Goal: Transaction & Acquisition: Purchase product/service

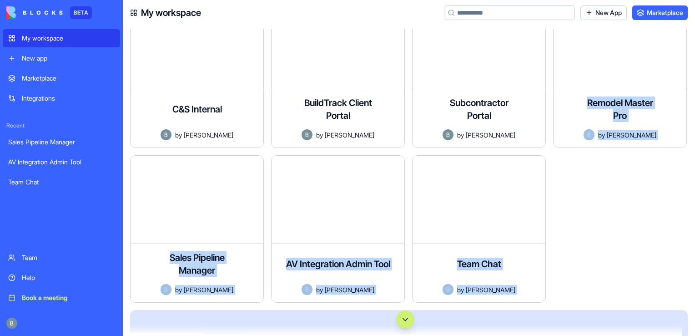
drag, startPoint x: 693, startPoint y: 93, endPoint x: 622, endPoint y: 331, distance: 248.3
click at [622, 331] on div "C&S Internal An internal tracking platform that allows teams to monitor shipmen…" at bounding box center [405, 182] width 565 height 307
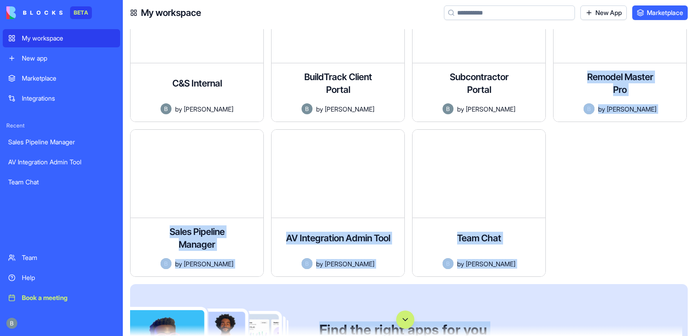
drag, startPoint x: 622, startPoint y: 331, endPoint x: 637, endPoint y: 221, distance: 111.1
click at [637, 221] on div at bounding box center [623, 206] width 141 height 155
click at [571, 213] on div at bounding box center [623, 206] width 141 height 155
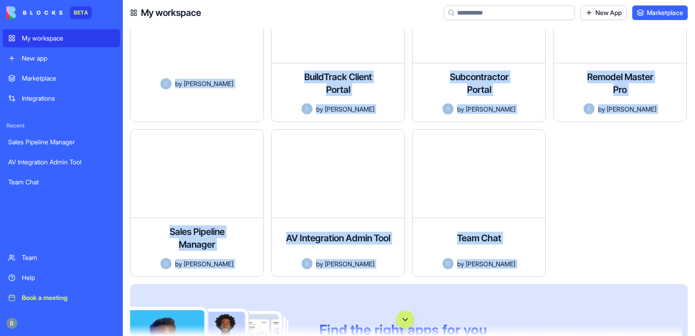
scroll to position [0, 0]
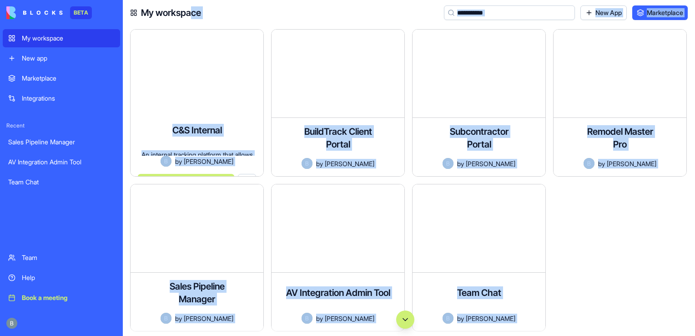
drag, startPoint x: 624, startPoint y: 219, endPoint x: 191, endPoint y: 21, distance: 476.2
click at [191, 21] on div "My workspace New App Marketplace C&S Internal An internal tracking platform tha…" at bounding box center [409, 168] width 572 height 336
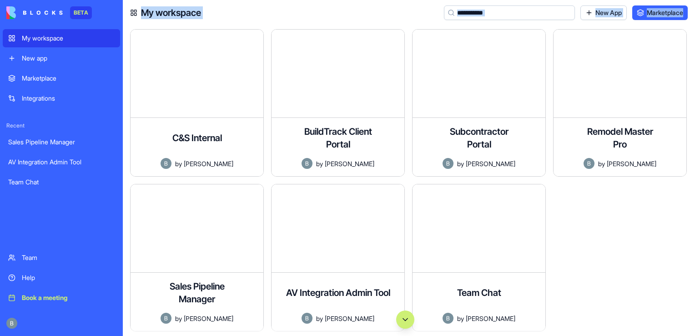
drag, startPoint x: 191, startPoint y: 21, endPoint x: 130, endPoint y: 25, distance: 61.1
click at [130, 25] on div "My workspace New App Marketplace C&S Internal An internal tracking platform tha…" at bounding box center [409, 168] width 572 height 336
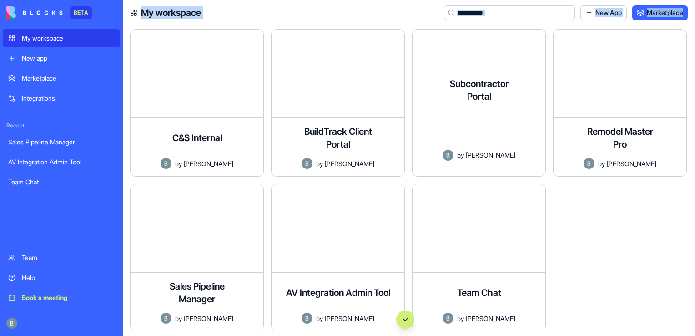
click at [382, 4] on div "My workspace New App Marketplace" at bounding box center [409, 12] width 572 height 25
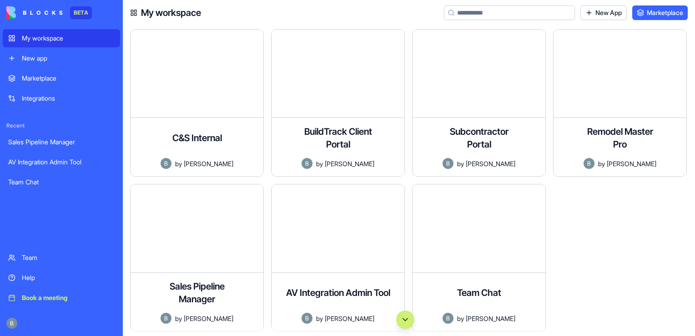
click at [133, 10] on rect at bounding box center [132, 11] width 2 height 2
click at [134, 14] on icon at bounding box center [133, 12] width 7 height 7
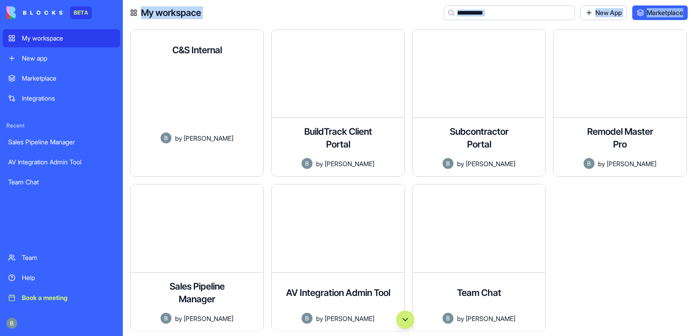
drag, startPoint x: 144, startPoint y: 19, endPoint x: 130, endPoint y: 39, distance: 24.2
click at [130, 39] on div "My workspace New App Marketplace C&S Internal An internal tracking platform tha…" at bounding box center [409, 168] width 572 height 336
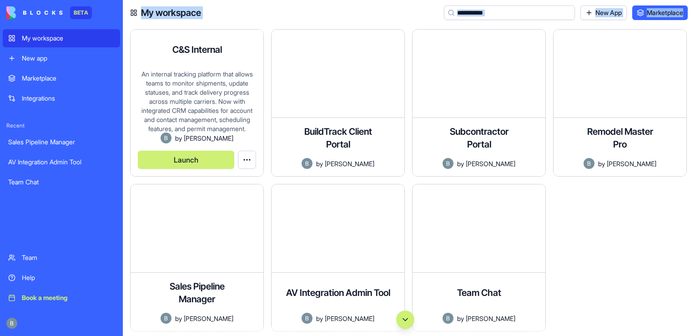
click at [130, 39] on div "C&S Internal An internal tracking platform that allows teams to monitor shipmen…" at bounding box center [405, 182] width 565 height 307
click at [240, 154] on html "BETA My workspace New app Marketplace Integrations Recent Sales Pipeline Manage…" at bounding box center [347, 168] width 695 height 336
click at [408, 172] on html "BETA My workspace New app Marketplace Integrations Recent Sales Pipeline Manage…" at bounding box center [347, 168] width 695 height 336
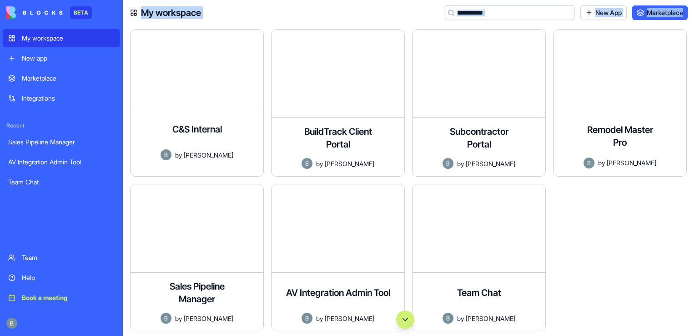
scroll to position [157, 0]
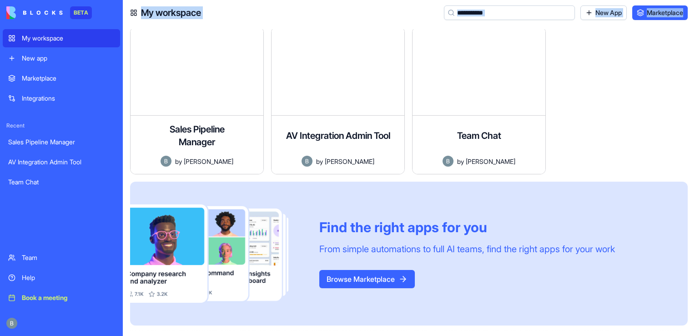
drag, startPoint x: 673, startPoint y: 173, endPoint x: 604, endPoint y: 124, distance: 84.5
drag, startPoint x: 604, startPoint y: 124, endPoint x: 579, endPoint y: 126, distance: 25.5
click at [579, 126] on div at bounding box center [623, 104] width 141 height 155
click at [562, 149] on div at bounding box center [623, 104] width 141 height 155
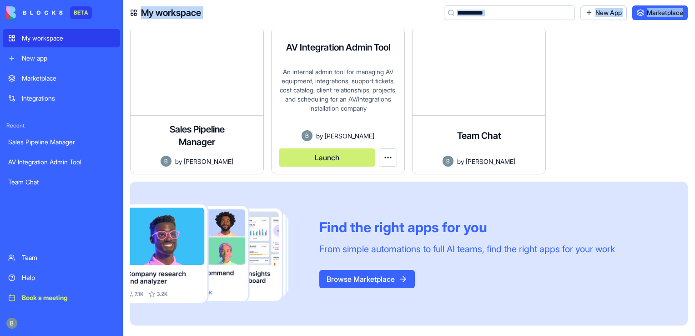
click at [388, 159] on html "BETA My workspace New app Marketplace Integrations Recent Sales Pipeline Manage…" at bounding box center [347, 168] width 695 height 336
click at [561, 137] on html "BETA My workspace New app Marketplace Integrations Recent Sales Pipeline Manage…" at bounding box center [347, 168] width 695 height 336
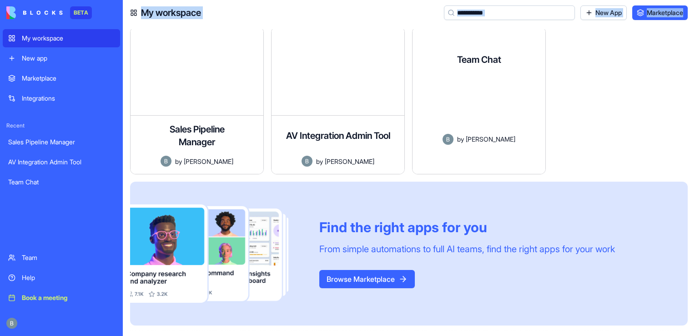
scroll to position [0, 0]
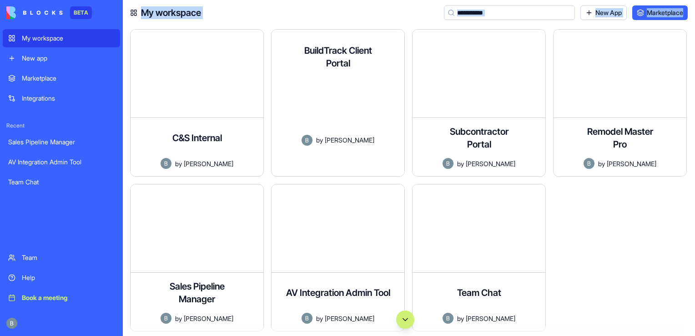
drag, startPoint x: 682, startPoint y: 118, endPoint x: 275, endPoint y: 23, distance: 417.4
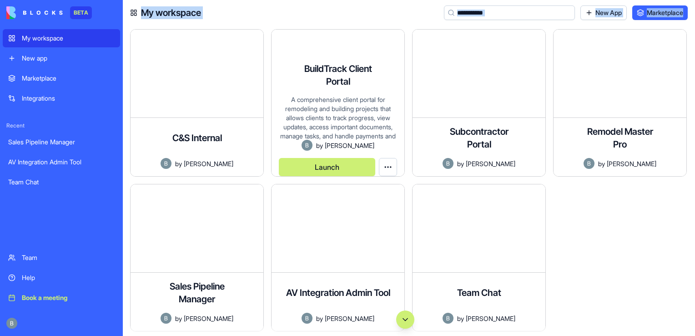
click at [275, 23] on div "My workspace New App Marketplace" at bounding box center [409, 12] width 572 height 25
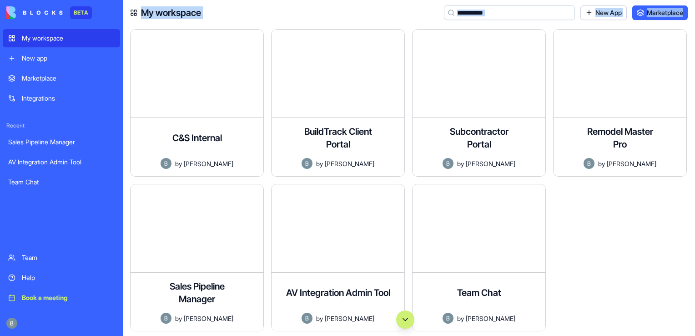
click at [255, 16] on div "My workspace New App Marketplace" at bounding box center [409, 12] width 572 height 25
click at [576, 223] on div at bounding box center [623, 261] width 141 height 155
click at [551, 27] on div "C&S Internal An internal tracking platform that allows teams to monitor shipmen…" at bounding box center [409, 180] width 572 height 310
click at [584, 229] on div at bounding box center [623, 261] width 141 height 155
click at [18, 320] on div at bounding box center [61, 322] width 117 height 25
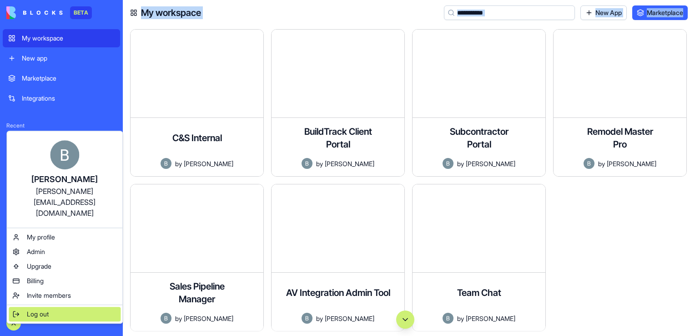
click at [29, 310] on div "Log out" at bounding box center [65, 314] width 112 height 15
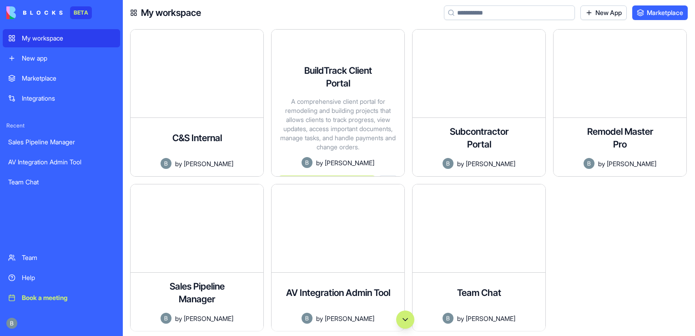
click at [370, 14] on div "My workspace New App Marketplace" at bounding box center [409, 12] width 572 height 25
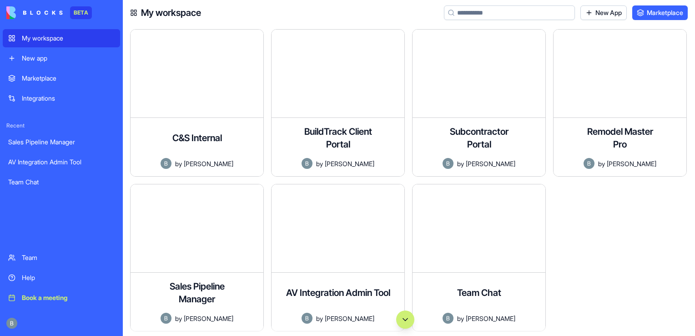
click at [610, 176] on button "Launch" at bounding box center [609, 185] width 96 height 18
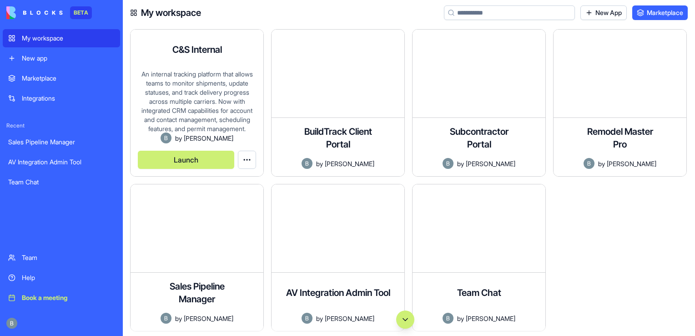
click at [198, 156] on button "Launch" at bounding box center [186, 160] width 96 height 18
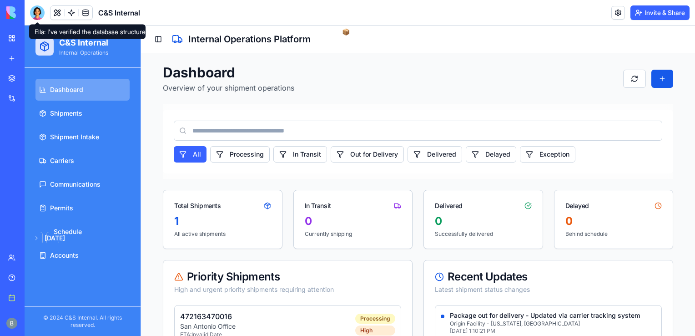
click at [39, 16] on div at bounding box center [37, 12] width 15 height 15
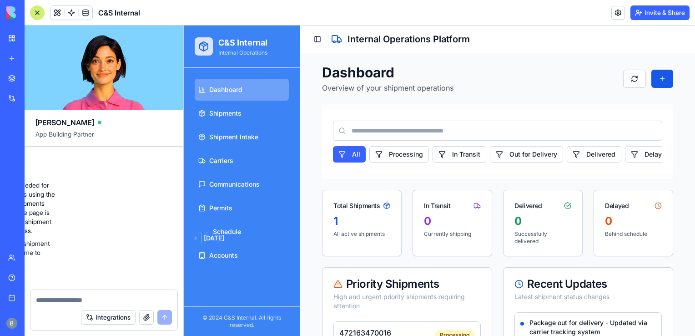
scroll to position [8860, 113]
drag, startPoint x: 139, startPoint y: 224, endPoint x: 130, endPoint y: 270, distance: 46.9
click at [130, 270] on div "a shipment tracking platform for internal use Undo 12:56 Setting up your data s…" at bounding box center [104, 218] width 159 height 143
click at [129, 270] on div "a shipment tracking platform for internal use Undo 12:56 Setting up your data s…" at bounding box center [104, 218] width 159 height 143
click at [272, 230] on link "[DATE] Su Mo Tu We Th Fr Sa 27 28 29 30 31 1 2 3 4 5 6 7 8 9 10 11 12 13 14 15 …" at bounding box center [242, 232] width 94 height 22
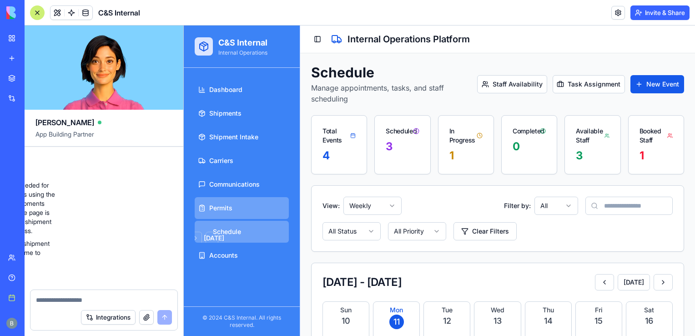
click at [232, 206] on span "Permits" at bounding box center [220, 207] width 23 height 9
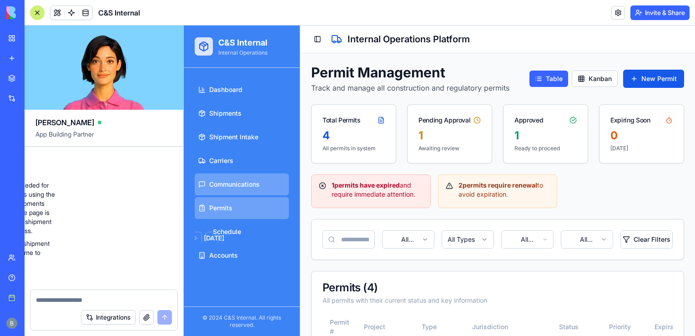
click at [215, 183] on span "Communications" at bounding box center [234, 184] width 51 height 9
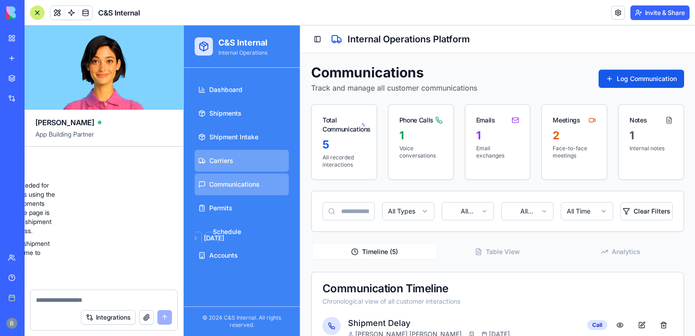
click at [224, 157] on span "Carriers" at bounding box center [221, 160] width 24 height 9
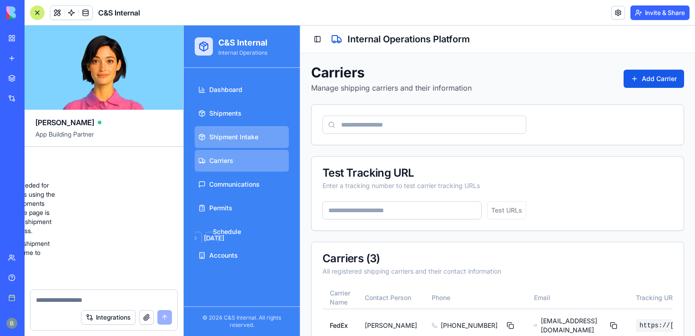
click at [225, 130] on link "Shipment Intake" at bounding box center [242, 137] width 94 height 22
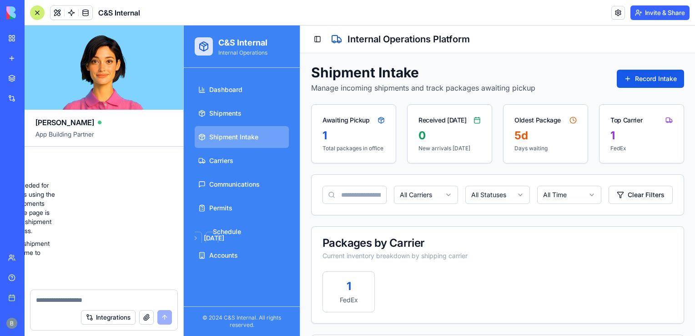
click at [37, 10] on div at bounding box center [37, 12] width 15 height 15
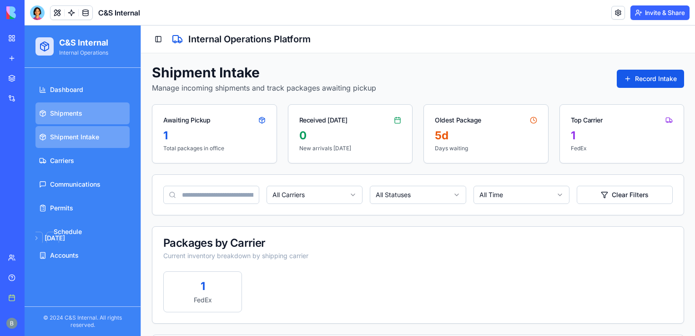
click at [105, 116] on link "Shipments" at bounding box center [82, 113] width 94 height 22
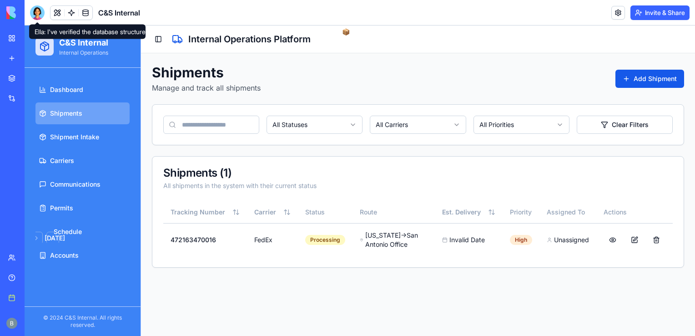
click at [38, 14] on div at bounding box center [37, 12] width 15 height 15
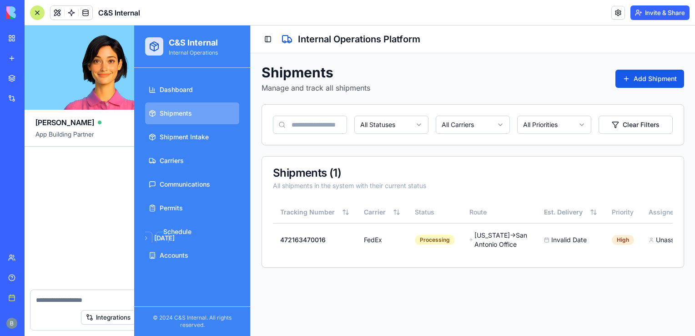
scroll to position [8860, 0]
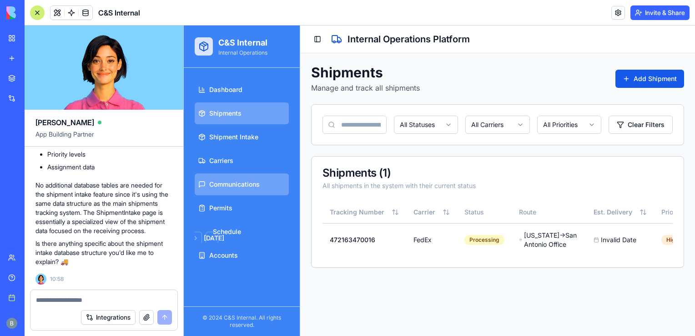
click at [251, 188] on link "Communications" at bounding box center [242, 184] width 94 height 22
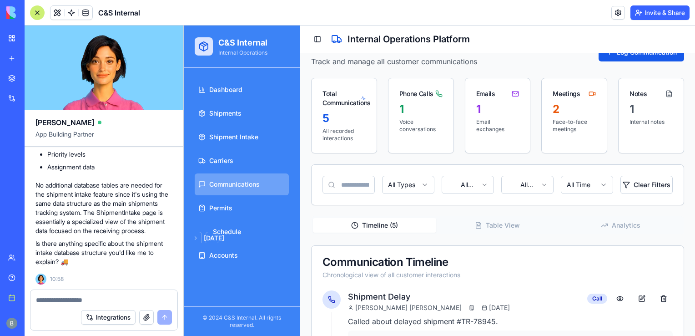
scroll to position [23, 0]
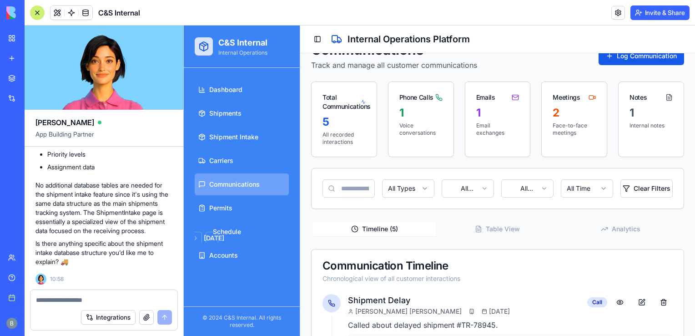
drag, startPoint x: 36, startPoint y: 12, endPoint x: 85, endPoint y: 68, distance: 73.5
click at [129, 90] on div "C&S Internal Invite & Share [PERSON_NAME] App Building Partner a shipment track…" at bounding box center [360, 168] width 671 height 336
click at [18, 37] on link "My workspace" at bounding box center [21, 38] width 36 height 18
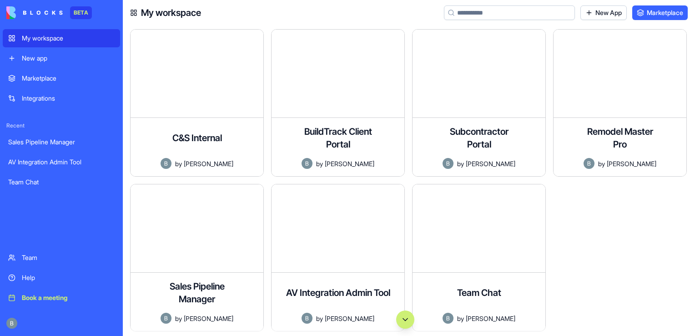
click at [192, 316] on div at bounding box center [405, 319] width 565 height 18
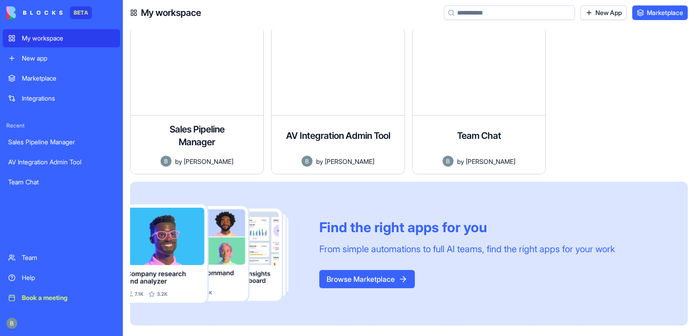
drag, startPoint x: 693, startPoint y: 52, endPoint x: 518, endPoint y: 100, distance: 181.3
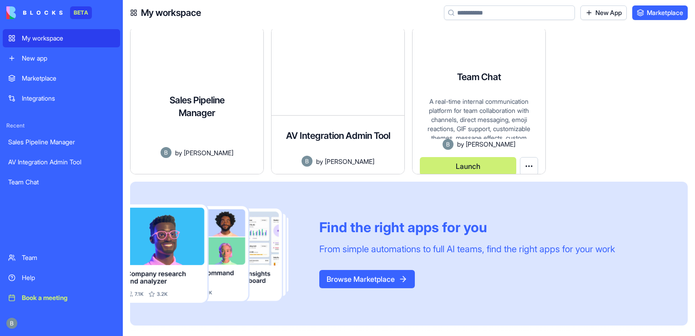
click at [211, 142] on div "Sales Pipeline Manager A comprehensive sales pipeline management application fo…" at bounding box center [197, 129] width 133 height 87
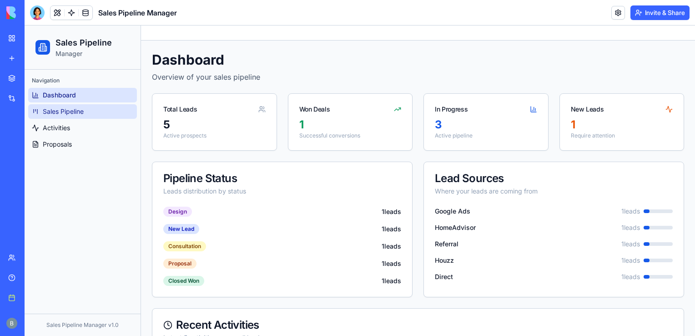
click at [56, 109] on span "Sales Pipeline" at bounding box center [63, 111] width 41 height 9
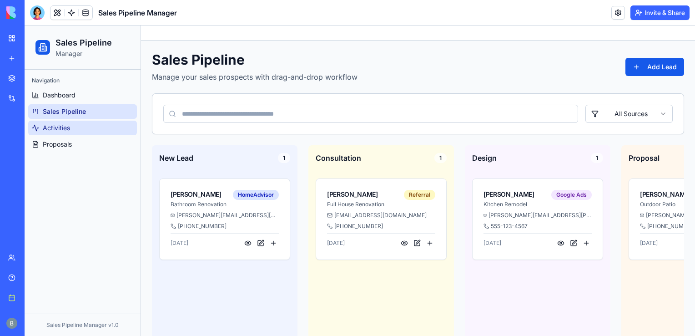
click at [110, 130] on link "Activities" at bounding box center [82, 128] width 109 height 15
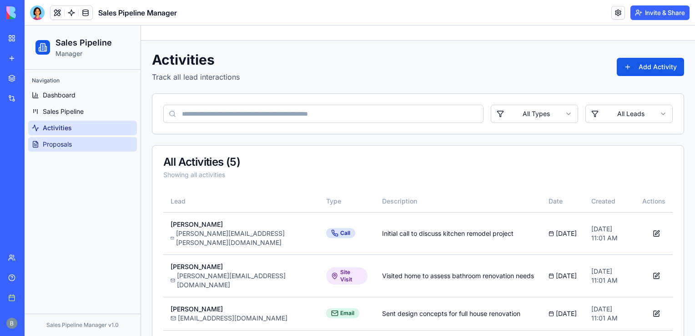
click at [100, 137] on link "Proposals" at bounding box center [82, 144] width 109 height 15
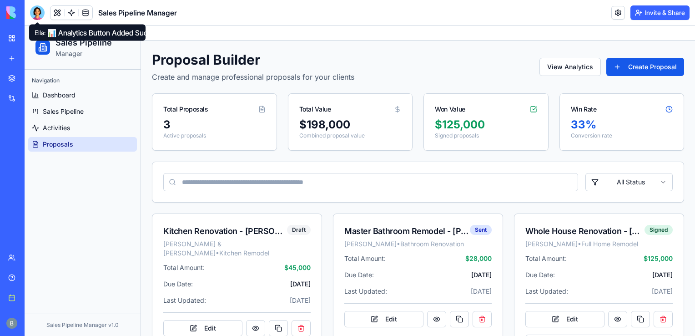
click at [37, 11] on div at bounding box center [37, 12] width 15 height 15
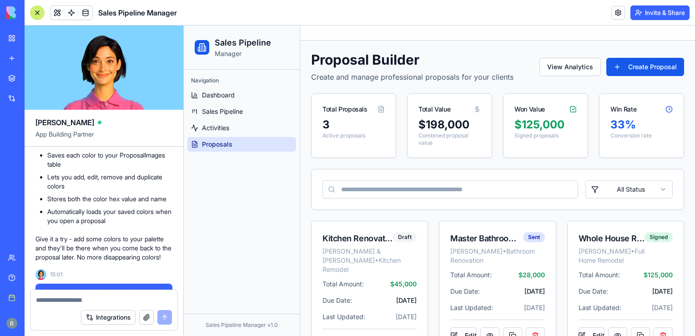
scroll to position [9357, 0]
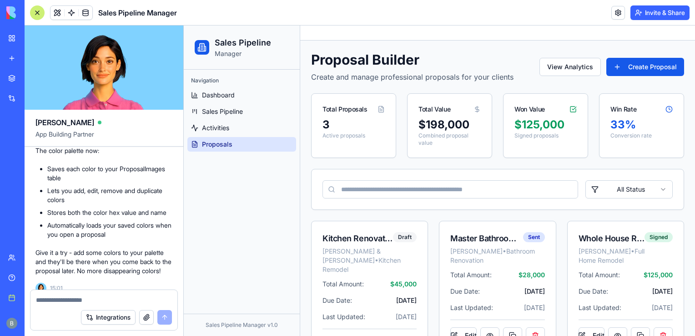
drag, startPoint x: 162, startPoint y: 224, endPoint x: 55, endPoint y: 201, distance: 109.3
drag, startPoint x: 55, startPoint y: 201, endPoint x: 29, endPoint y: 184, distance: 30.9
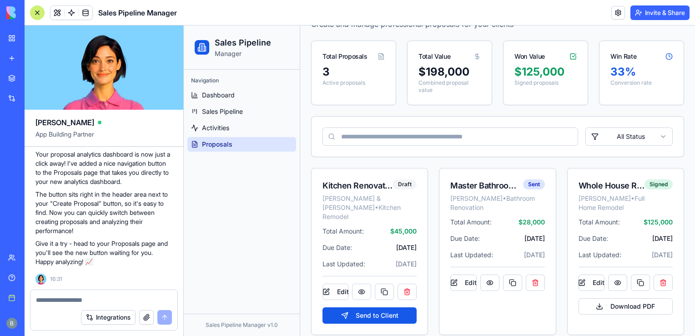
scroll to position [10263, 0]
drag, startPoint x: 149, startPoint y: 246, endPoint x: 183, endPoint y: 309, distance: 72.3
click at [183, 309] on div "[PERSON_NAME] App Building Partner Let's creating a new app for Sales. Lead & C…" at bounding box center [104, 180] width 159 height 310
drag, startPoint x: 183, startPoint y: 309, endPoint x: 65, endPoint y: 181, distance: 174.5
click at [65, 181] on p "Your proposal analytics dashboard is now just a click away! I've added a nice n…" at bounding box center [103, 168] width 137 height 36
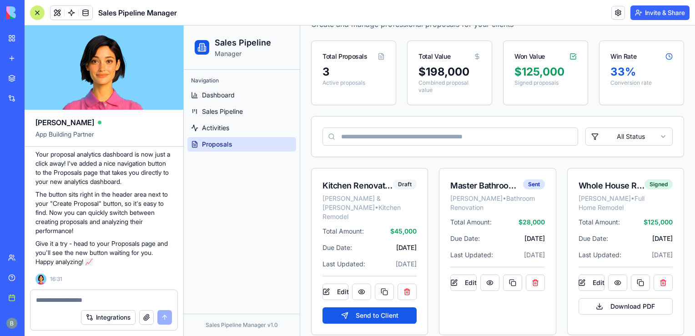
click at [63, 189] on div "📊 Analytics Button Added Successfully! Your proposal analytics dashboard is now…" at bounding box center [103, 199] width 137 height 133
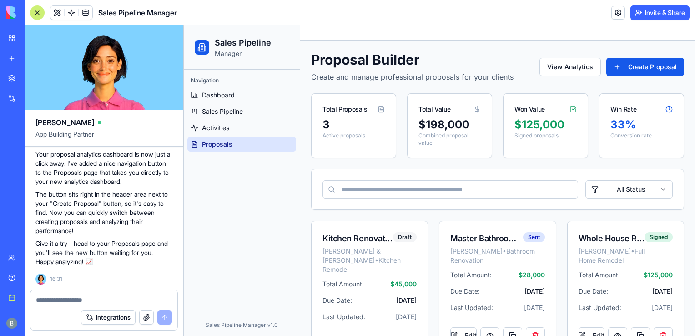
scroll to position [53, 0]
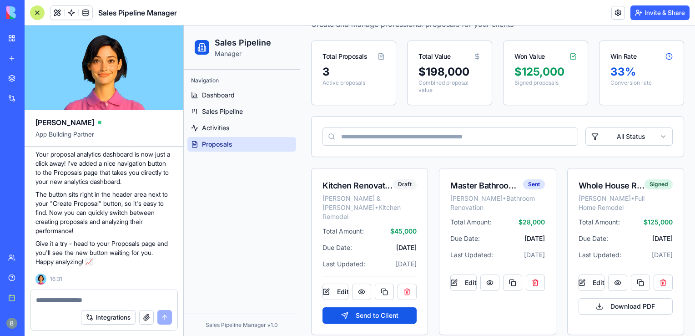
click at [35, 12] on div at bounding box center [37, 12] width 15 height 15
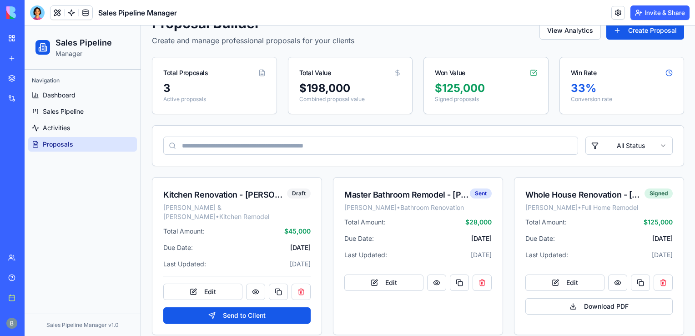
scroll to position [0, 0]
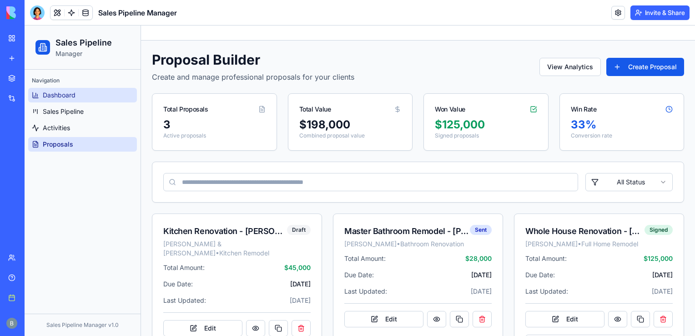
click at [78, 88] on link "Dashboard" at bounding box center [82, 95] width 109 height 15
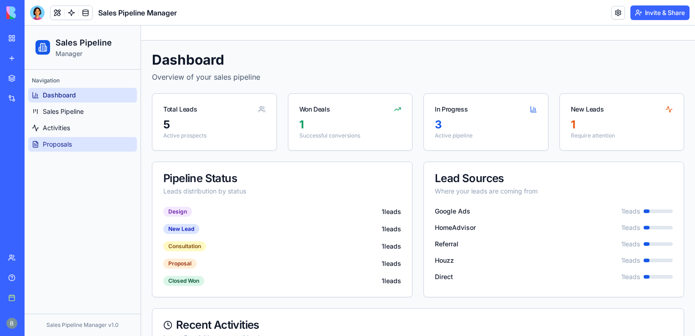
click at [92, 139] on link "Proposals" at bounding box center [82, 144] width 109 height 15
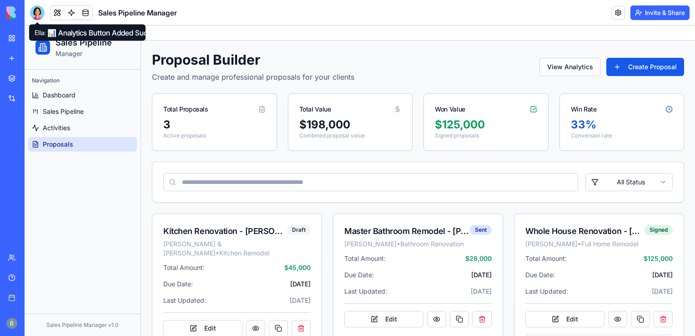
click at [34, 12] on div at bounding box center [37, 12] width 15 height 15
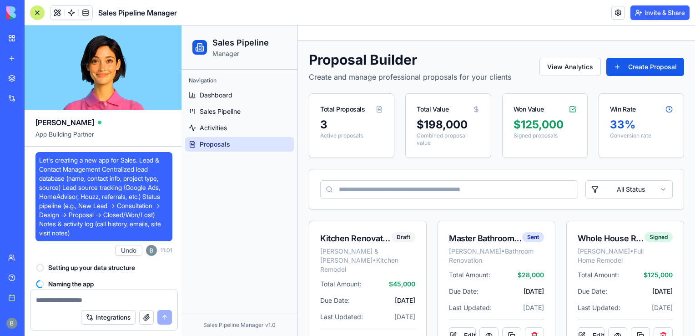
scroll to position [10263, 0]
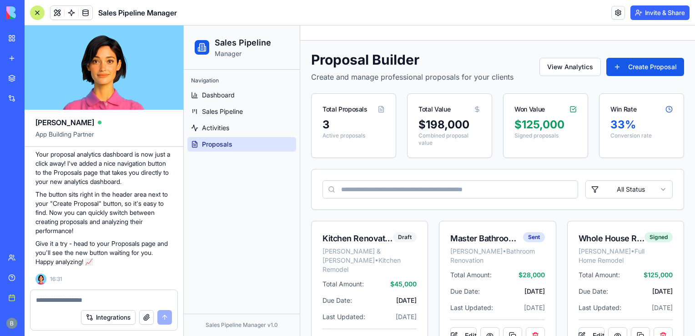
click at [94, 298] on textarea at bounding box center [104, 299] width 136 height 9
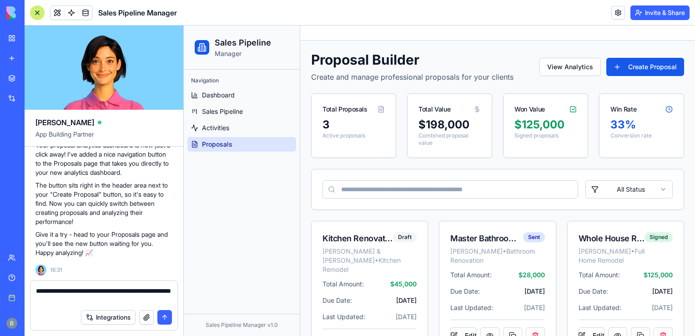
type textarea "**********"
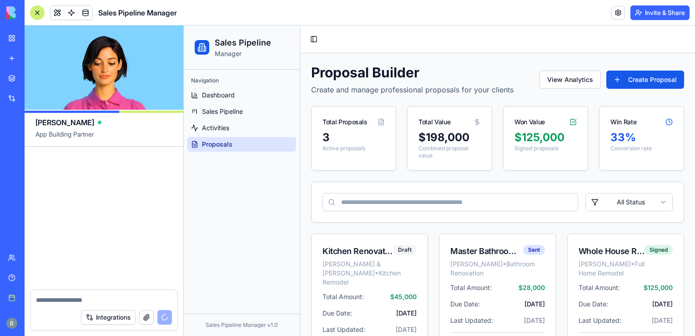
scroll to position [10547, 0]
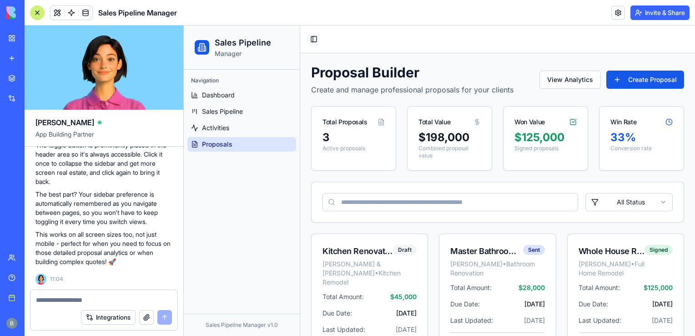
click at [312, 34] on button "Toggle Sidebar" at bounding box center [314, 39] width 13 height 13
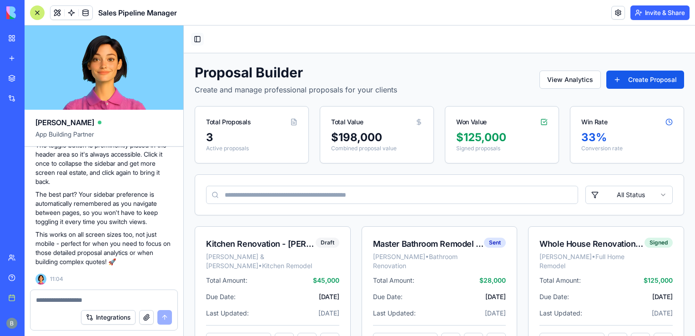
click at [197, 38] on button "Toggle Sidebar" at bounding box center [197, 39] width 13 height 13
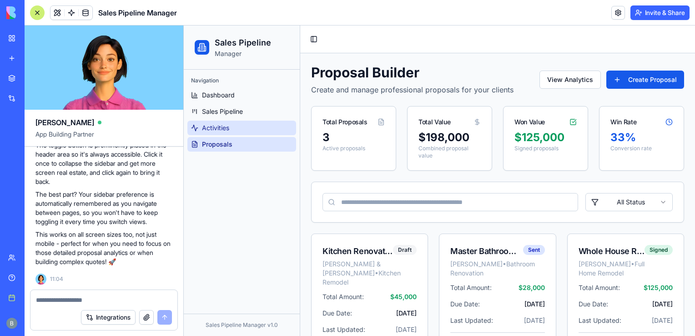
click at [237, 127] on link "Activities" at bounding box center [241, 128] width 109 height 15
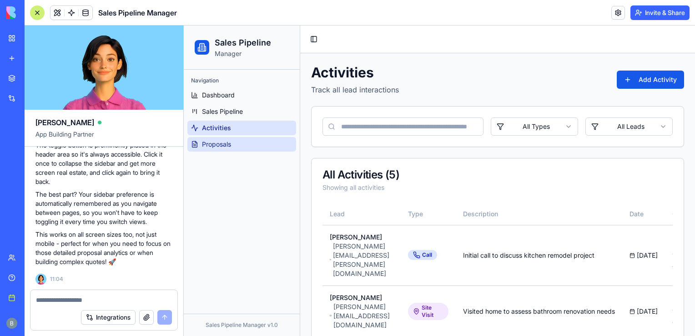
click at [241, 151] on link "Proposals" at bounding box center [241, 144] width 109 height 15
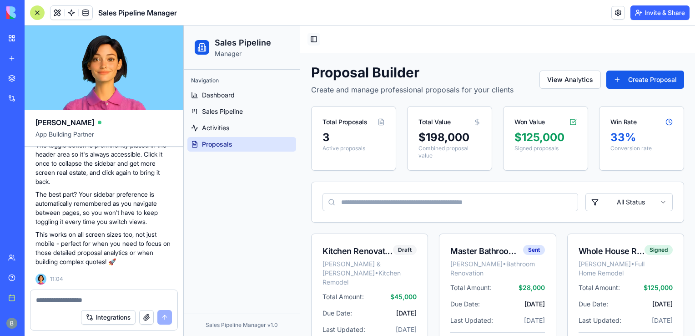
click at [318, 35] on button "Toggle Sidebar" at bounding box center [314, 39] width 13 height 13
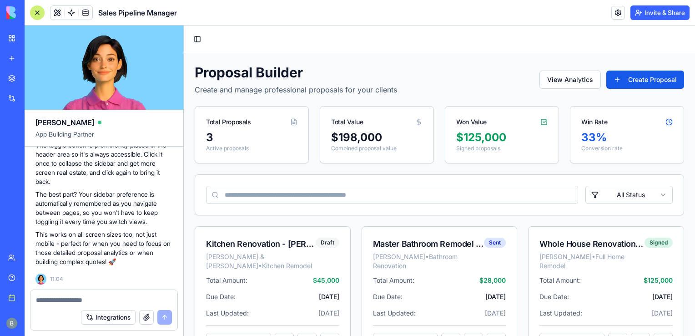
scroll to position [58, 0]
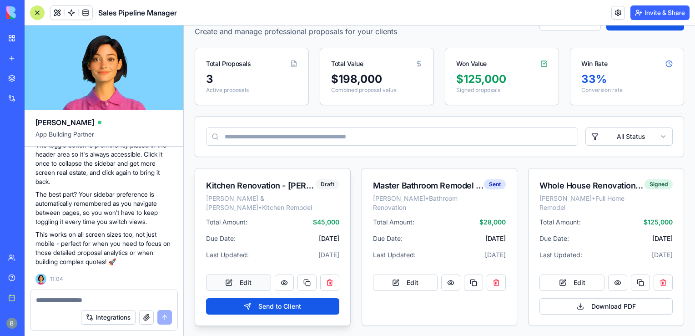
click at [250, 280] on button "Edit" at bounding box center [238, 282] width 65 height 16
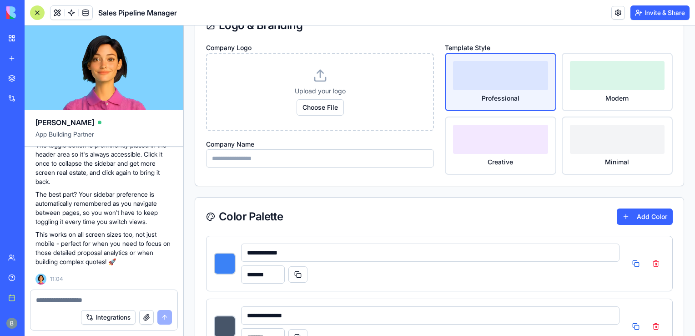
scroll to position [0, 0]
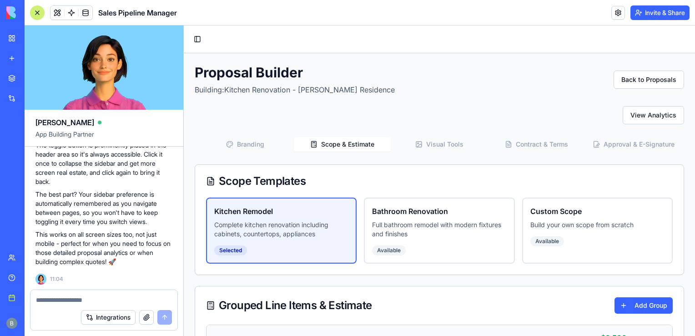
click at [367, 149] on button "Scope & Estimate" at bounding box center [342, 144] width 97 height 15
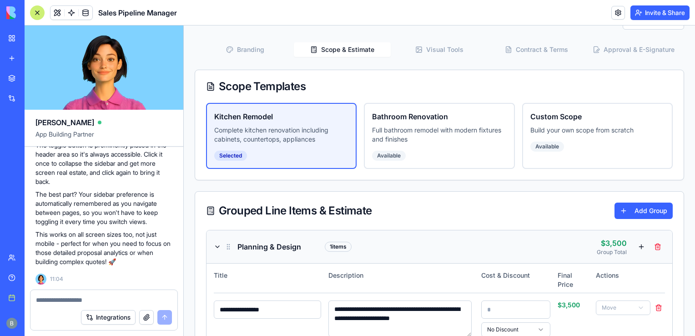
scroll to position [28, 0]
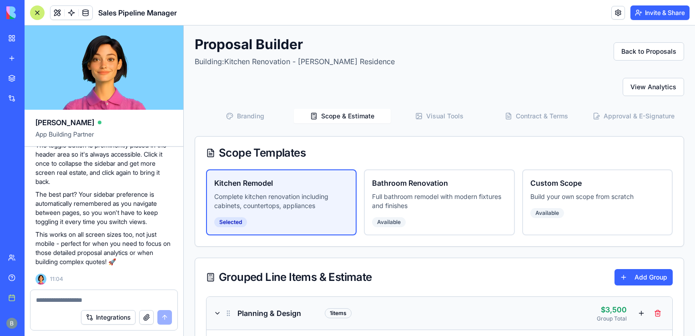
click at [437, 114] on button "Visual Tools" at bounding box center [439, 116] width 97 height 15
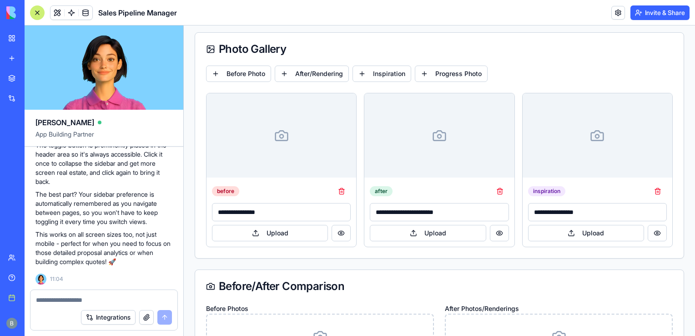
scroll to position [146, 0]
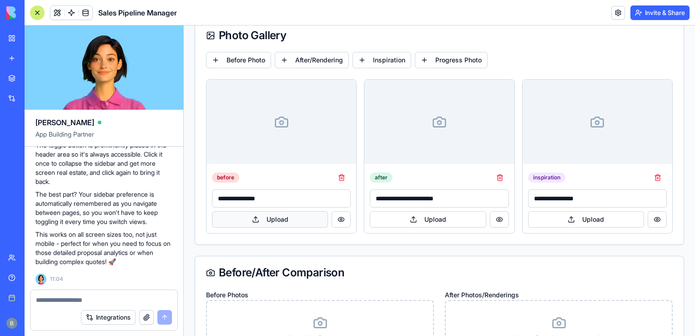
click at [293, 216] on button "Upload" at bounding box center [270, 219] width 116 height 16
click at [57, 301] on textarea at bounding box center [104, 299] width 136 height 9
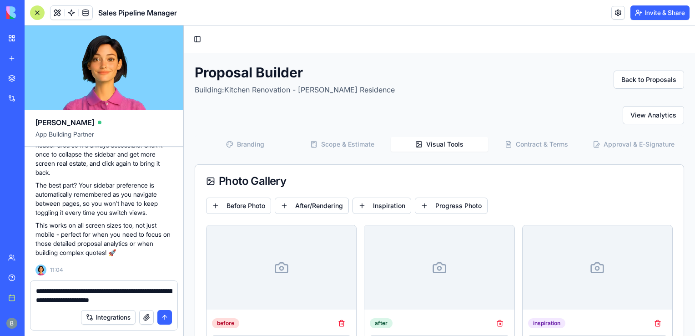
scroll to position [0, 0]
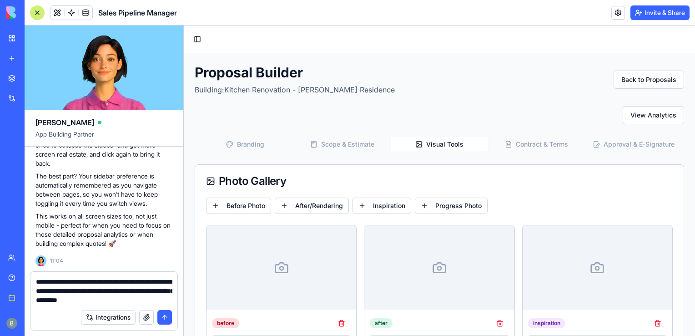
type textarea "**********"
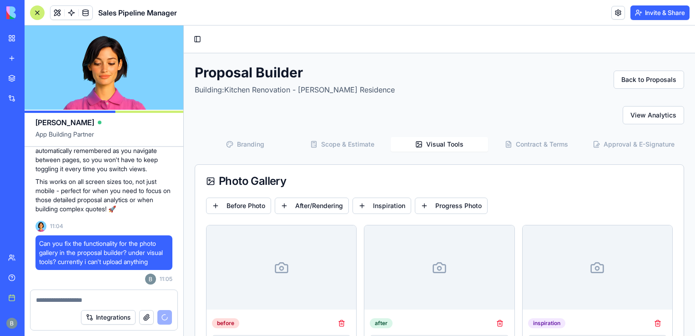
scroll to position [10643, 0]
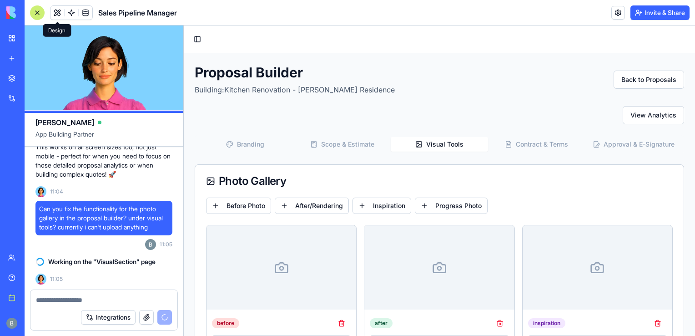
click at [56, 11] on button at bounding box center [58, 13] width 14 height 14
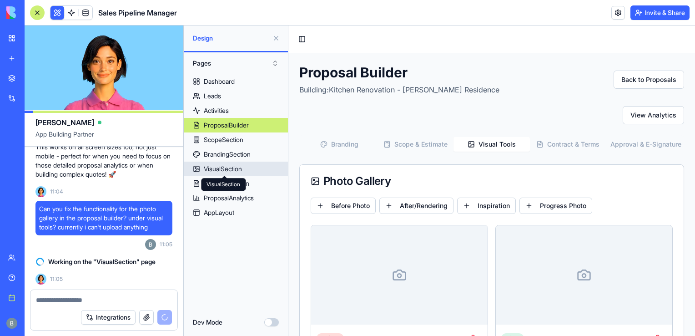
click at [234, 168] on div "VisualSection" at bounding box center [223, 168] width 38 height 9
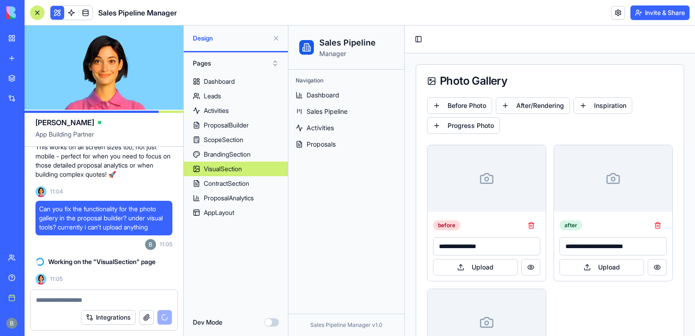
type input "*******"
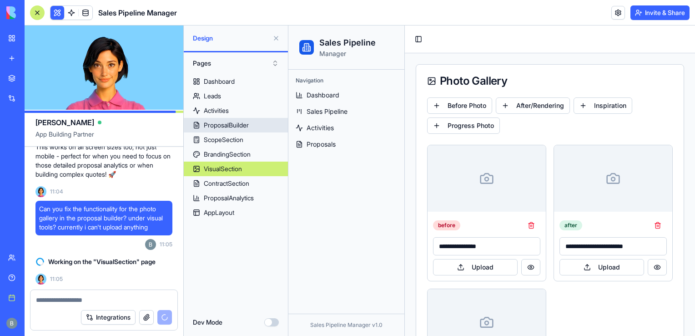
click at [231, 131] on link "ProposalBuilder" at bounding box center [236, 125] width 104 height 15
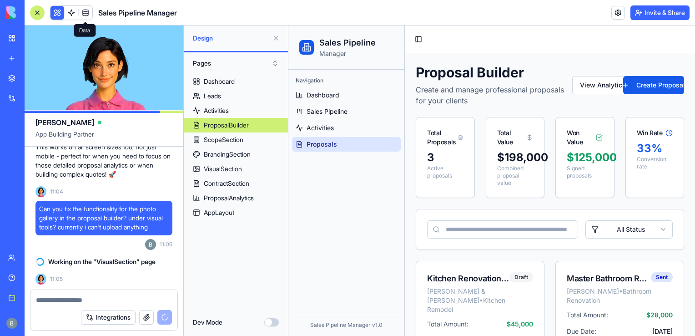
click at [86, 14] on link at bounding box center [86, 13] width 14 height 14
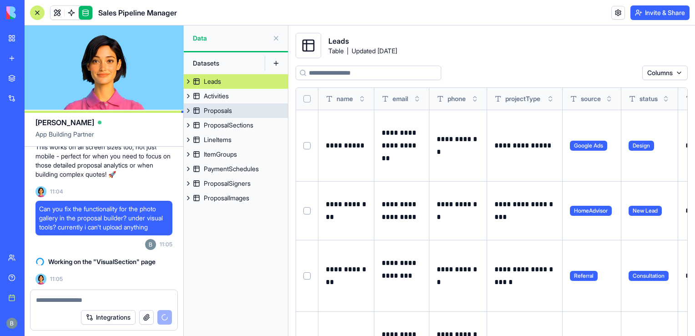
click at [237, 110] on link "Proposals" at bounding box center [236, 110] width 104 height 15
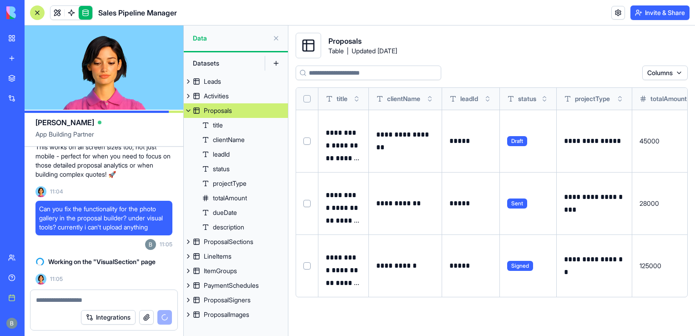
click at [236, 111] on link "Proposals" at bounding box center [236, 110] width 104 height 15
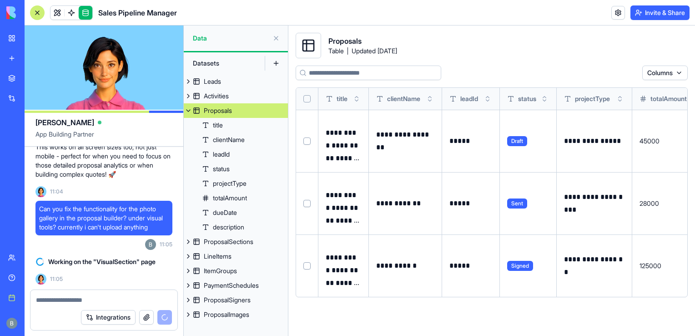
click at [190, 111] on button at bounding box center [188, 110] width 9 height 15
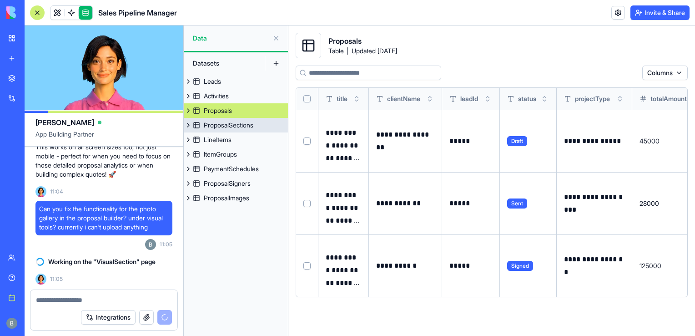
click at [193, 123] on link "ProposalSections" at bounding box center [236, 125] width 104 height 15
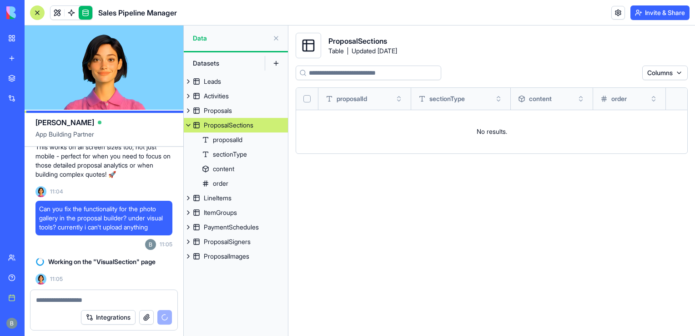
click at [193, 123] on link "ProposalSections" at bounding box center [236, 125] width 104 height 15
click at [188, 123] on button at bounding box center [188, 125] width 9 height 15
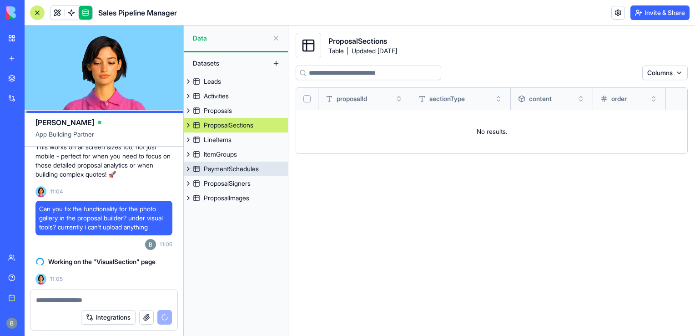
click at [189, 168] on button at bounding box center [188, 169] width 9 height 15
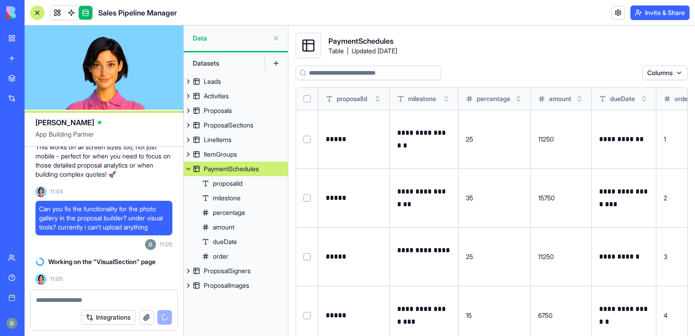
click at [189, 168] on button at bounding box center [188, 169] width 9 height 15
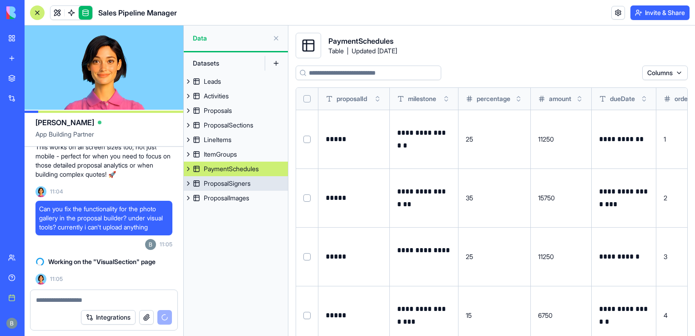
click at [190, 185] on button at bounding box center [188, 183] width 9 height 15
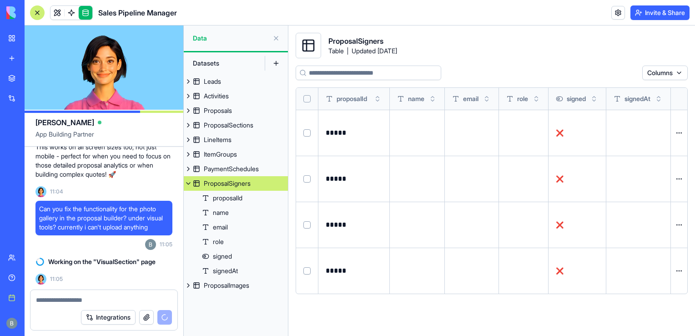
click at [190, 185] on button at bounding box center [188, 183] width 9 height 15
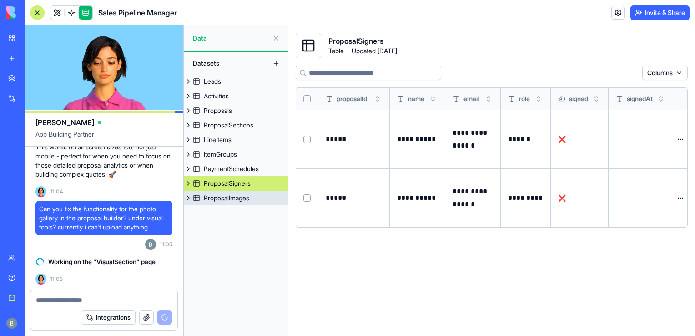
click at [192, 204] on link "ProposalImages" at bounding box center [236, 198] width 104 height 15
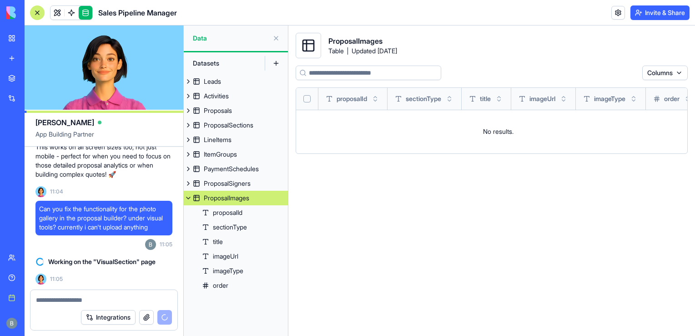
click at [192, 201] on button at bounding box center [188, 198] width 9 height 15
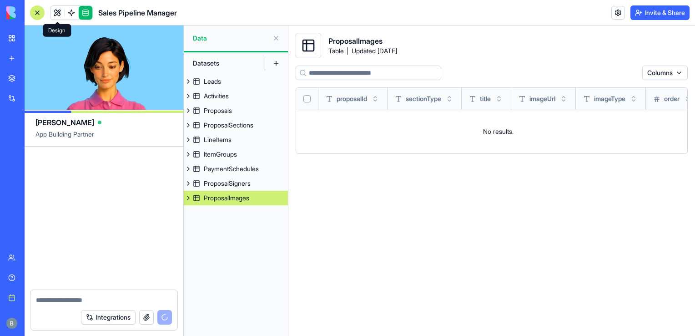
scroll to position [10858, 0]
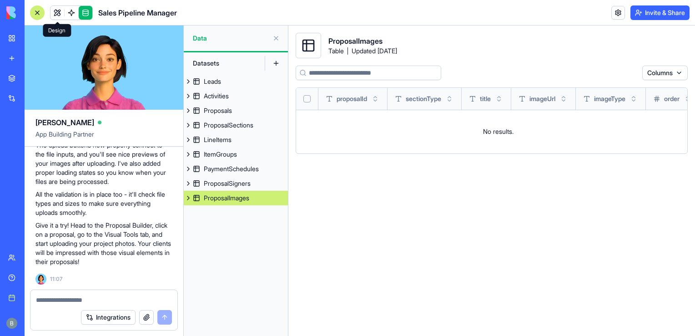
click at [56, 14] on link at bounding box center [58, 13] width 14 height 14
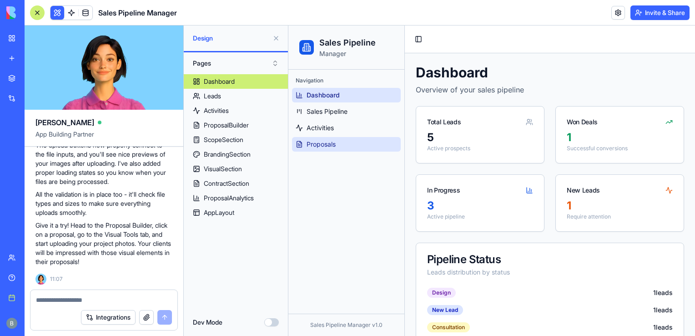
click at [369, 141] on link "Proposals" at bounding box center [346, 144] width 109 height 15
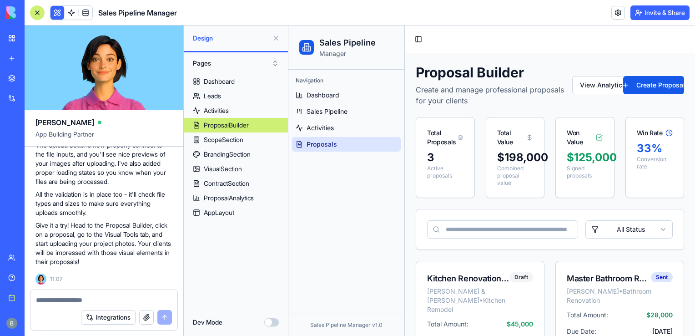
click at [276, 37] on button at bounding box center [276, 38] width 15 height 15
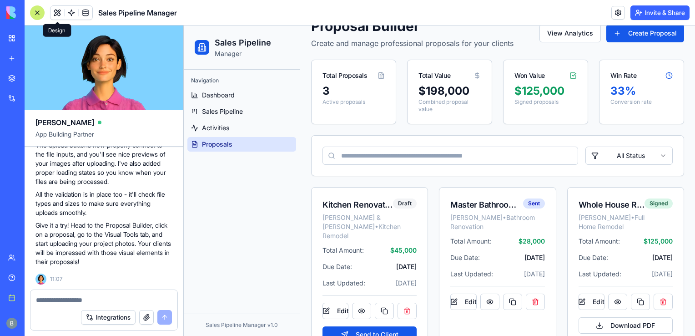
scroll to position [66, 0]
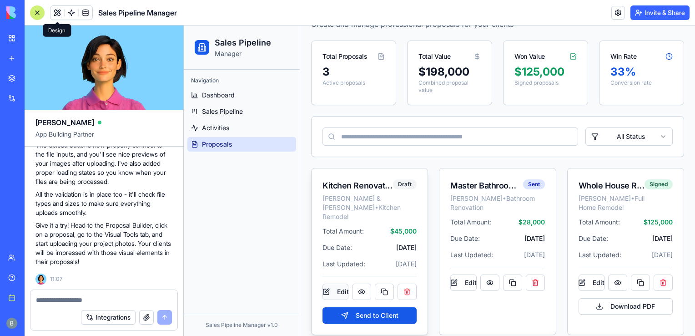
click at [334, 283] on button "Edit" at bounding box center [336, 291] width 26 height 16
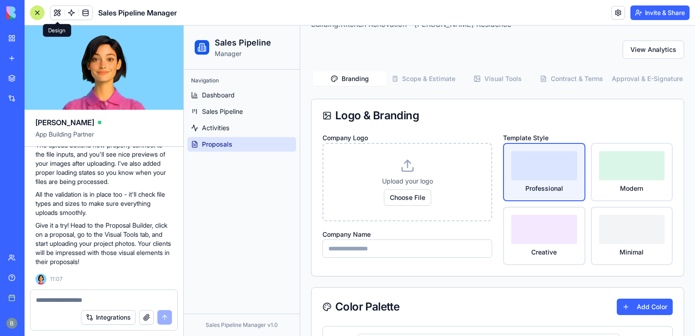
click at [481, 78] on button "Visual Tools" at bounding box center [498, 78] width 74 height 15
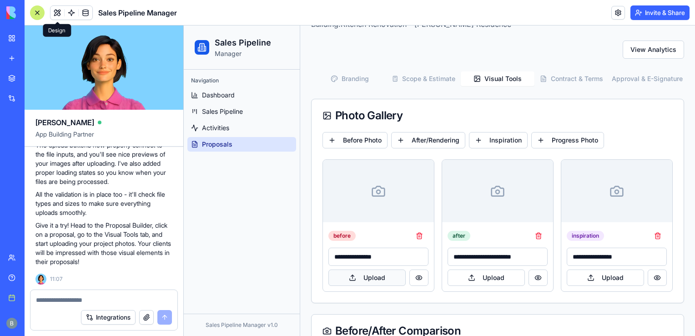
click at [365, 278] on button "Upload" at bounding box center [367, 277] width 77 height 16
click at [351, 275] on button "Upload" at bounding box center [367, 277] width 77 height 16
click at [365, 279] on button "Upload" at bounding box center [367, 277] width 77 height 16
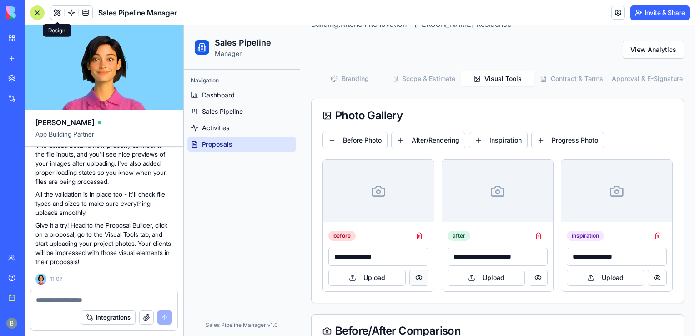
click at [420, 275] on button at bounding box center [418, 277] width 19 height 16
click at [420, 276] on button at bounding box center [418, 277] width 19 height 16
click at [382, 272] on button "Upload" at bounding box center [367, 277] width 77 height 16
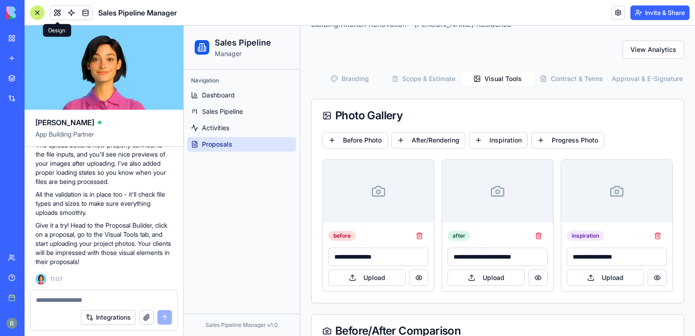
click at [40, 299] on textarea at bounding box center [104, 299] width 136 height 9
click at [44, 302] on textarea at bounding box center [104, 299] width 136 height 9
click at [45, 301] on textarea at bounding box center [104, 299] width 136 height 9
click at [147, 318] on button "button" at bounding box center [146, 317] width 15 height 15
click at [39, 284] on link "Help" at bounding box center [21, 277] width 36 height 18
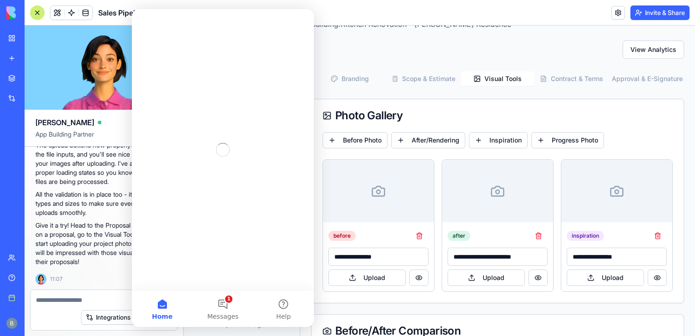
scroll to position [0, 0]
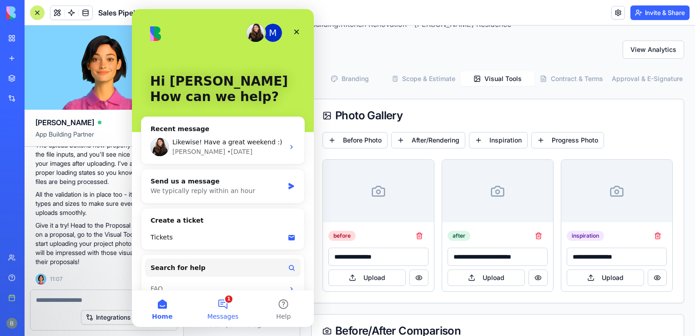
click at [219, 315] on span "Messages" at bounding box center [222, 316] width 31 height 6
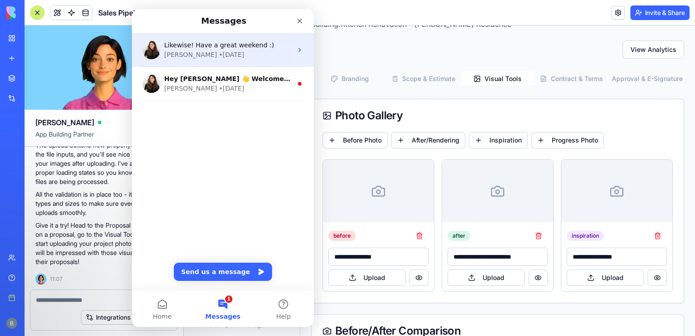
click at [213, 53] on div "[PERSON_NAME] • [DATE]" at bounding box center [228, 55] width 128 height 10
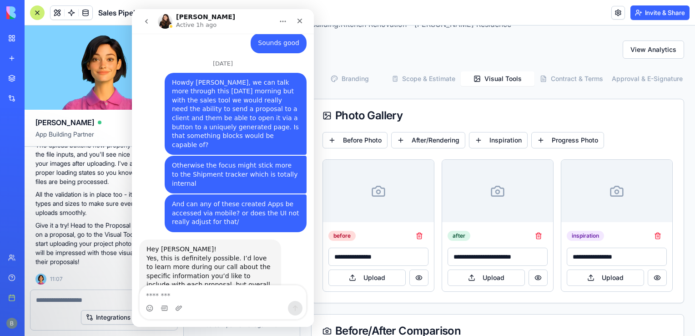
scroll to position [1212, 0]
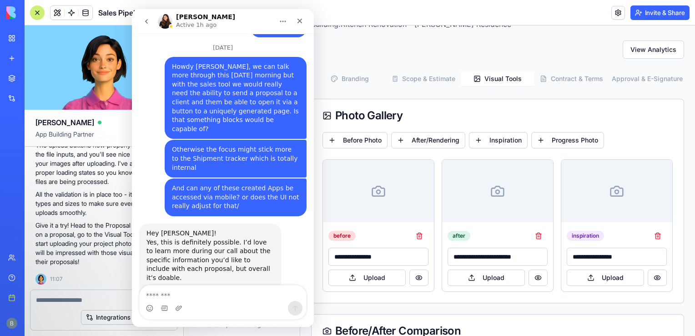
click at [193, 292] on textarea "Message…" at bounding box center [223, 292] width 167 height 15
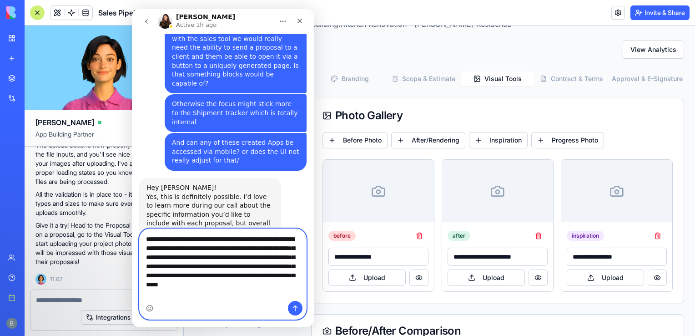
scroll to position [1267, 0]
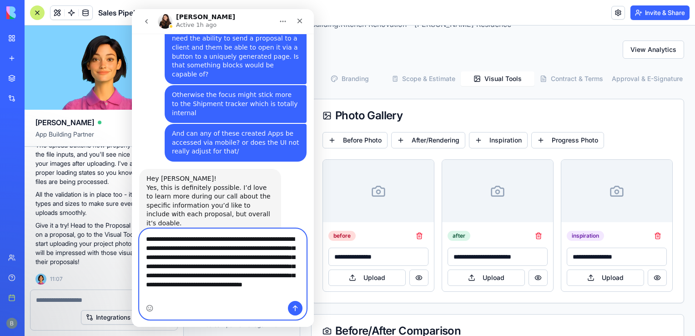
type textarea "**********"
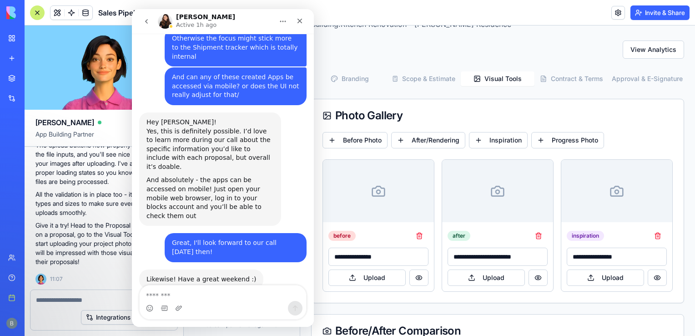
scroll to position [10630, 0]
drag, startPoint x: 41, startPoint y: 157, endPoint x: 46, endPoint y: 281, distance: 123.9
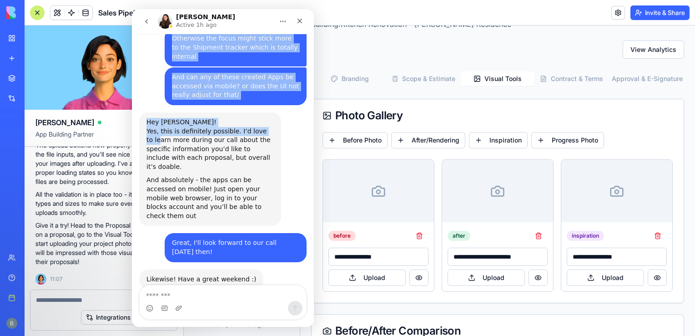
scroll to position [1272, 0]
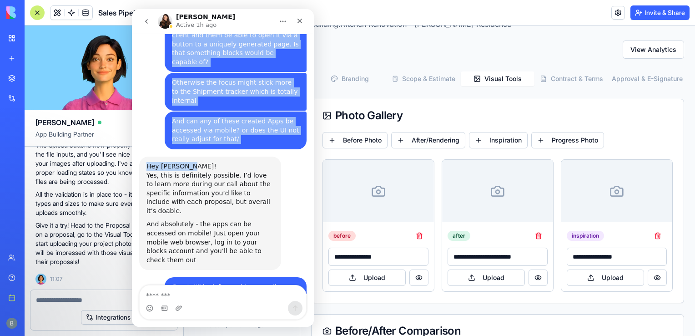
drag, startPoint x: 239, startPoint y: 17, endPoint x: 265, endPoint y: 38, distance: 33.7
click at [265, 38] on div "[PERSON_NAME] Active 1h ago Ask us anything [DATE] Tried upgrading my account a…" at bounding box center [223, 168] width 182 height 318
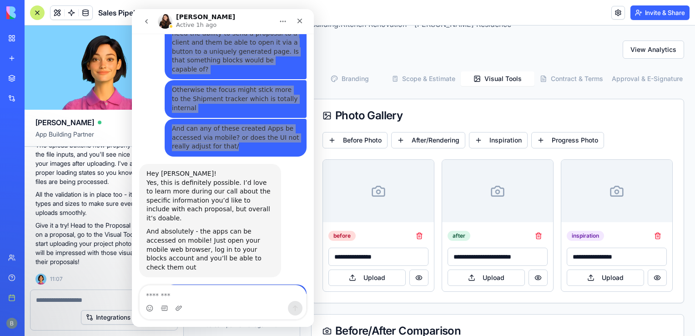
click at [75, 17] on span "Can you fix the functionality for the photo gallery in the proposal builder? un…" at bounding box center [104, 3] width 130 height 27
drag, startPoint x: 67, startPoint y: 208, endPoint x: 69, endPoint y: 161, distance: 47.4
click at [58, 200] on p "All the validation is in place too - it'll check file types and sizes to make s…" at bounding box center [103, 203] width 137 height 27
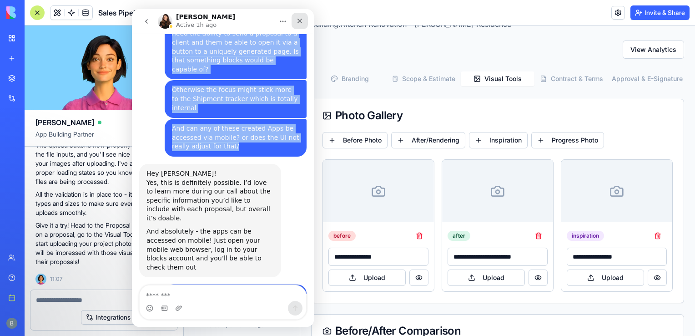
click at [301, 21] on icon "Close" at bounding box center [299, 20] width 7 height 7
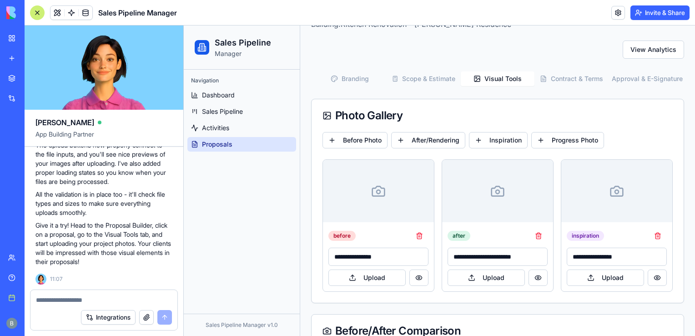
scroll to position [10731, 0]
drag, startPoint x: 143, startPoint y: 265, endPoint x: 31, endPoint y: 216, distance: 122.2
copy div "Great news! I've fixed the upload functionality in the Visual Tools section of …"
click at [9, 296] on link "Book a meeting" at bounding box center [21, 297] width 36 height 18
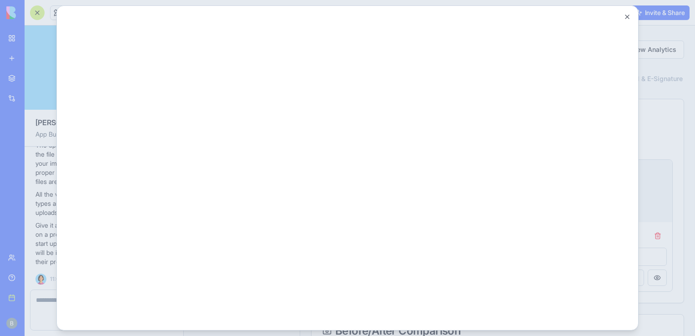
scroll to position [0, 0]
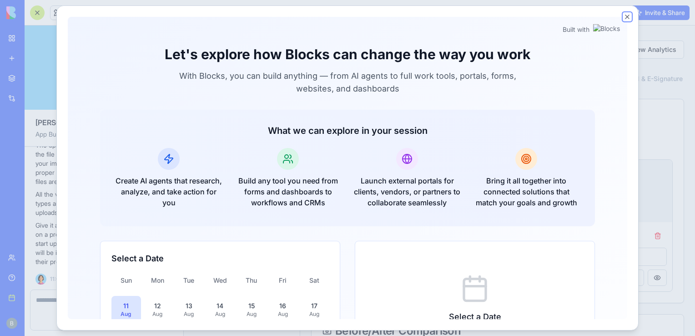
click at [628, 16] on button "Close" at bounding box center [627, 16] width 7 height 7
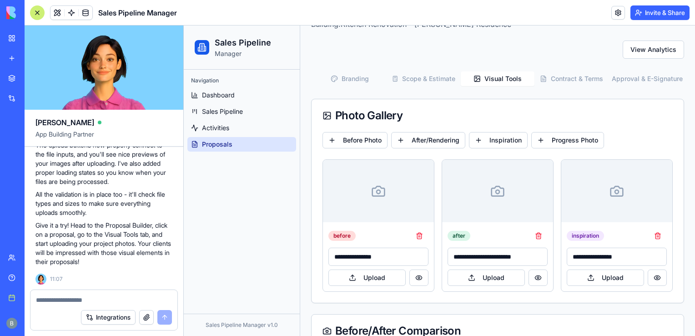
click at [12, 273] on link "Help" at bounding box center [21, 277] width 36 height 18
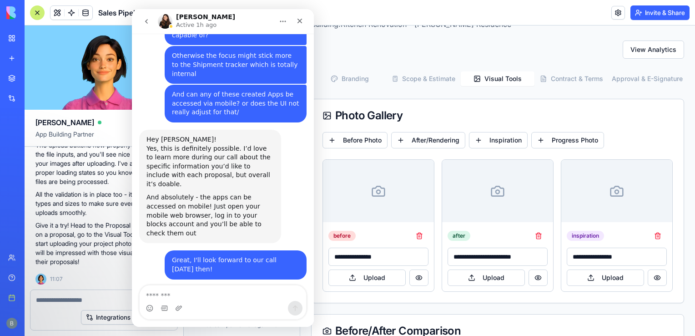
scroll to position [1323, 0]
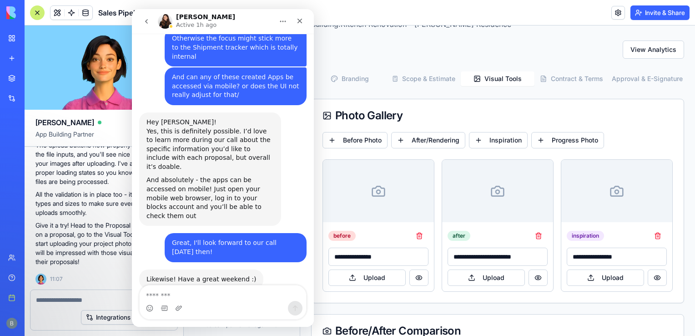
type textarea "**********"
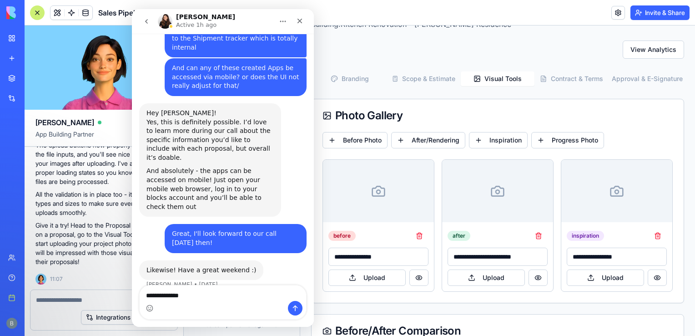
type textarea "**********"
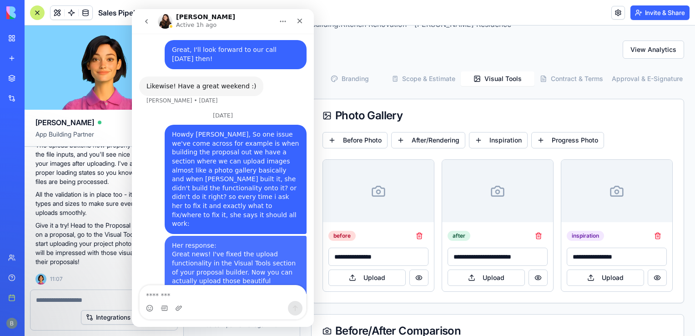
scroll to position [1518, 0]
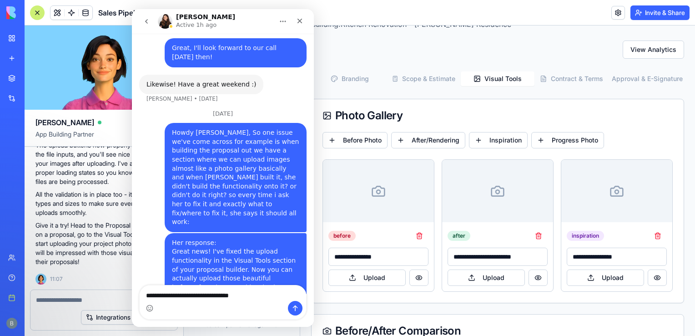
type textarea "**********"
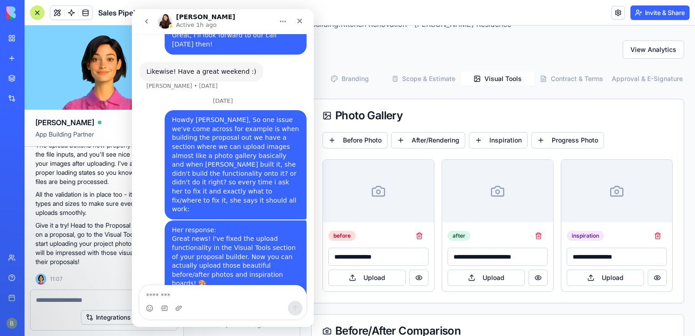
scroll to position [1538, 0]
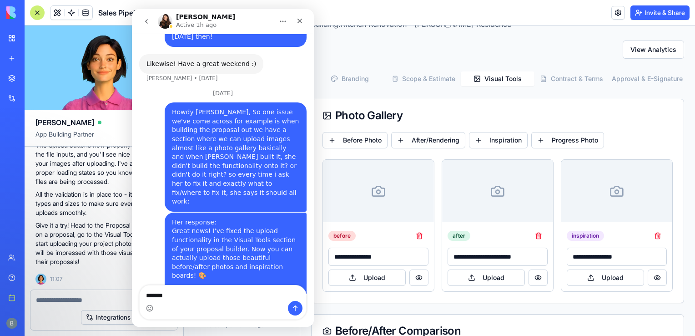
type textarea "********"
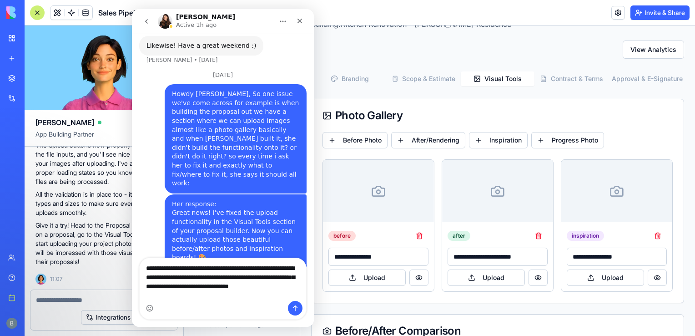
scroll to position [0, 0]
type textarea "**********"
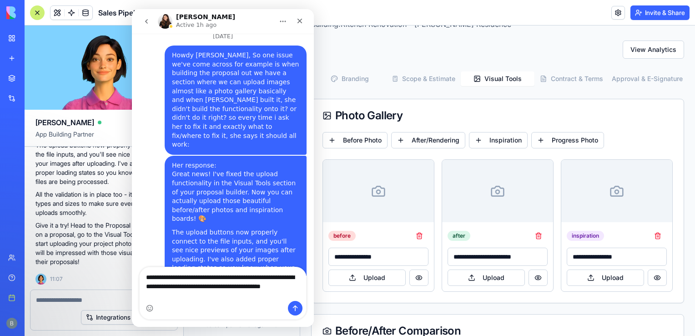
scroll to position [1604, 0]
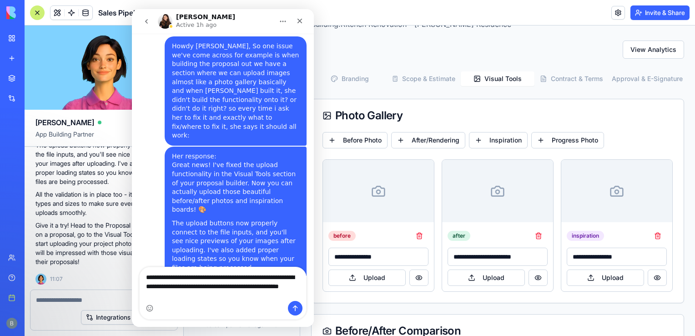
type textarea "**********"
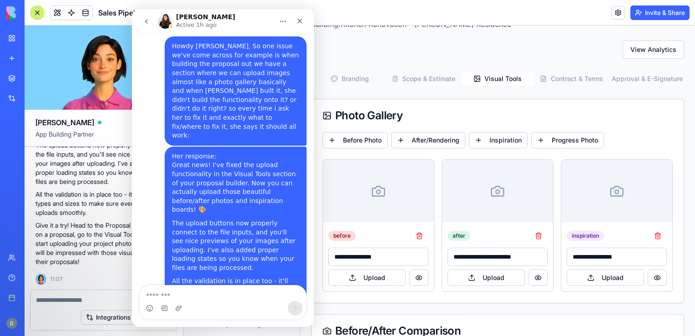
scroll to position [1625, 0]
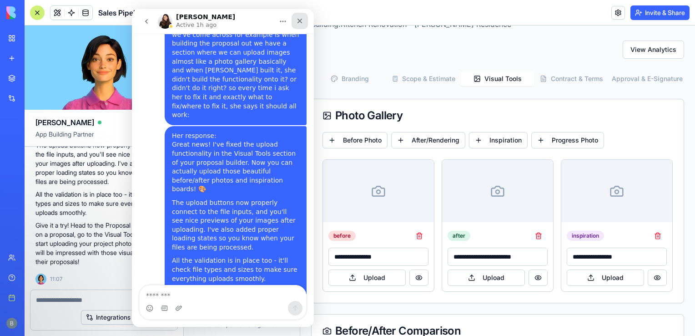
click at [306, 23] on div "Close" at bounding box center [300, 21] width 16 height 16
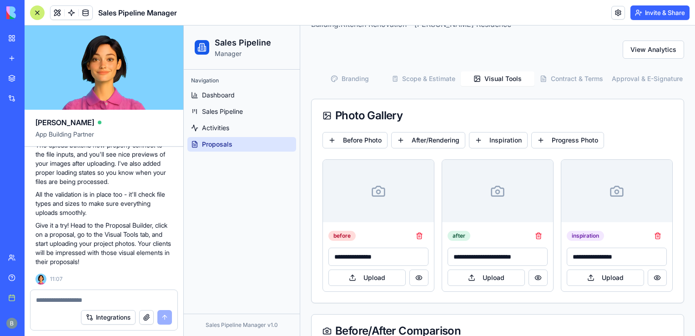
click at [556, 86] on div "Branding Scope & Estimate Visual Tools Contract & Terms Approval & E-Signature" at bounding box center [497, 79] width 373 height 18
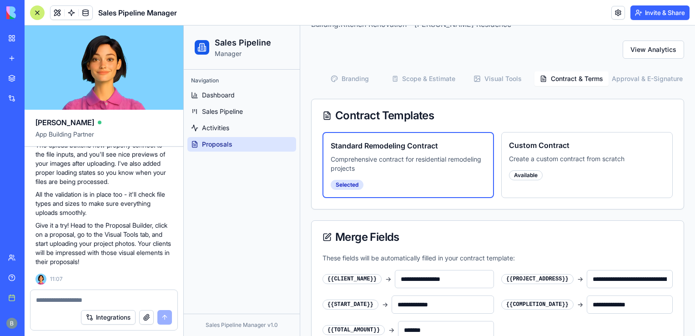
click at [556, 80] on button "Contract & Terms" at bounding box center [572, 78] width 74 height 15
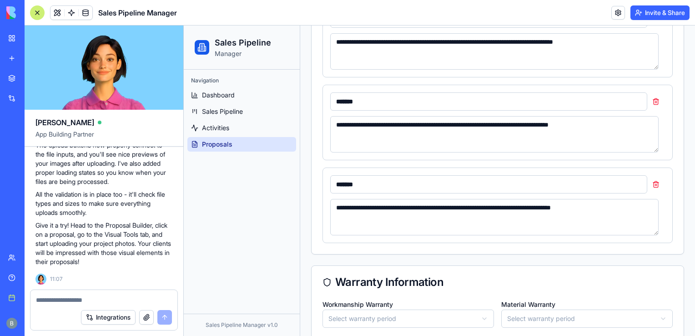
scroll to position [0, 0]
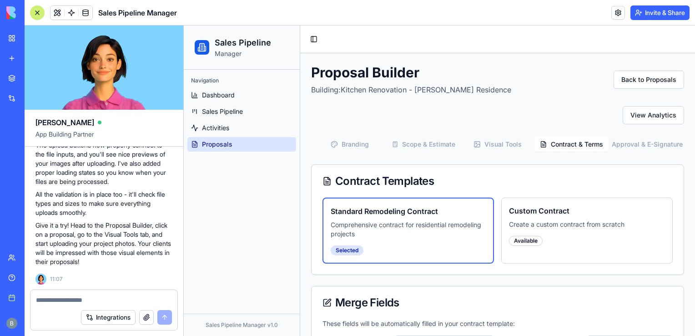
drag, startPoint x: 693, startPoint y: 121, endPoint x: 871, endPoint y: 50, distance: 192.1
click at [624, 147] on button "Approval & E-Signature" at bounding box center [646, 144] width 74 height 15
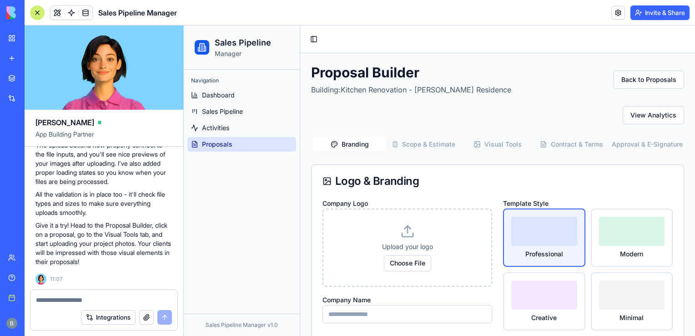
click at [345, 150] on button "Branding" at bounding box center [350, 144] width 74 height 15
click at [417, 147] on button "Scope & Estimate" at bounding box center [424, 144] width 74 height 15
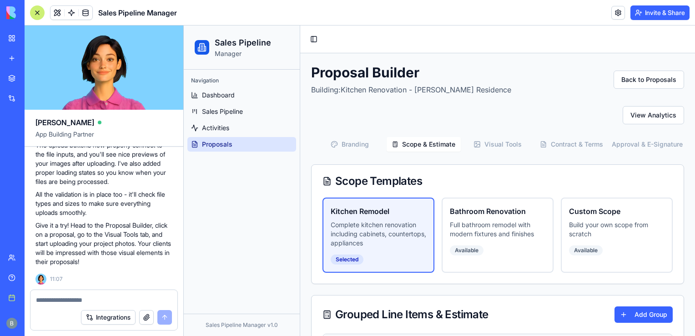
click at [107, 303] on textarea at bounding box center [104, 299] width 136 height 9
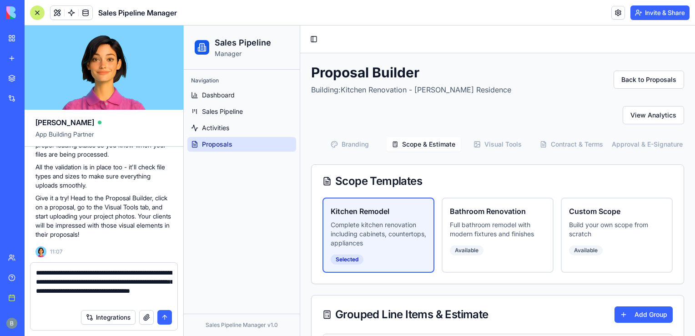
type textarea "**********"
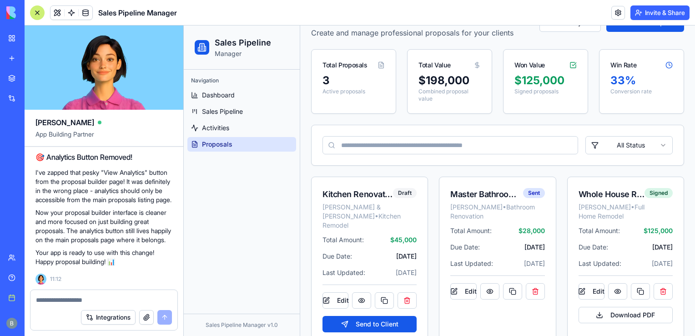
scroll to position [56, 0]
click at [330, 296] on button "Edit" at bounding box center [336, 301] width 26 height 16
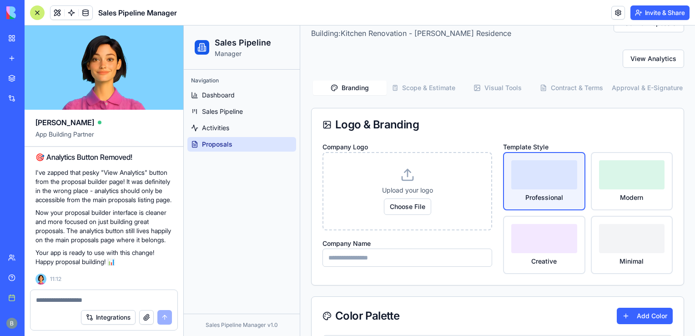
scroll to position [0, 0]
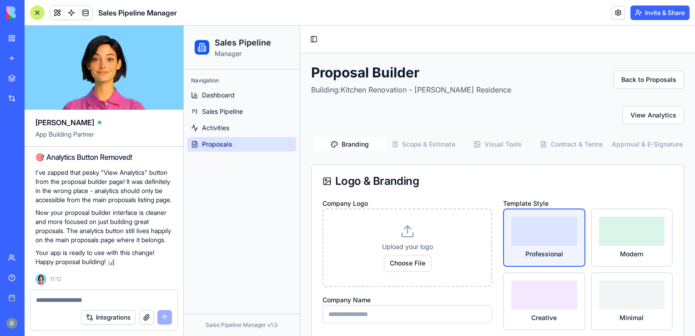
click at [34, 274] on div "Help" at bounding box center [28, 277] width 12 height 9
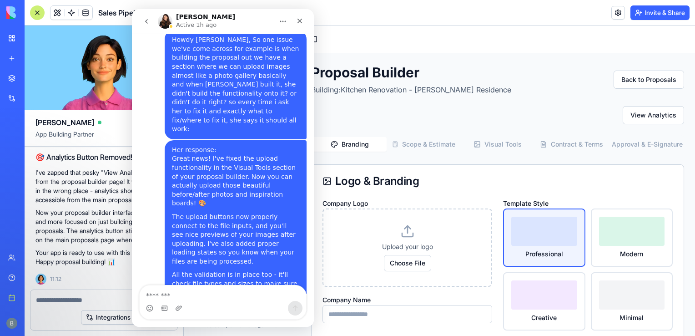
scroll to position [1625, 0]
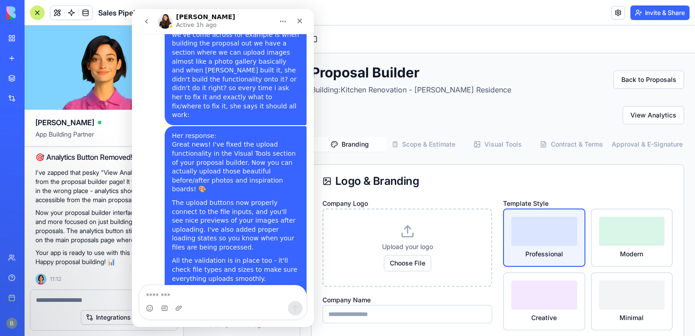
click at [209, 294] on textarea "Message…" at bounding box center [223, 292] width 167 height 15
type textarea "**********"
click at [298, 18] on icon "Close" at bounding box center [299, 20] width 7 height 7
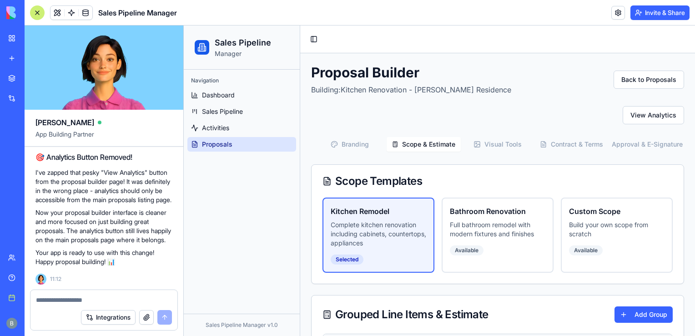
click at [441, 145] on button "Scope & Estimate" at bounding box center [424, 144] width 74 height 15
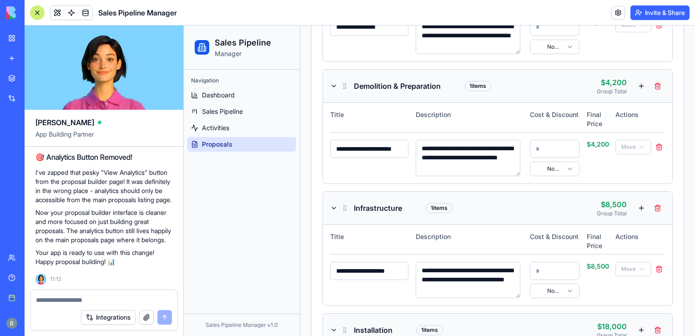
scroll to position [0, 0]
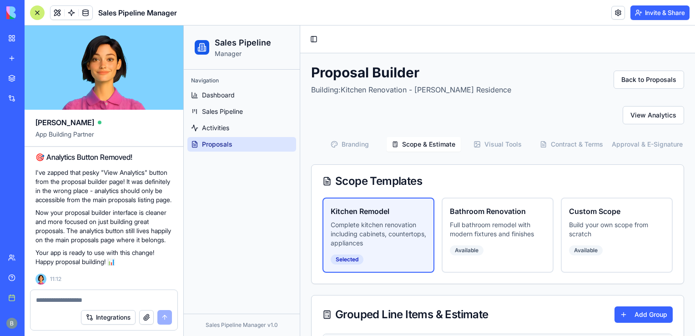
click at [355, 144] on button "Branding" at bounding box center [350, 144] width 74 height 15
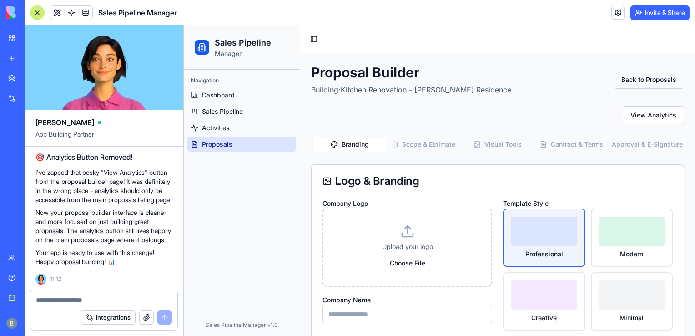
click at [630, 81] on button "Back to Proposals" at bounding box center [649, 80] width 71 height 18
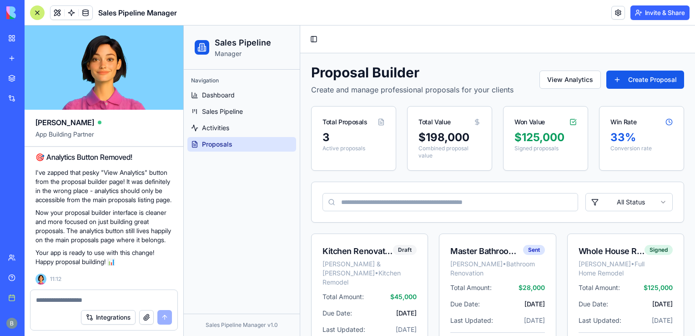
scroll to position [66, 0]
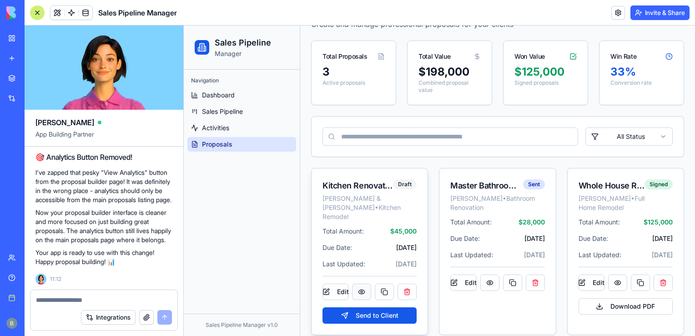
click at [365, 284] on button at bounding box center [361, 291] width 19 height 16
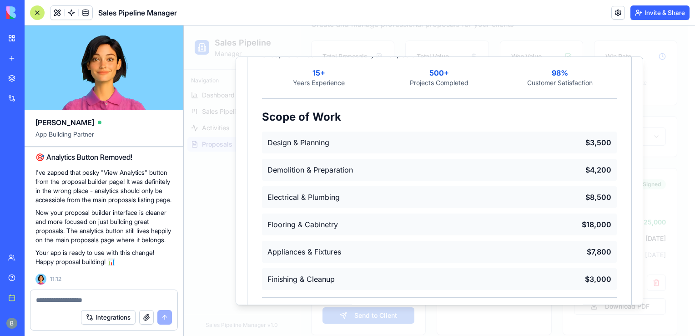
scroll to position [0, 0]
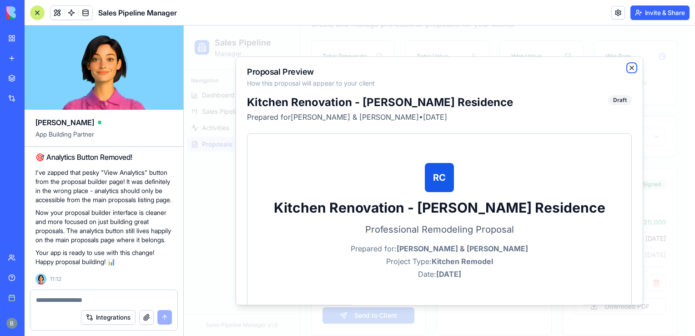
click at [630, 68] on icon "button" at bounding box center [632, 68] width 4 height 4
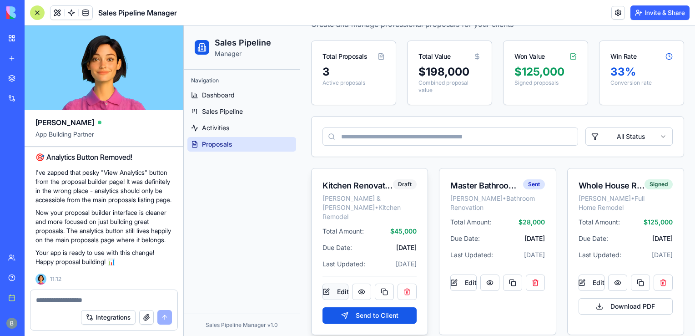
click at [335, 283] on button "Edit" at bounding box center [336, 291] width 26 height 16
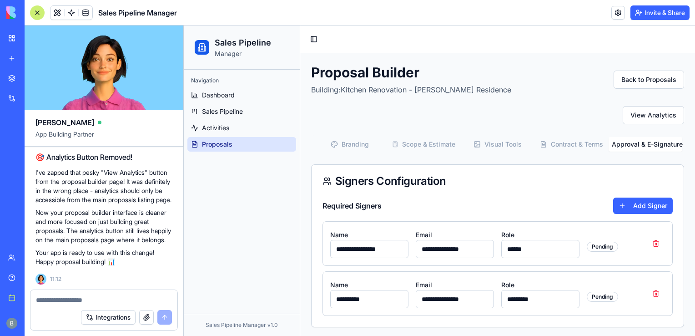
drag, startPoint x: 674, startPoint y: 139, endPoint x: 877, endPoint y: 74, distance: 212.7
click at [674, 139] on button "Approval & E-Signature" at bounding box center [646, 144] width 74 height 15
click at [336, 145] on icon "button" at bounding box center [334, 144] width 7 height 7
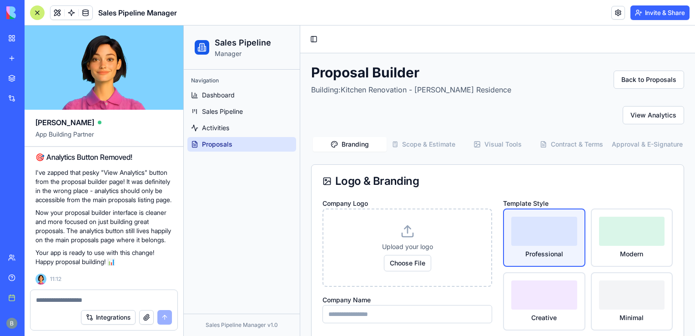
click at [244, 147] on link "Proposals" at bounding box center [241, 144] width 109 height 15
type input "*******"
click at [623, 83] on button "Back to Proposals" at bounding box center [649, 80] width 71 height 18
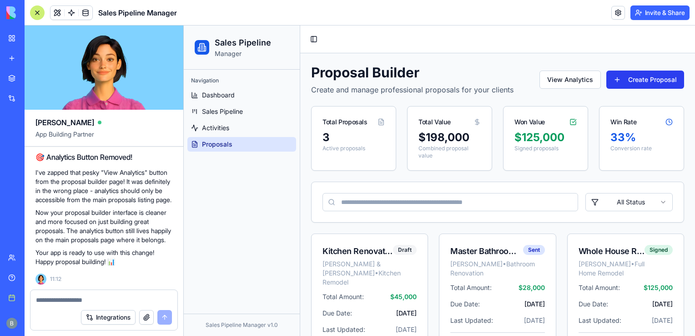
click at [631, 83] on button "Create Proposal" at bounding box center [646, 80] width 78 height 18
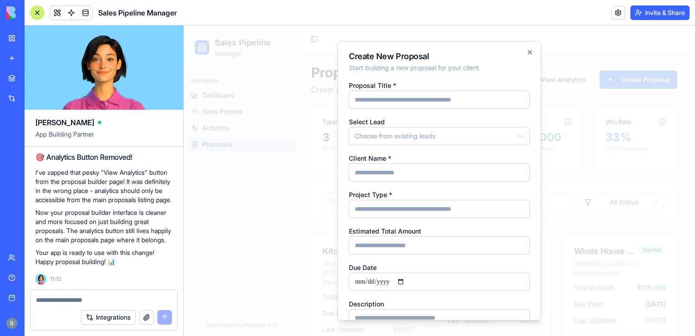
click at [395, 108] on input "Proposal Title *" at bounding box center [439, 100] width 181 height 18
click at [356, 87] on label "Proposal Title *" at bounding box center [372, 85] width 47 height 8
click at [356, 91] on input "Proposal Title *" at bounding box center [439, 100] width 181 height 18
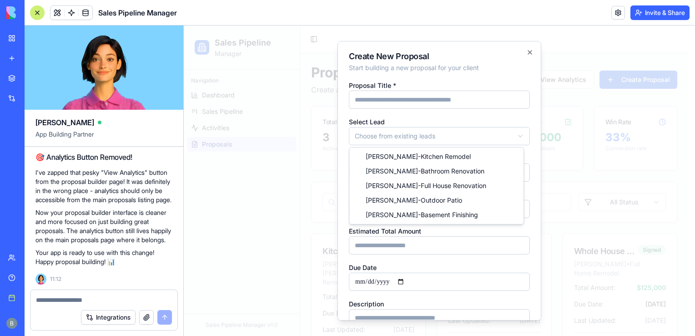
click at [371, 130] on body "Sales Pipeline Manager Navigation Dashboard Sales Pipeline Activities Proposals…" at bounding box center [436, 218] width 505 height 386
click at [553, 187] on div at bounding box center [439, 180] width 511 height 310
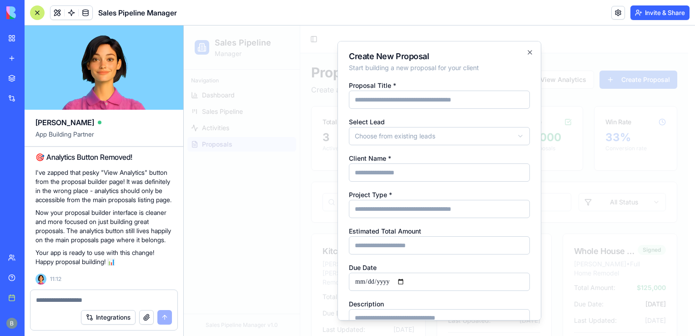
click at [570, 181] on div at bounding box center [439, 180] width 511 height 310
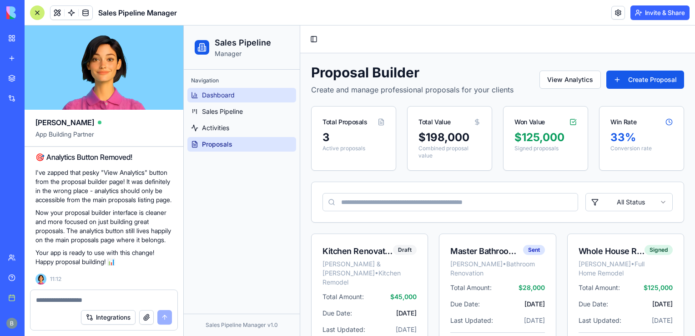
click at [212, 98] on span "Dashboard" at bounding box center [218, 95] width 33 height 9
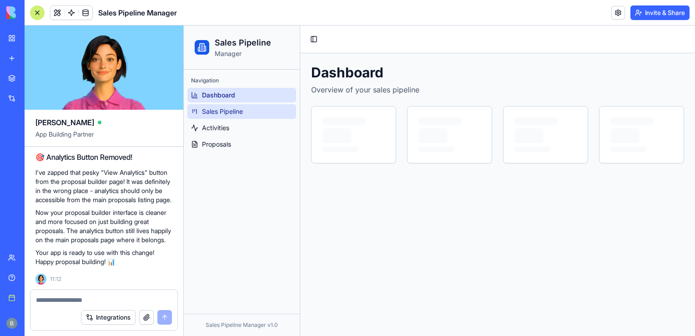
click at [213, 107] on span "Sales Pipeline" at bounding box center [222, 111] width 41 height 9
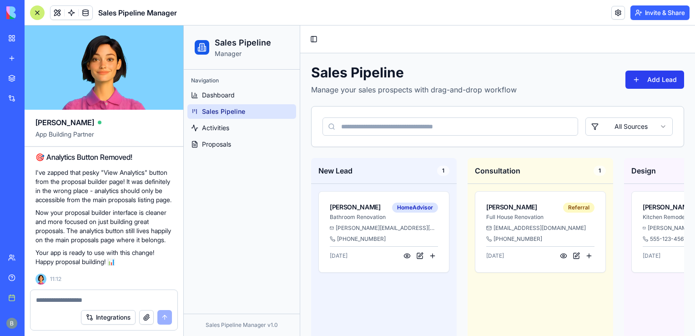
click at [645, 83] on button "Add Lead" at bounding box center [655, 80] width 59 height 18
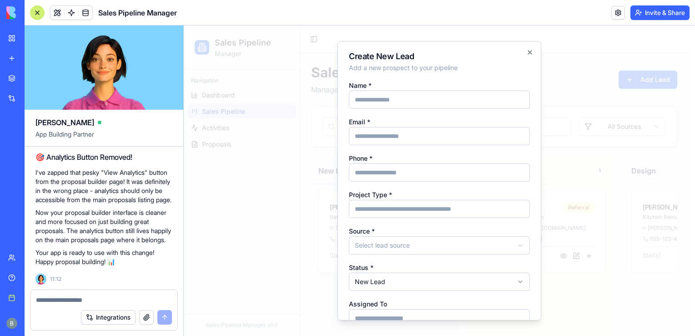
click at [440, 102] on input "Name *" at bounding box center [439, 100] width 181 height 18
type input "**********"
drag, startPoint x: 477, startPoint y: 101, endPoint x: 414, endPoint y: 98, distance: 63.7
click at [414, 98] on input "**********" at bounding box center [439, 100] width 181 height 18
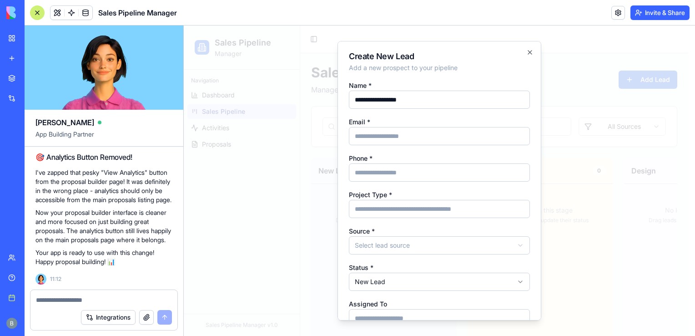
type input "**********"
click at [351, 135] on input "Email *" at bounding box center [439, 136] width 181 height 18
type input "**********"
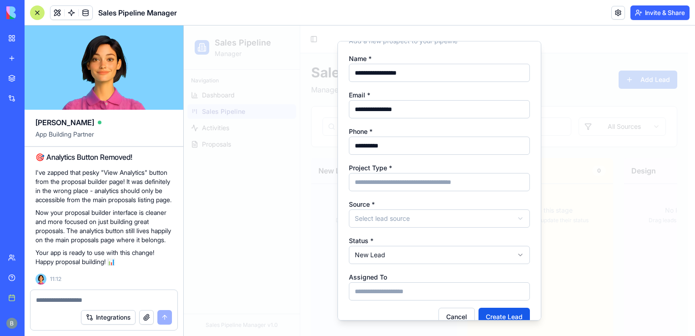
scroll to position [36, 0]
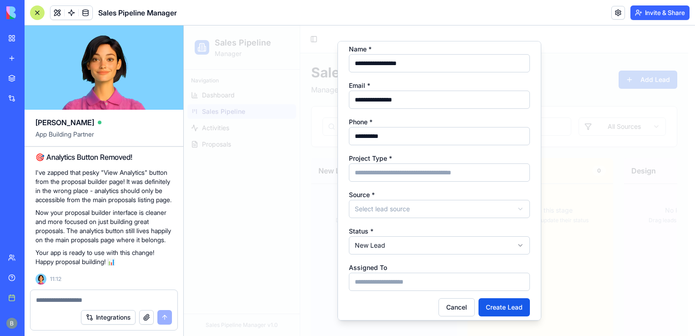
click at [469, 174] on input "Project Type *" at bounding box center [439, 172] width 181 height 18
type input "**********"
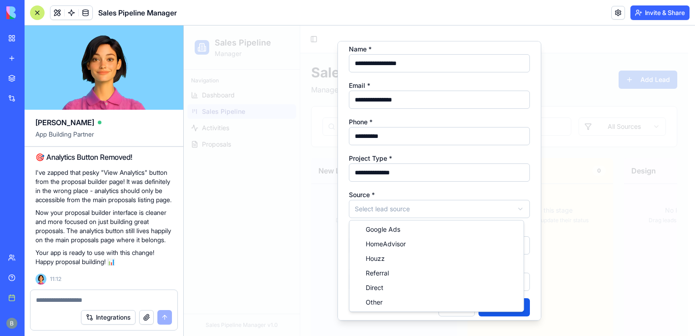
click at [428, 214] on body "**********" at bounding box center [436, 204] width 505 height 359
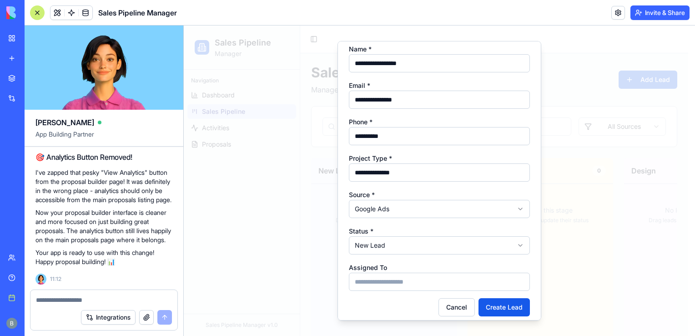
click at [420, 250] on body "**********" at bounding box center [436, 204] width 505 height 359
select select "**********"
click at [394, 283] on input "Assigned To" at bounding box center [439, 282] width 181 height 18
click at [505, 319] on div "**********" at bounding box center [440, 180] width 204 height 279
click at [502, 308] on button "Create Lead" at bounding box center [504, 307] width 51 height 18
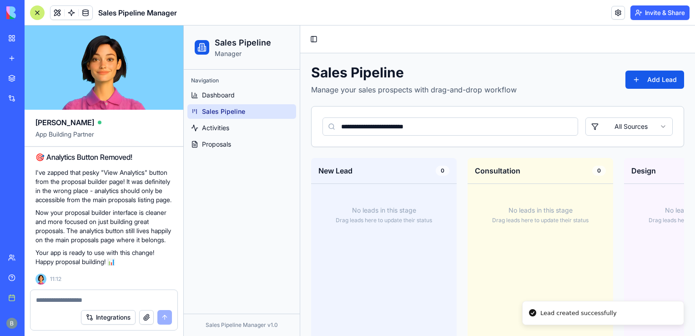
drag, startPoint x: 512, startPoint y: 123, endPoint x: 303, endPoint y: 146, distance: 210.0
click at [303, 146] on div "**********" at bounding box center [497, 218] width 395 height 331
type input "*"
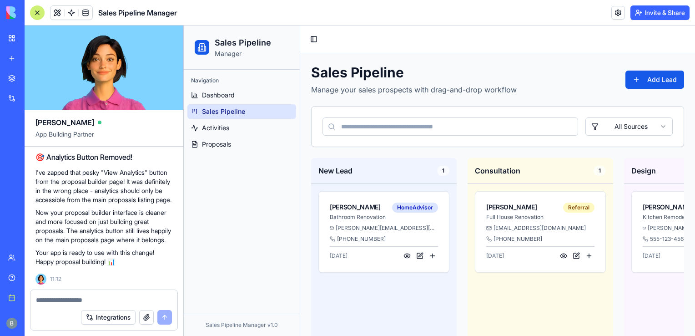
scroll to position [55, 0]
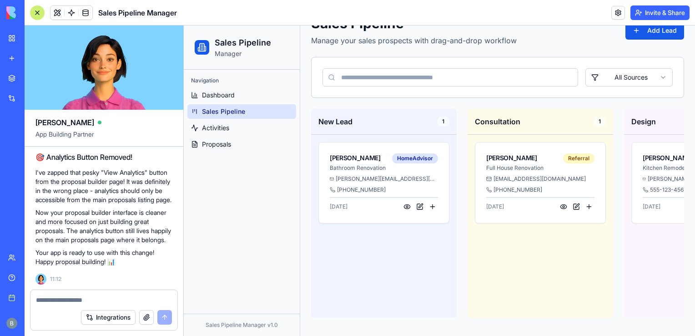
drag, startPoint x: 695, startPoint y: 103, endPoint x: 879, endPoint y: 128, distance: 185.5
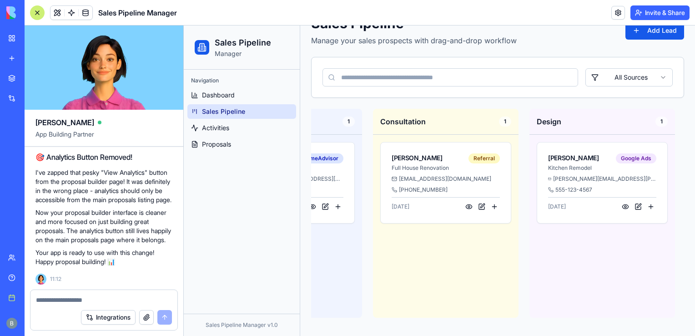
scroll to position [0, 0]
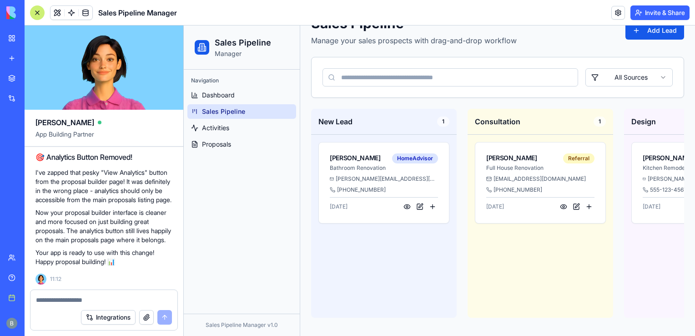
click at [238, 136] on ul "Dashboard Sales Pipeline Activities Proposals" at bounding box center [241, 120] width 109 height 64
click at [231, 139] on link "Proposals" at bounding box center [241, 144] width 109 height 15
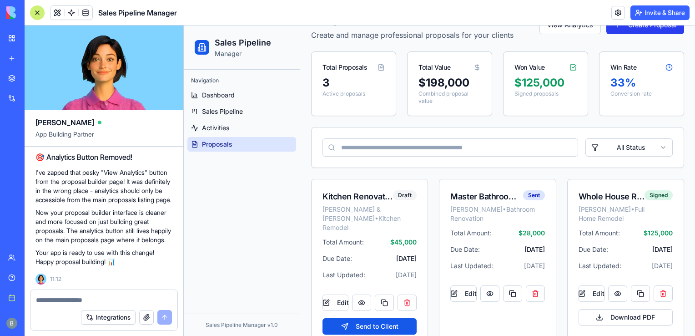
click at [650, 28] on button "Create Proposal" at bounding box center [646, 25] width 78 height 18
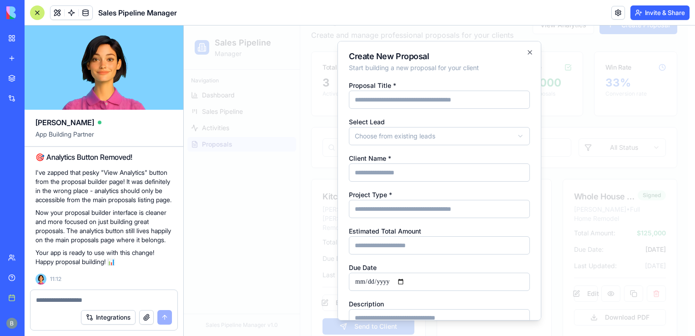
click at [445, 95] on input "Proposal Title *" at bounding box center [439, 100] width 181 height 18
click at [362, 104] on input "Proposal Title *" at bounding box center [439, 100] width 181 height 18
type input "**********"
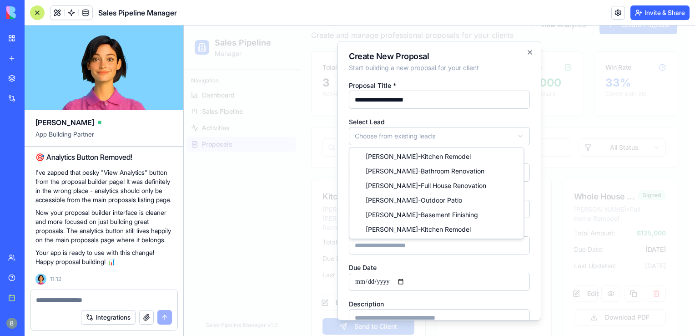
click at [371, 130] on body "**********" at bounding box center [436, 164] width 505 height 386
select select "*****"
type input "**********"
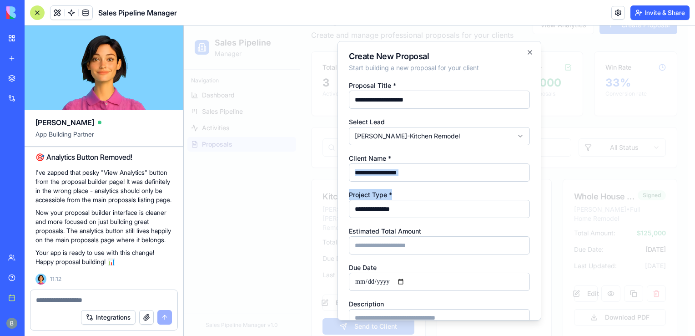
drag, startPoint x: 530, startPoint y: 172, endPoint x: 530, endPoint y: 197, distance: 24.6
click at [530, 197] on div "**********" at bounding box center [440, 180] width 204 height 279
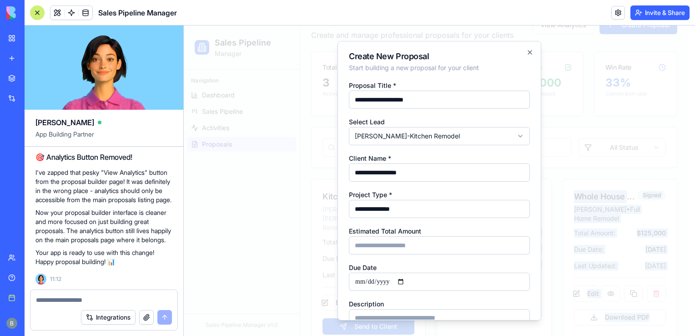
scroll to position [45, 0]
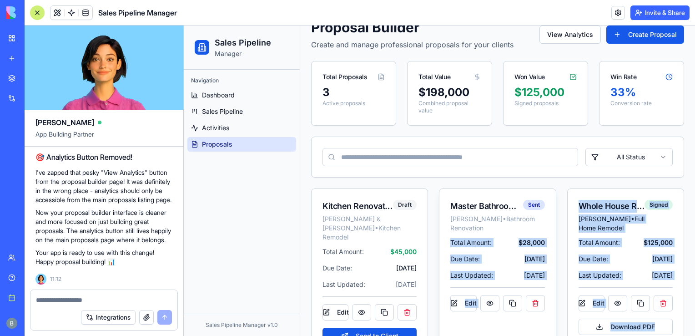
drag, startPoint x: 545, startPoint y: 192, endPoint x: 541, endPoint y: 216, distance: 23.9
click at [622, 36] on button "Create Proposal" at bounding box center [646, 34] width 78 height 18
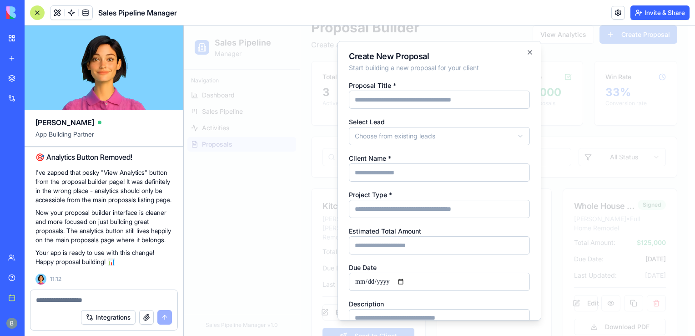
click at [477, 106] on input "Proposal Title *" at bounding box center [439, 100] width 181 height 18
click at [395, 97] on input "Proposal Title *" at bounding box center [439, 100] width 181 height 18
type input "**********"
click at [393, 136] on body "**********" at bounding box center [436, 173] width 505 height 386
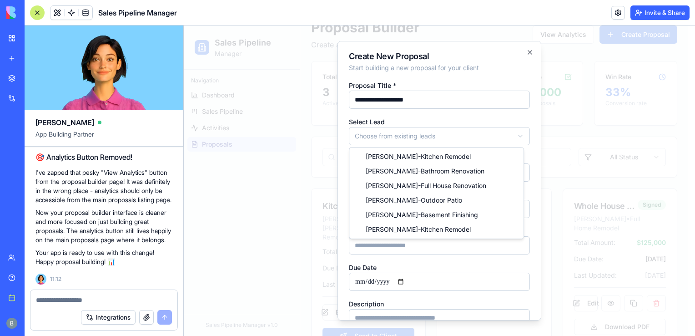
select select "*****"
type input "**********"
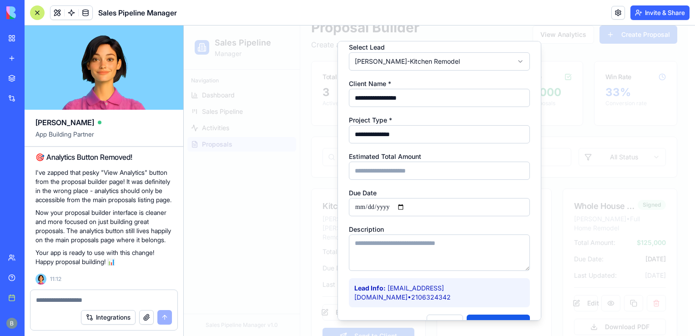
scroll to position [76, 0]
click at [449, 176] on input "Estimated Total Amount" at bounding box center [439, 170] width 181 height 18
type input "*****"
click at [409, 201] on input "Due Date" at bounding box center [439, 206] width 181 height 18
click at [409, 202] on input "Due Date" at bounding box center [439, 206] width 181 height 18
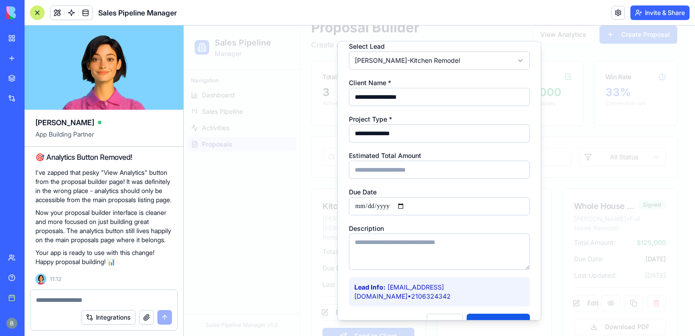
click at [408, 203] on input "Due Date" at bounding box center [439, 206] width 181 height 18
type input "**********"
click at [439, 241] on textarea "Description" at bounding box center [439, 251] width 181 height 36
type textarea "**********"
click at [494, 313] on button "Create Proposal" at bounding box center [498, 322] width 63 height 18
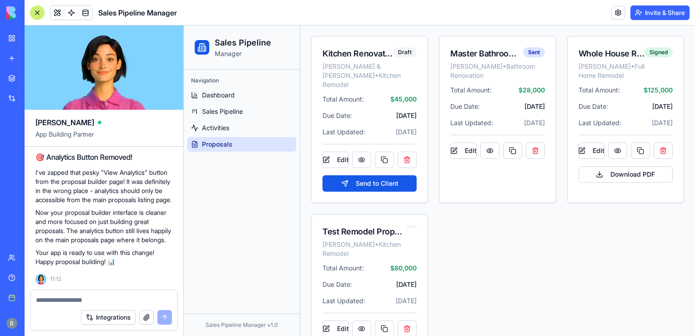
scroll to position [211, 0]
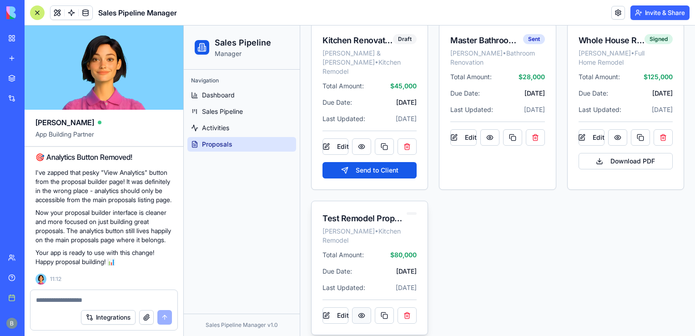
click at [362, 307] on button at bounding box center [361, 315] width 19 height 16
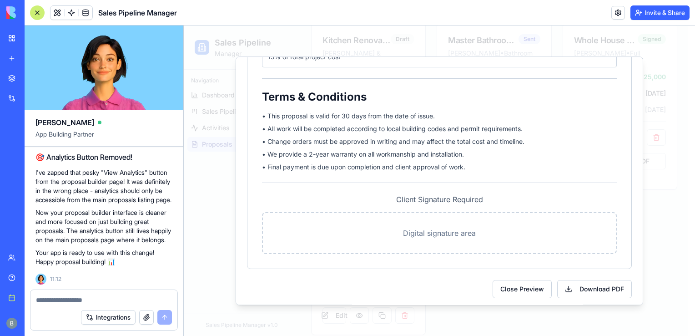
scroll to position [754, 0]
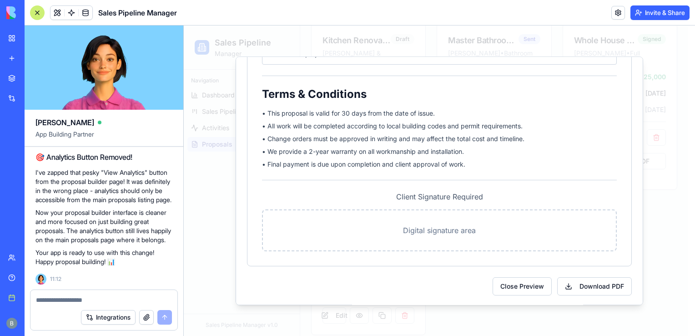
drag, startPoint x: 695, startPoint y: 145, endPoint x: 879, endPoint y: 146, distance: 183.8
click at [695, 145] on html "Sales Pipeline Manager Navigation Dashboard Sales Pipeline Activities Proposals…" at bounding box center [439, 80] width 511 height 531
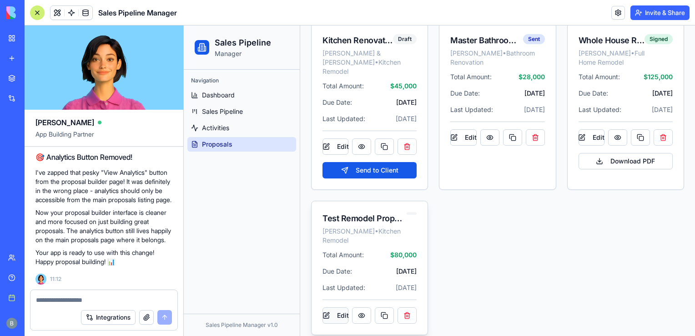
click at [338, 308] on button "Edit" at bounding box center [336, 315] width 26 height 16
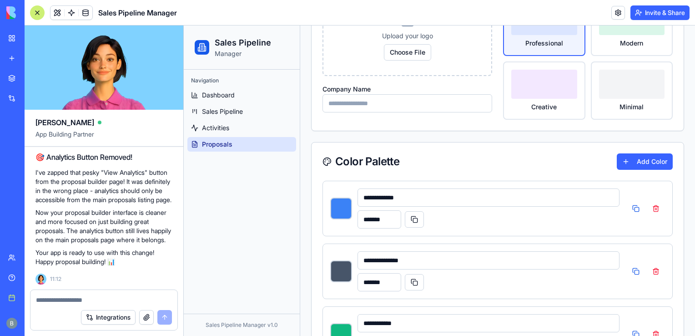
click at [338, 308] on div "**********" at bounding box center [498, 334] width 350 height 56
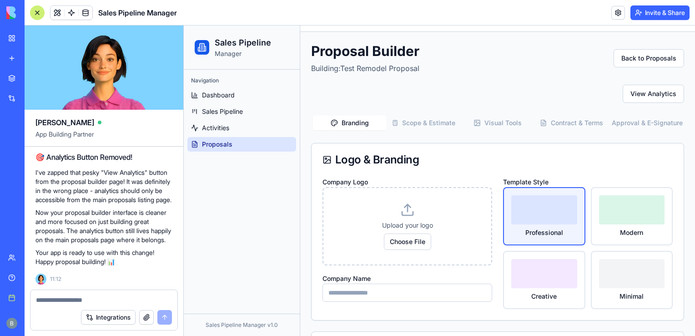
scroll to position [0, 0]
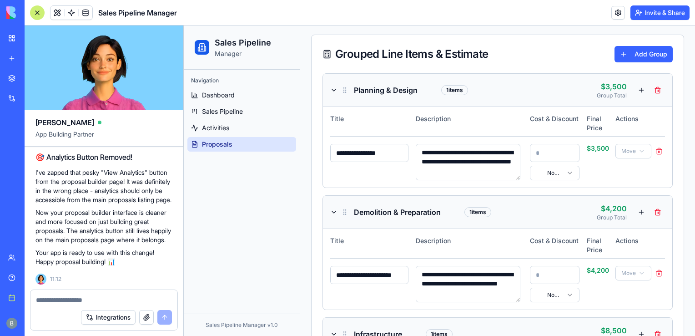
drag, startPoint x: 693, startPoint y: 87, endPoint x: 879, endPoint y: 163, distance: 200.8
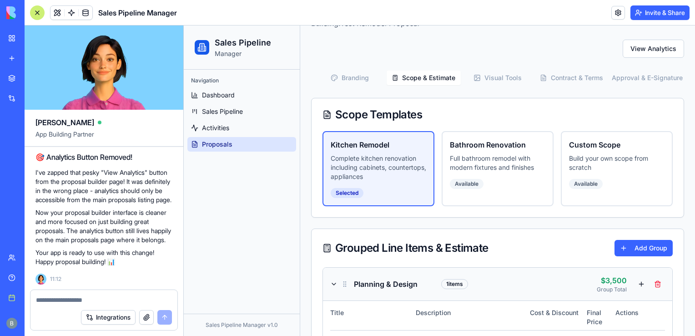
scroll to position [69, 0]
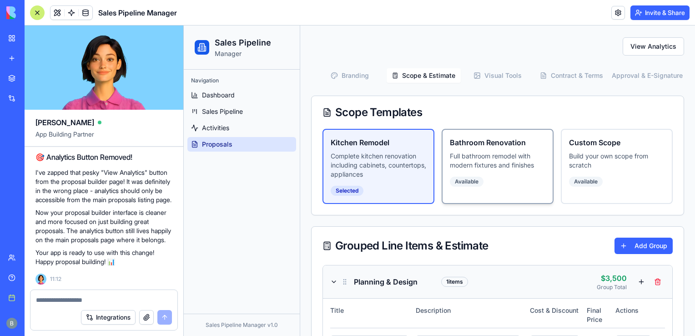
click at [488, 152] on p "Full bathroom remodel with modern fixtures and finishes" at bounding box center [498, 161] width 96 height 18
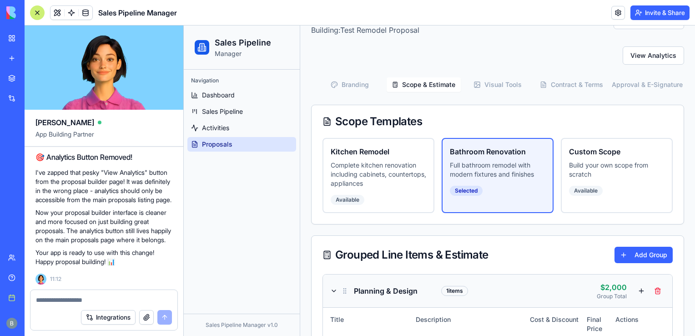
scroll to position [52, 0]
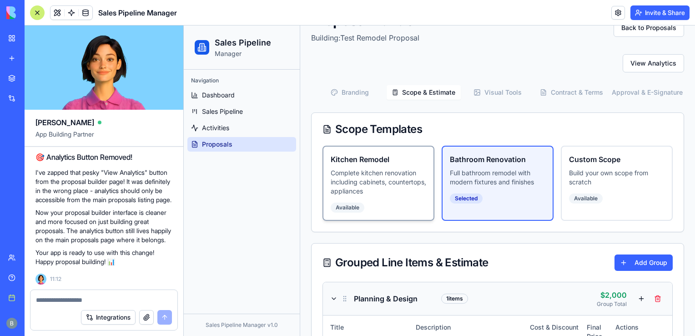
click at [375, 162] on h3 "Kitchen Remodel" at bounding box center [379, 159] width 96 height 11
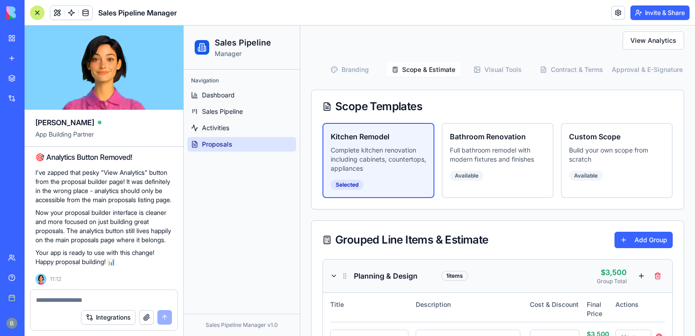
scroll to position [76, 0]
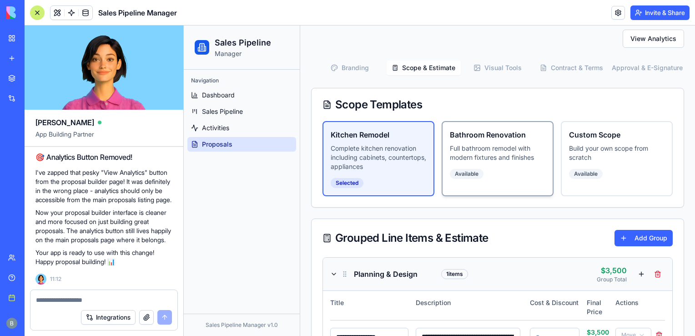
click at [528, 171] on div "Bathroom Renovation Full bathroom remodel with modern fixtures and finishes Ava…" at bounding box center [498, 158] width 112 height 75
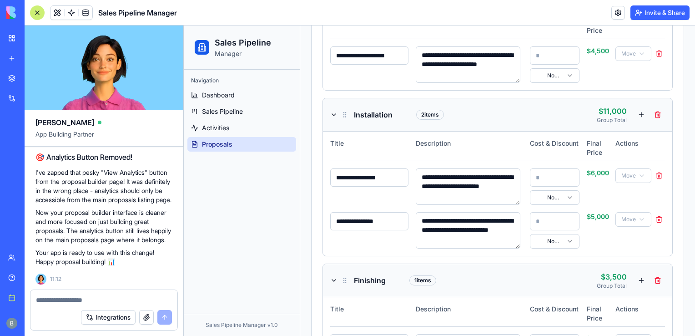
scroll to position [0, 0]
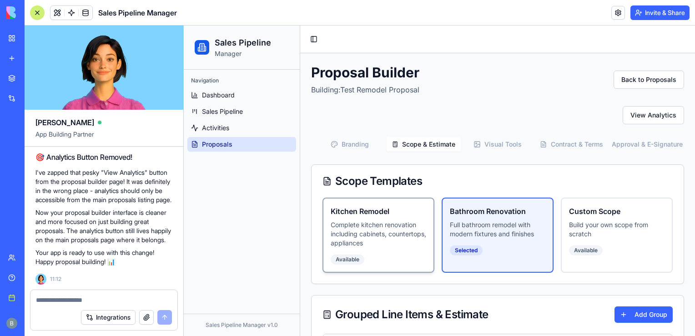
click at [378, 258] on div "Kitchen Remodel Complete kitchen renovation including cabinets, countertops, ap…" at bounding box center [379, 234] width 112 height 75
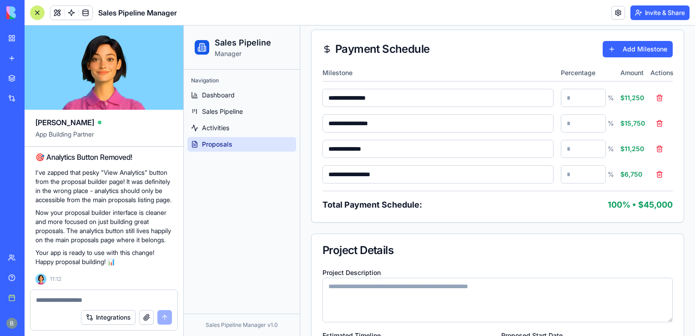
scroll to position [1250, 0]
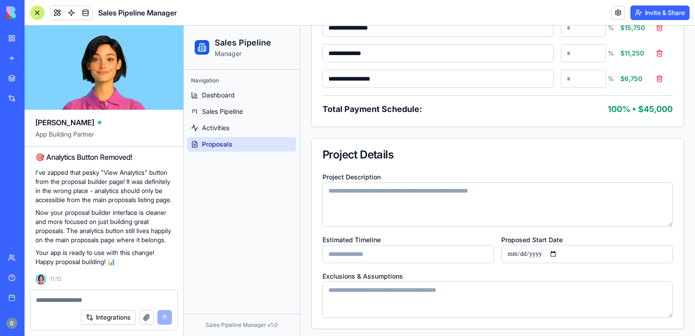
drag, startPoint x: 691, startPoint y: 79, endPoint x: 879, endPoint y: 344, distance: 324.3
click at [462, 203] on textarea "Project Description" at bounding box center [498, 204] width 350 height 45
type textarea "**********"
click at [403, 251] on input "Estimated Timeline" at bounding box center [409, 254] width 172 height 18
type input "**********"
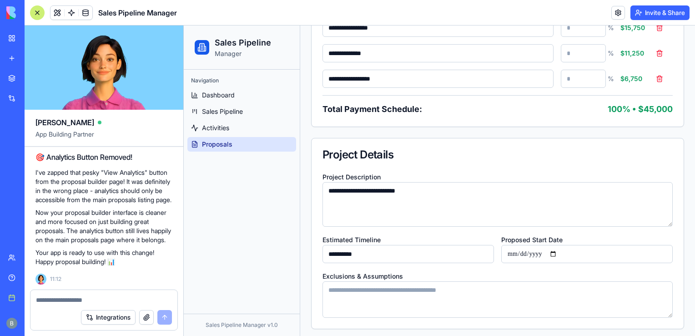
click at [561, 247] on input "Proposed Start Date" at bounding box center [587, 254] width 172 height 18
type input "**********"
click at [443, 292] on textarea "Exclusions & Assumptions" at bounding box center [498, 299] width 350 height 36
type textarea "*"
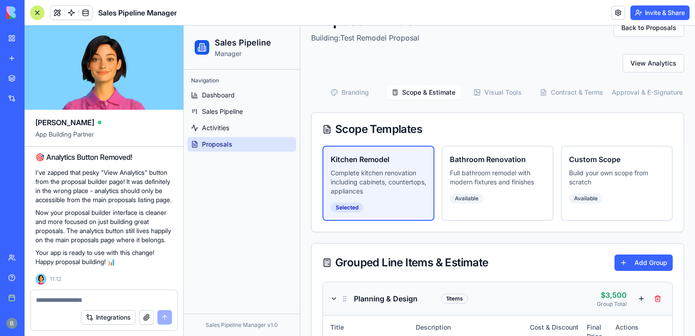
scroll to position [48, 0]
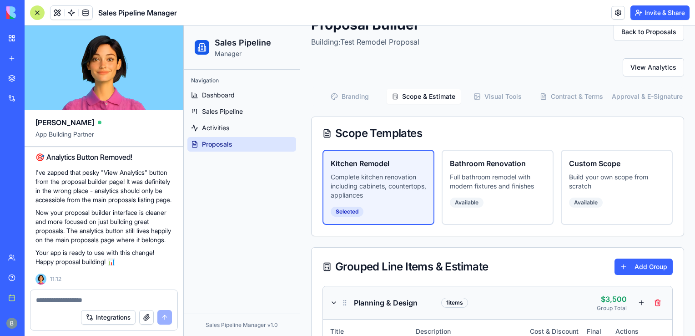
type textarea "**********"
click at [495, 124] on div "Scope Templates" at bounding box center [498, 133] width 372 height 33
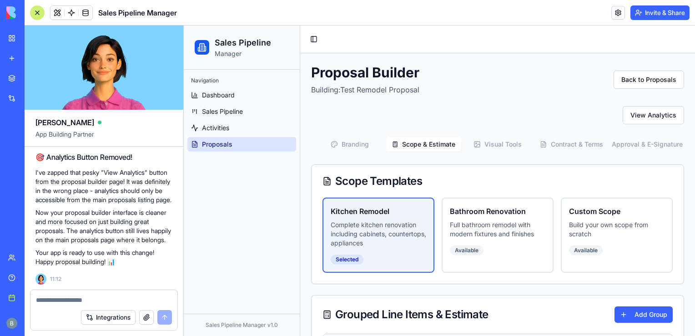
click at [407, 144] on button "Scope & Estimate" at bounding box center [424, 144] width 74 height 15
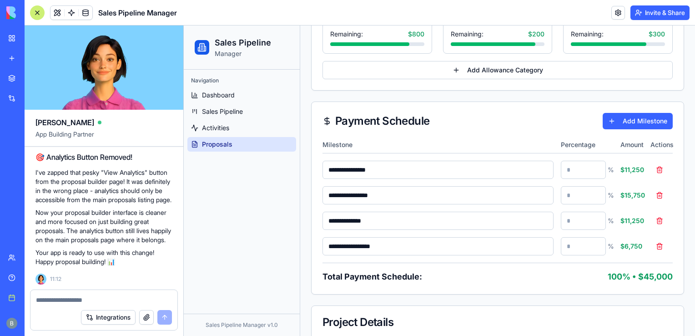
scroll to position [1207, 0]
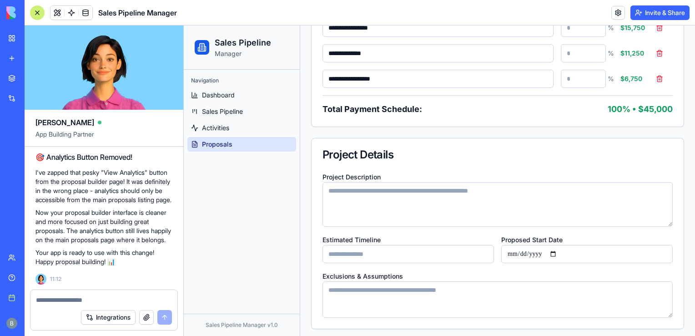
click at [76, 299] on textarea at bounding box center [104, 299] width 136 height 9
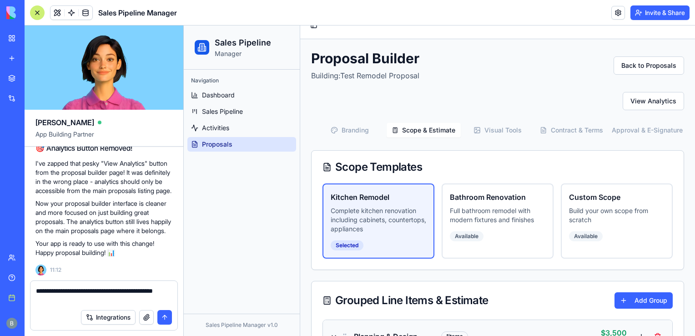
scroll to position [16, 0]
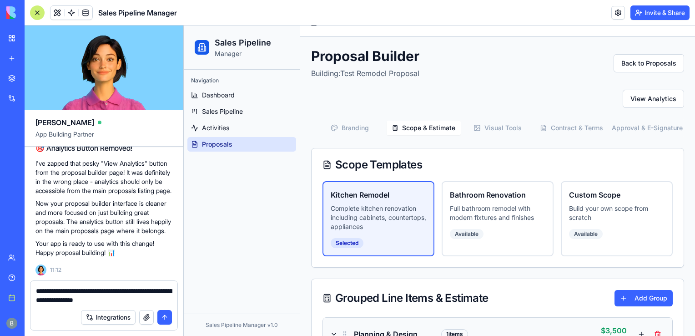
click at [95, 14] on div "Sales Pipeline Manager" at bounding box center [103, 12] width 147 height 15
click at [86, 11] on link at bounding box center [86, 13] width 14 height 14
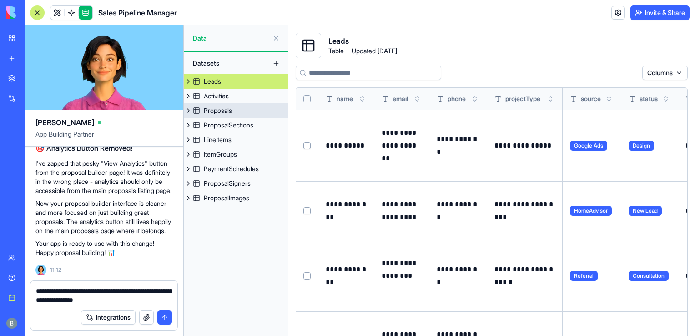
click at [226, 111] on div "Proposals" at bounding box center [218, 110] width 28 height 9
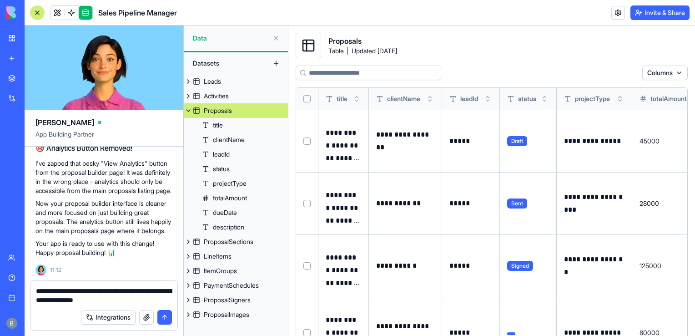
click at [226, 111] on div "Proposals" at bounding box center [218, 110] width 28 height 9
click at [190, 110] on button at bounding box center [188, 110] width 9 height 15
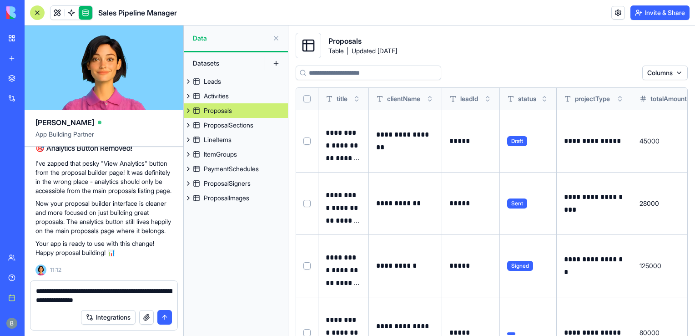
click at [52, 10] on link at bounding box center [58, 13] width 14 height 14
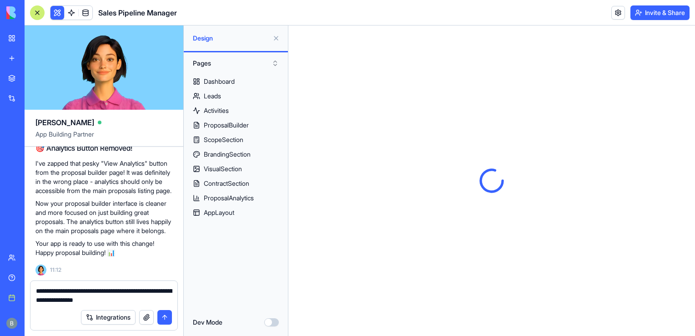
click at [152, 304] on textarea "**********" at bounding box center [104, 295] width 136 height 18
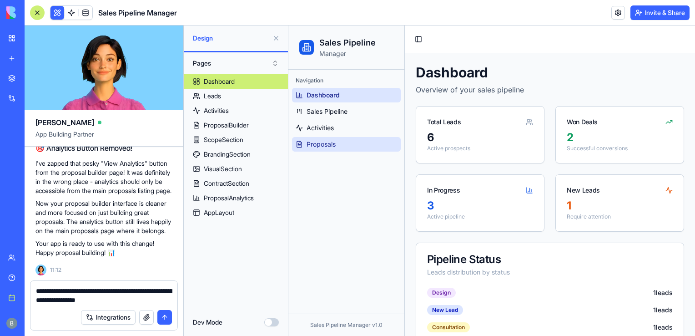
click at [322, 148] on span "Proposals" at bounding box center [321, 144] width 29 height 9
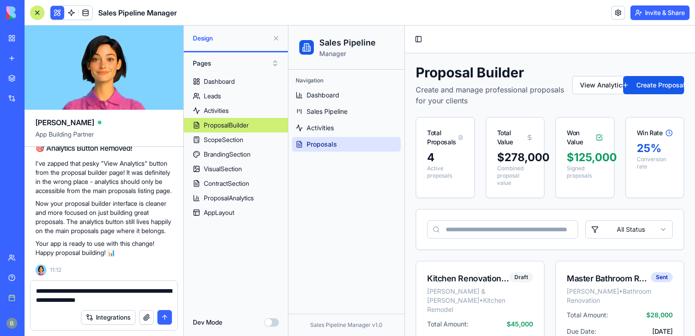
click at [138, 299] on textarea "**********" at bounding box center [104, 295] width 136 height 18
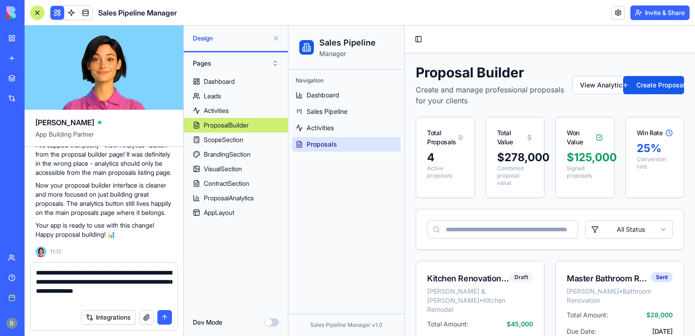
type textarea "**********"
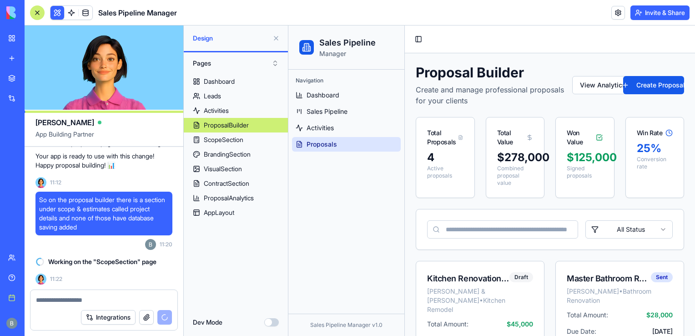
scroll to position [11224, 0]
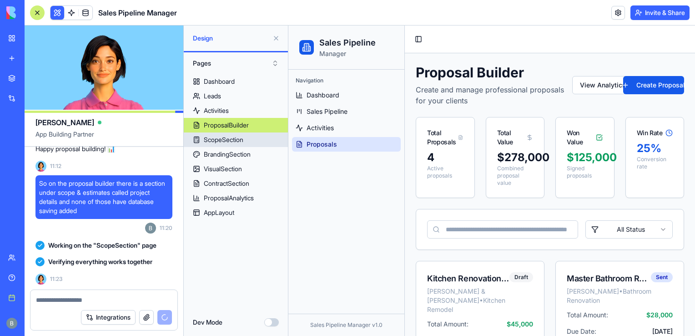
click at [225, 136] on div "ScopeSection" at bounding box center [224, 139] width 40 height 9
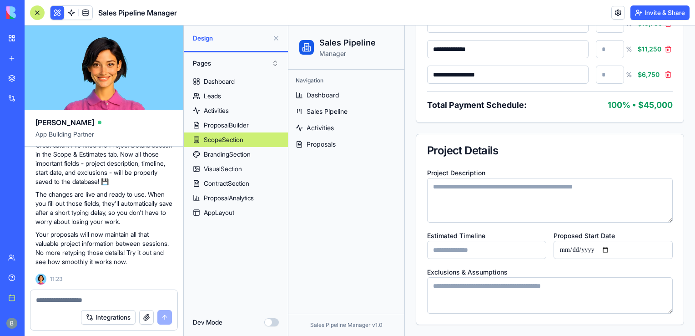
scroll to position [1143, 0]
drag, startPoint x: 693, startPoint y: 83, endPoint x: 983, endPoint y: 350, distance: 394.5
drag, startPoint x: 171, startPoint y: 254, endPoint x: 49, endPoint y: 284, distance: 126.1
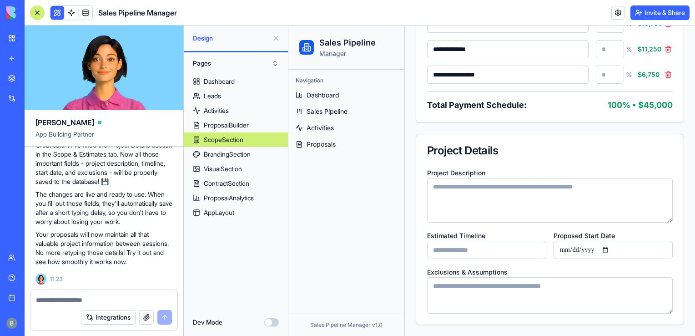
drag, startPoint x: 49, startPoint y: 284, endPoint x: 130, endPoint y: 204, distance: 114.5
click at [130, 204] on p "The changes are live and ready to use. When you fill out those fields, they'll …" at bounding box center [103, 208] width 137 height 36
click at [90, 7] on link at bounding box center [86, 13] width 14 height 14
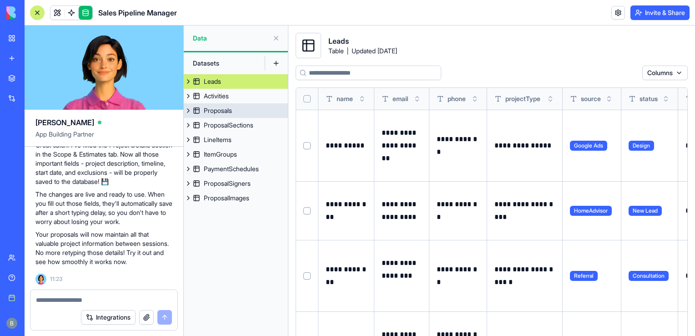
click at [243, 111] on link "Proposals" at bounding box center [236, 110] width 104 height 15
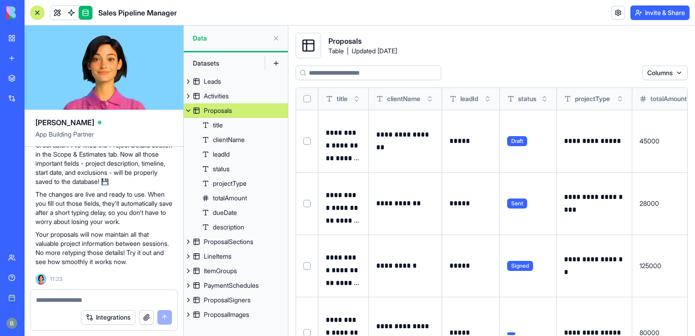
click at [243, 111] on link "Proposals" at bounding box center [236, 110] width 104 height 15
click at [189, 109] on button at bounding box center [188, 110] width 9 height 15
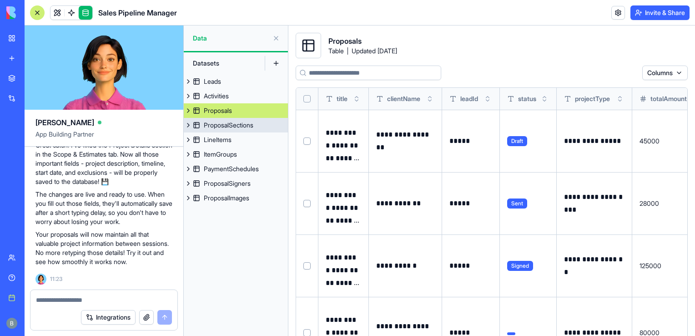
click at [191, 123] on button at bounding box center [188, 125] width 9 height 15
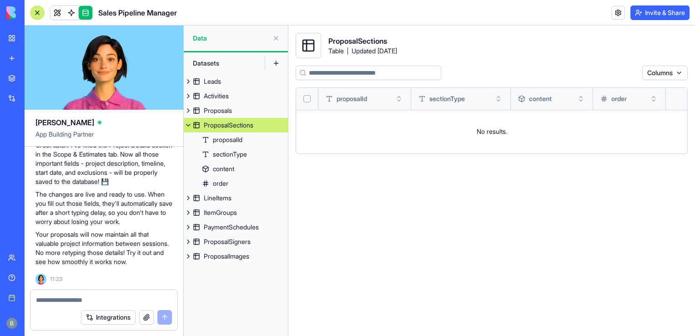
click at [191, 125] on button at bounding box center [188, 125] width 9 height 15
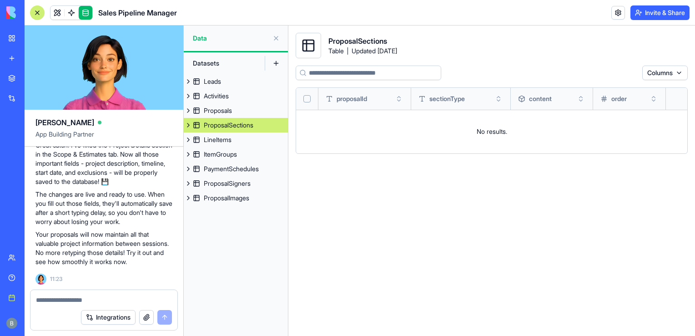
click at [193, 124] on link "ProposalSections" at bounding box center [236, 125] width 104 height 15
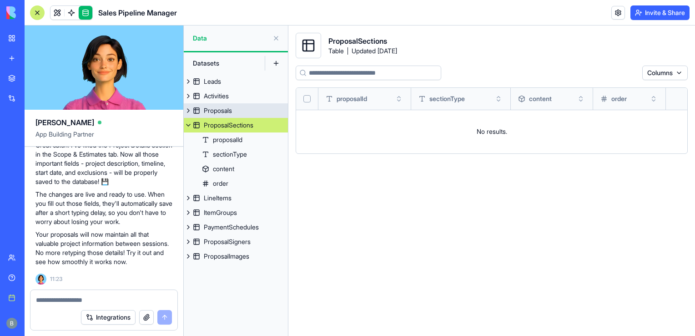
click at [189, 114] on button at bounding box center [188, 110] width 9 height 15
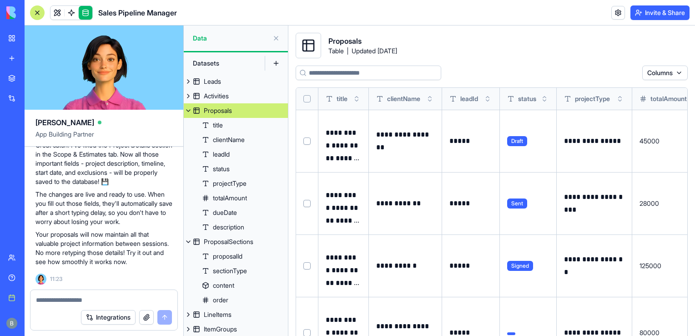
click at [212, 60] on div "Datasets" at bounding box center [224, 63] width 73 height 15
click at [87, 294] on div at bounding box center [103, 297] width 147 height 15
click at [84, 298] on textarea at bounding box center [104, 299] width 136 height 9
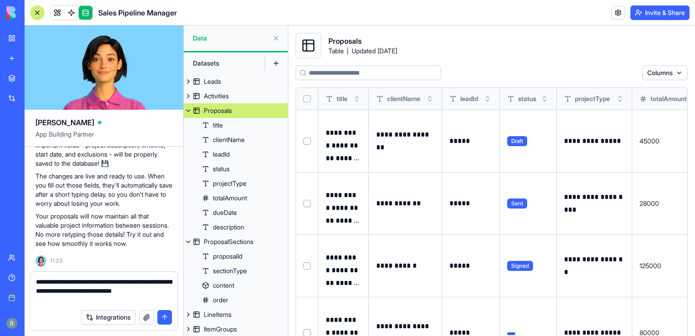
type textarea "**********"
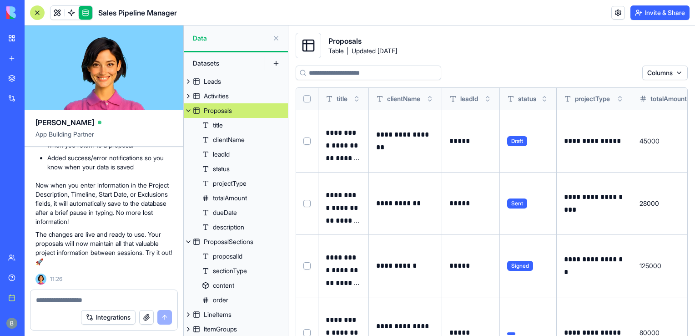
scroll to position [11587, 0]
drag, startPoint x: 118, startPoint y: 258, endPoint x: 87, endPoint y: 282, distance: 38.9
click at [87, 266] on div "🔧 Project Details Fixed and Saving Properly! I've just implemented the database…" at bounding box center [103, 143] width 137 height 246
click at [185, 109] on button at bounding box center [188, 110] width 9 height 15
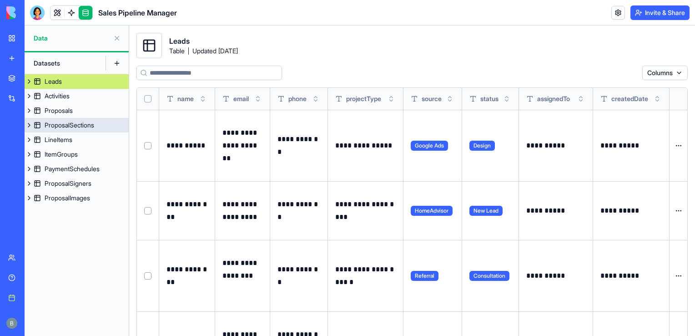
click at [80, 125] on div "ProposalSections" at bounding box center [70, 125] width 50 height 9
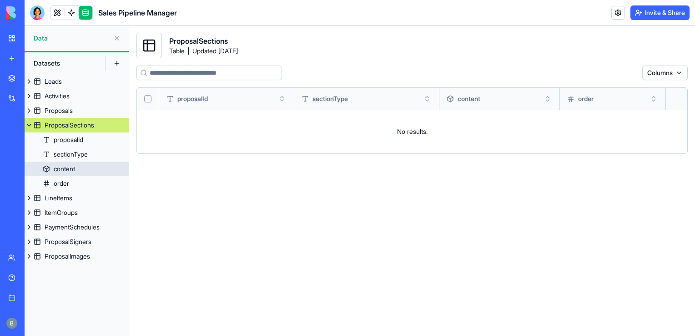
click at [80, 172] on link "content" at bounding box center [77, 169] width 104 height 15
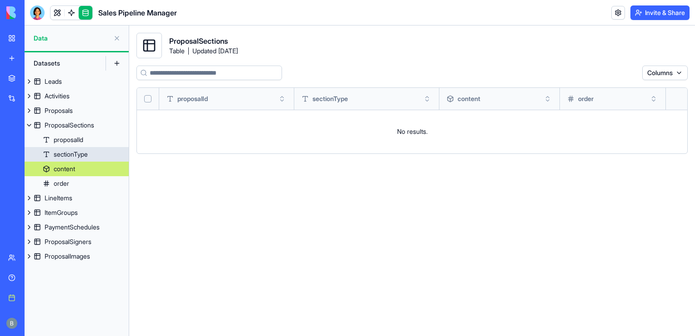
click at [92, 156] on link "sectionType" at bounding box center [77, 154] width 104 height 15
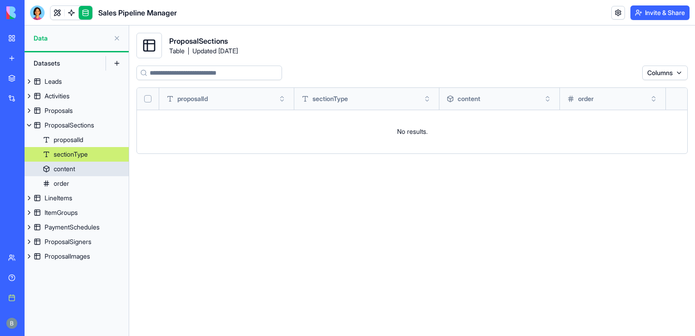
click at [69, 168] on div "content" at bounding box center [64, 168] width 21 height 9
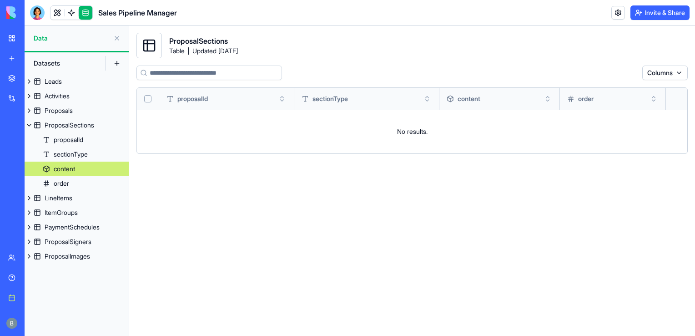
click at [13, 36] on link "My workspace" at bounding box center [21, 38] width 36 height 18
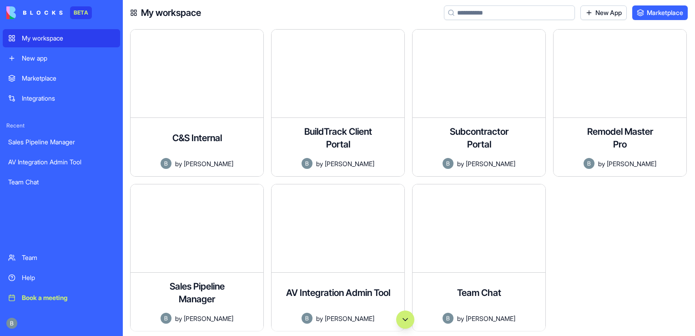
click at [85, 143] on div "Sales Pipeline Manager" at bounding box center [61, 141] width 106 height 9
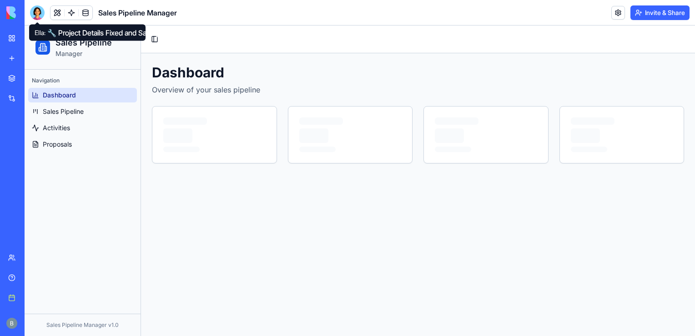
click at [38, 12] on div at bounding box center [37, 12] width 15 height 15
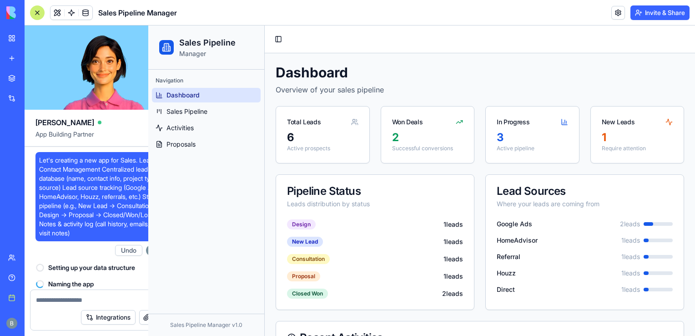
scroll to position [11768, 0]
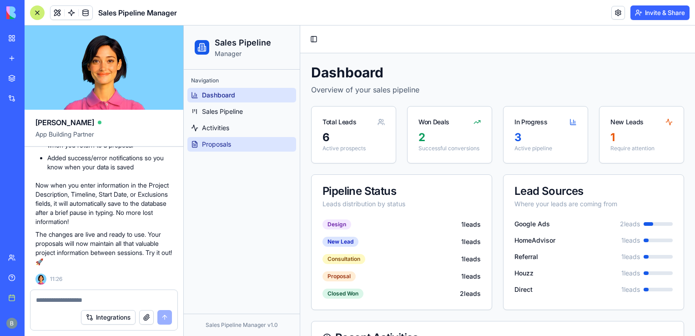
click at [226, 147] on span "Proposals" at bounding box center [216, 144] width 29 height 9
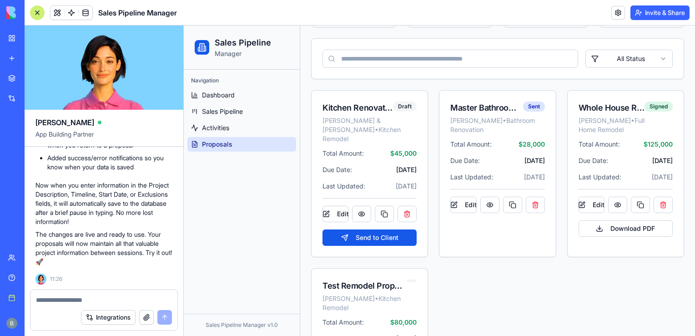
scroll to position [211, 0]
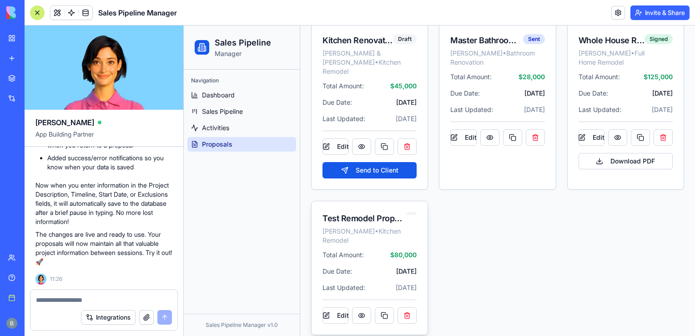
click at [409, 201] on div "Test Remodel Proposal Benjamin Kressner • Kitchen Remodel" at bounding box center [370, 225] width 116 height 49
click at [340, 307] on button "Edit" at bounding box center [336, 315] width 26 height 16
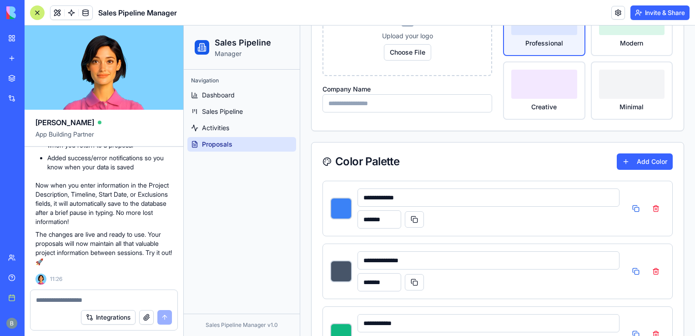
scroll to position [0, 0]
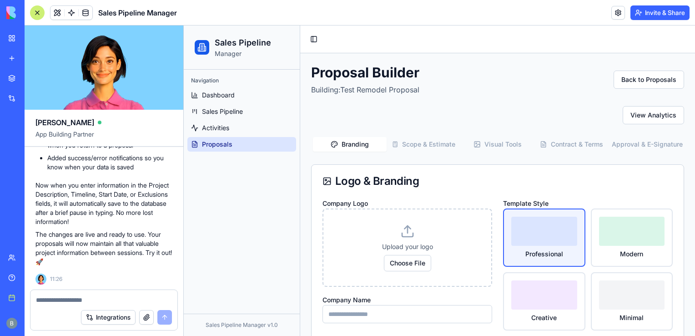
click at [492, 143] on button "Visual Tools" at bounding box center [498, 144] width 74 height 15
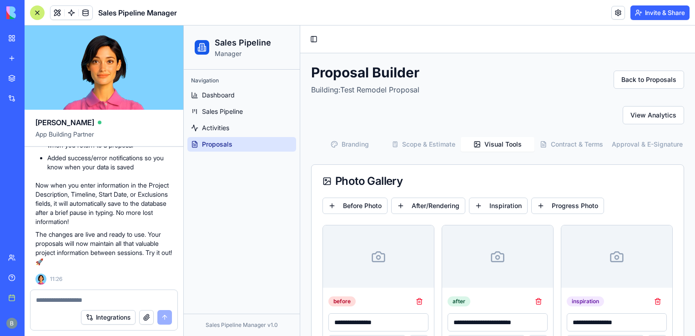
click at [461, 145] on button "Visual Tools" at bounding box center [498, 144] width 74 height 15
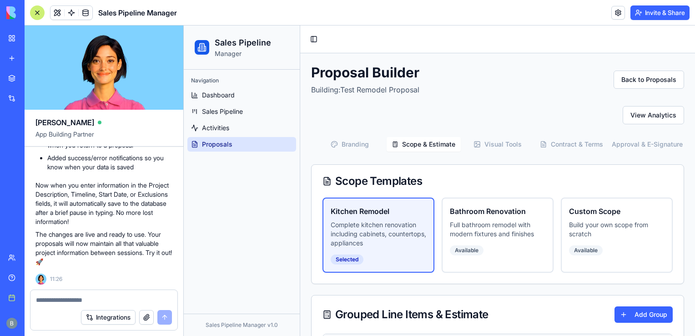
click at [439, 142] on button "Scope & Estimate" at bounding box center [424, 144] width 74 height 15
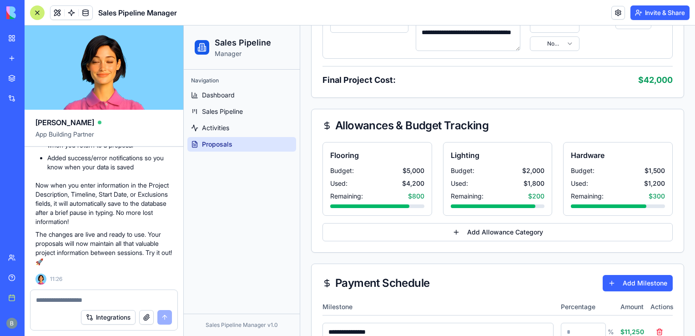
scroll to position [1207, 0]
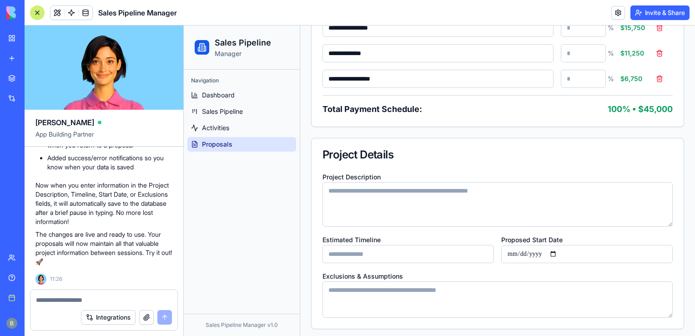
click at [492, 212] on textarea "Project Description" at bounding box center [498, 204] width 350 height 45
type textarea "**********"
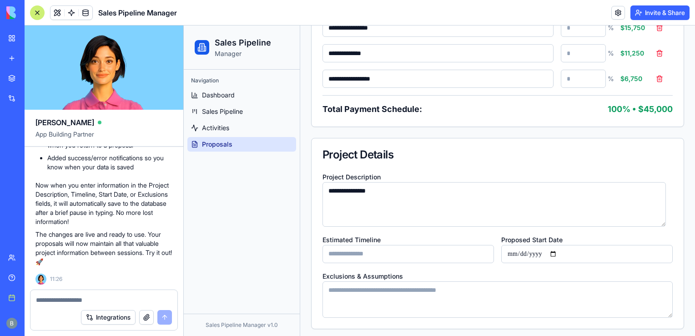
click at [406, 257] on input "Estimated Timeline" at bounding box center [409, 254] width 172 height 18
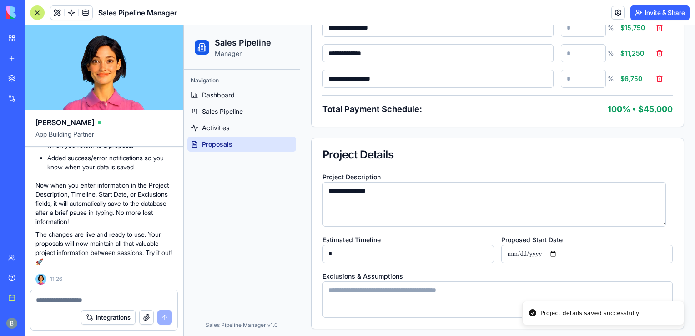
type input "**"
type input "*******"
click at [561, 249] on input "Proposed Start Date" at bounding box center [587, 254] width 172 height 18
type input "**********"
click at [456, 298] on textarea "Exclusions & Assumptions" at bounding box center [498, 299] width 350 height 36
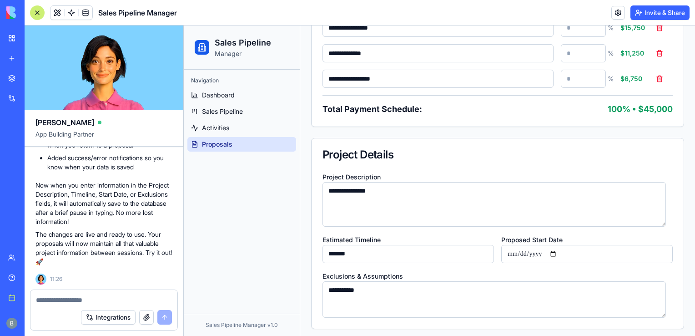
type textarea "**********"
click at [612, 149] on div "Project Details" at bounding box center [498, 154] width 350 height 11
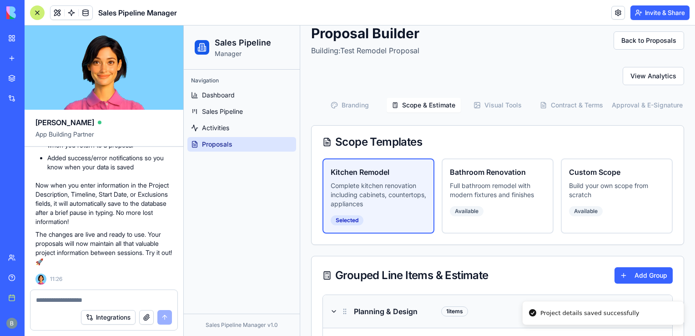
scroll to position [0, 0]
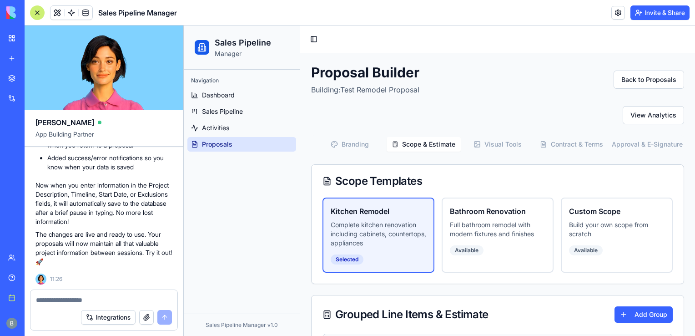
click at [493, 144] on button "Visual Tools" at bounding box center [498, 144] width 74 height 15
click at [441, 141] on button "Scope & Estimate" at bounding box center [424, 144] width 74 height 15
click at [521, 142] on button "Visual Tools" at bounding box center [498, 144] width 74 height 15
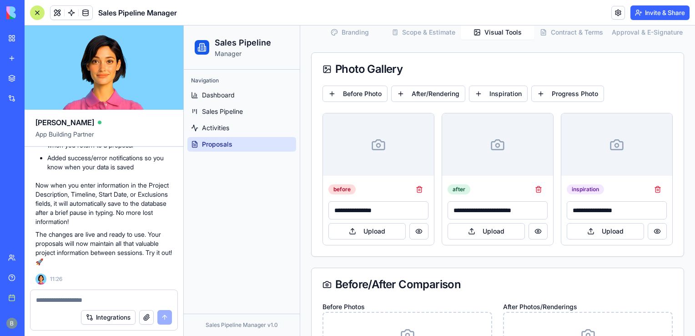
scroll to position [122, 0]
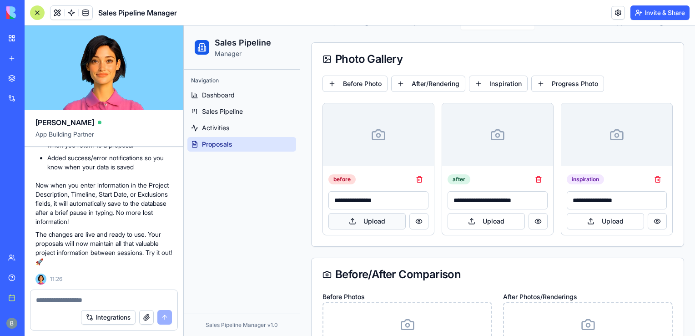
click at [379, 217] on button "Upload" at bounding box center [367, 221] width 77 height 16
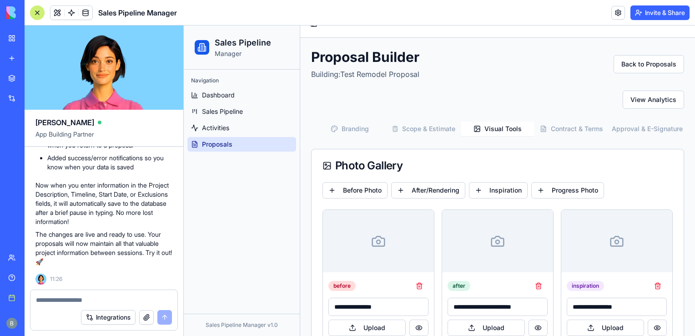
scroll to position [0, 0]
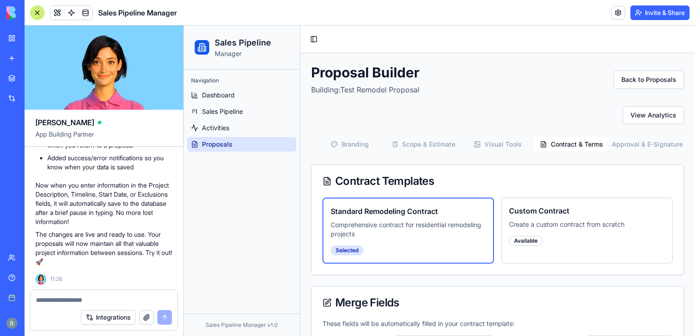
click at [587, 148] on button "Contract & Terms" at bounding box center [572, 144] width 74 height 15
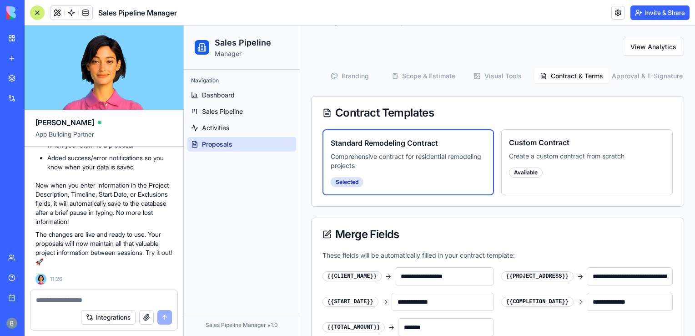
scroll to position [65, 0]
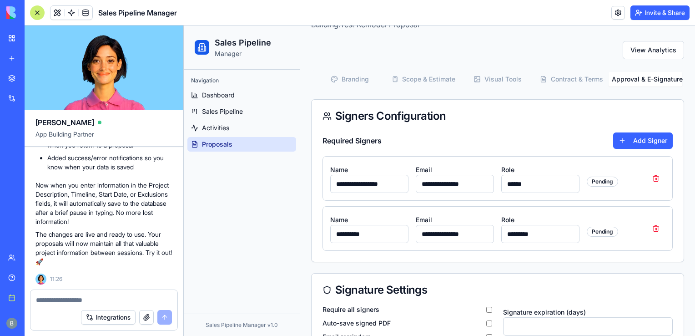
click at [633, 77] on button "Approval & E-Signature" at bounding box center [646, 79] width 74 height 15
click at [363, 87] on div "Branding Scope & Estimate Visual Tools Contract & Terms Approval & E-Signature" at bounding box center [497, 79] width 373 height 18
click at [331, 80] on icon "button" at bounding box center [334, 79] width 7 height 7
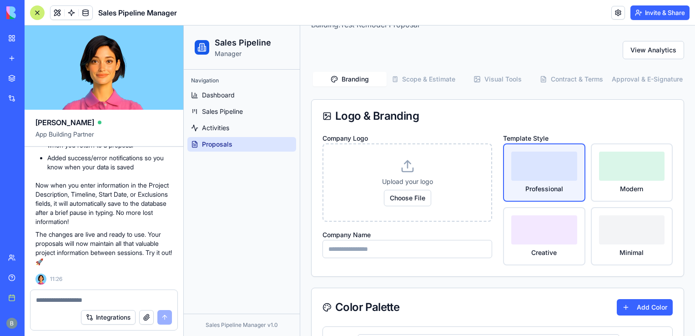
scroll to position [0, 0]
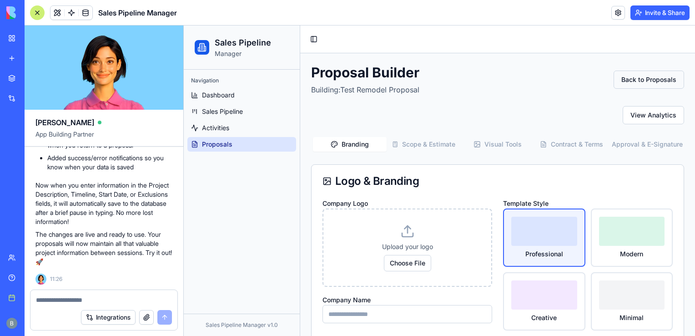
click at [642, 75] on button "Back to Proposals" at bounding box center [649, 80] width 71 height 18
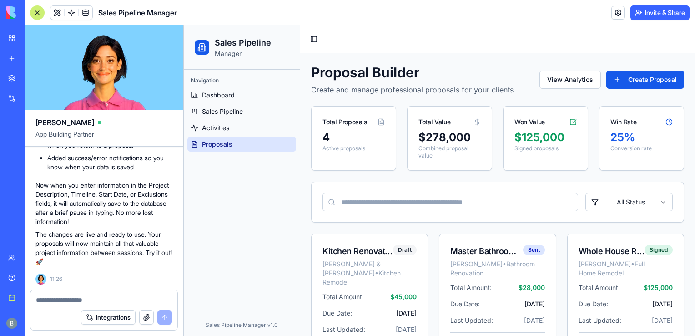
scroll to position [211, 0]
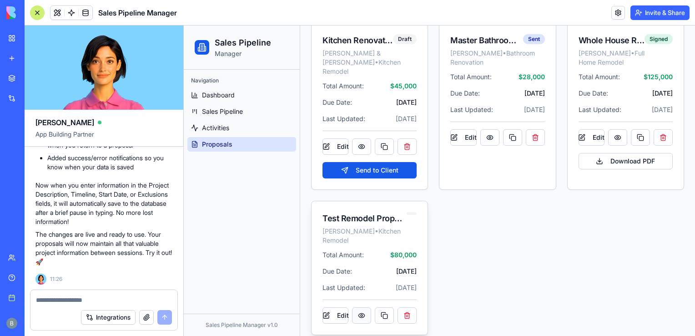
click at [361, 308] on button at bounding box center [361, 315] width 19 height 16
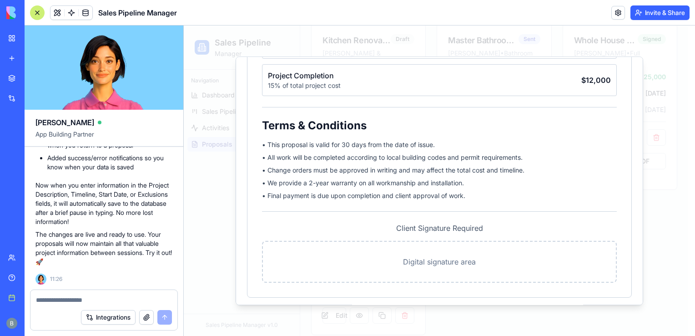
scroll to position [754, 0]
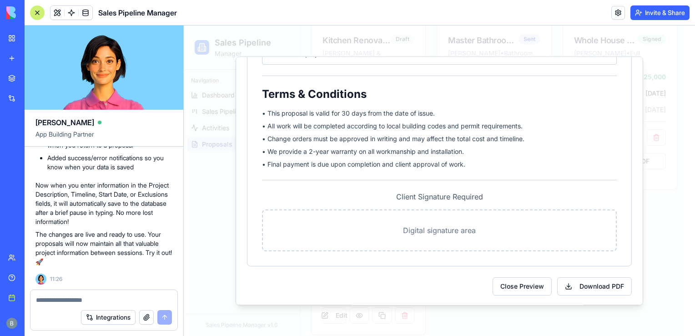
click at [96, 297] on textarea at bounding box center [104, 299] width 136 height 9
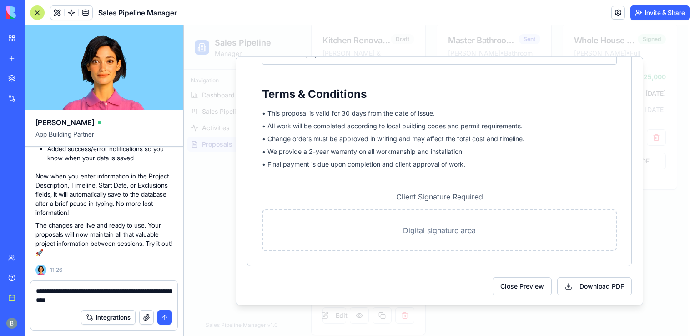
type textarea "**********"
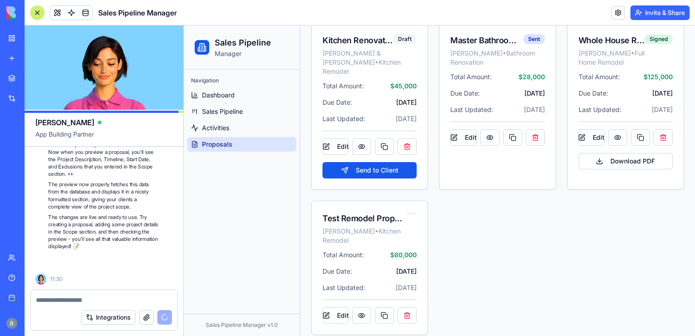
scroll to position [12076, 0]
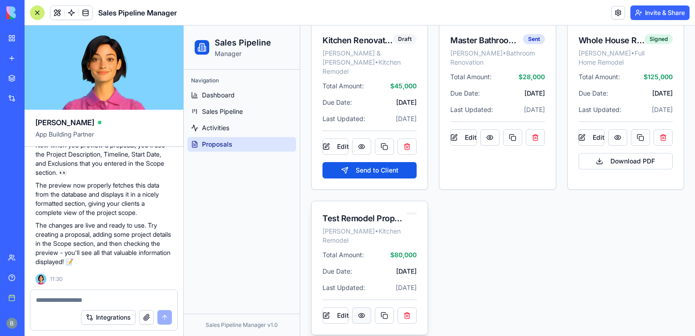
click at [359, 307] on button at bounding box center [361, 315] width 19 height 16
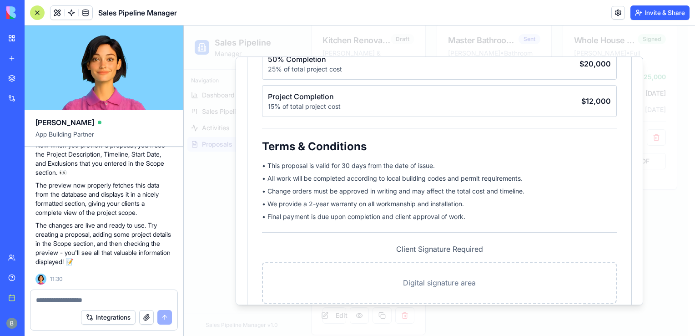
scroll to position [754, 0]
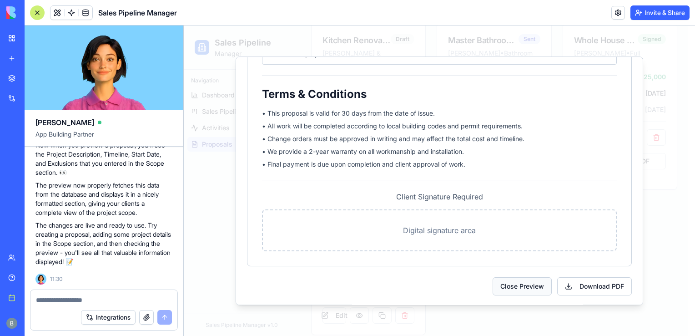
click at [530, 284] on button "Close Preview" at bounding box center [522, 286] width 59 height 18
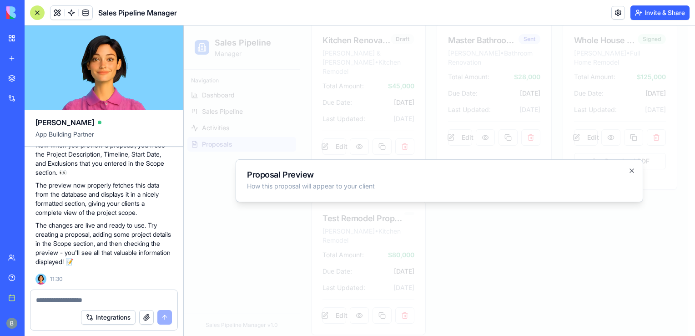
scroll to position [0, 0]
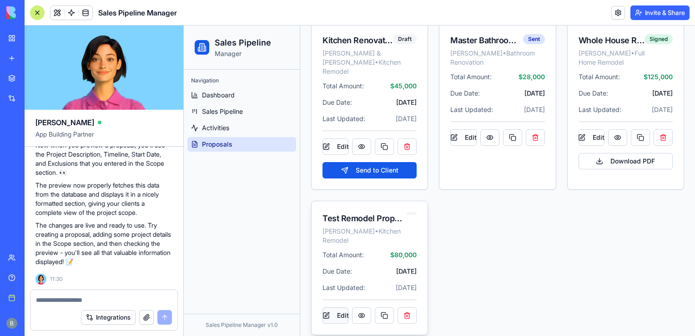
click at [330, 307] on button "Edit" at bounding box center [336, 315] width 26 height 16
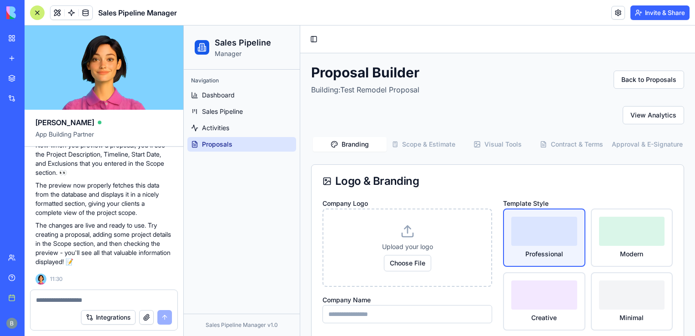
click at [406, 146] on button "Scope & Estimate" at bounding box center [424, 144] width 74 height 15
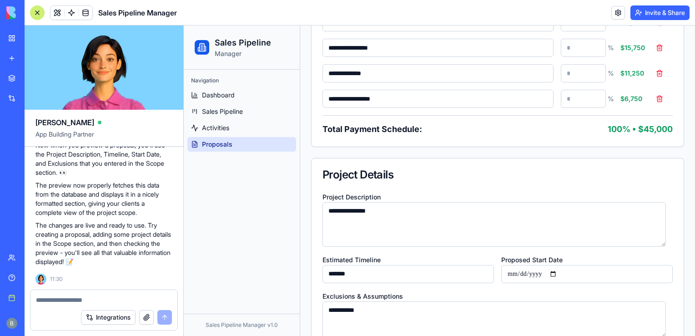
scroll to position [1205, 0]
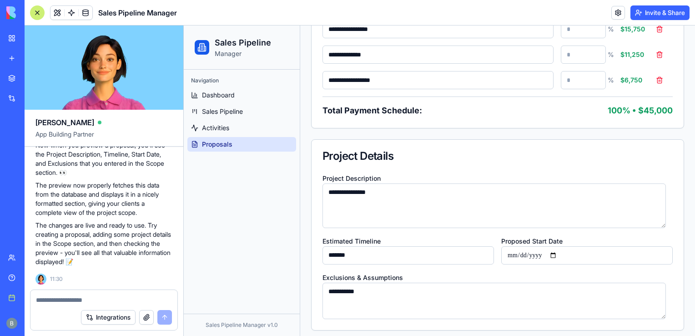
click at [489, 192] on textarea "**********" at bounding box center [495, 205] width 344 height 45
type textarea "**********"
click at [494, 151] on div "Project Details" at bounding box center [498, 156] width 350 height 11
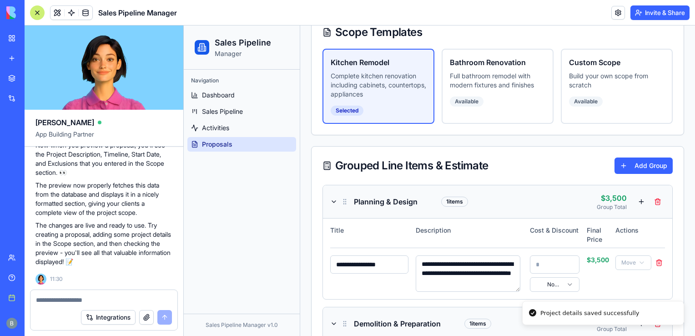
scroll to position [0, 0]
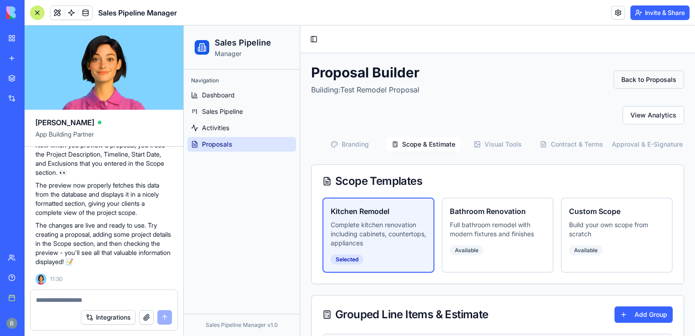
click at [626, 74] on button "Back to Proposals" at bounding box center [649, 80] width 71 height 18
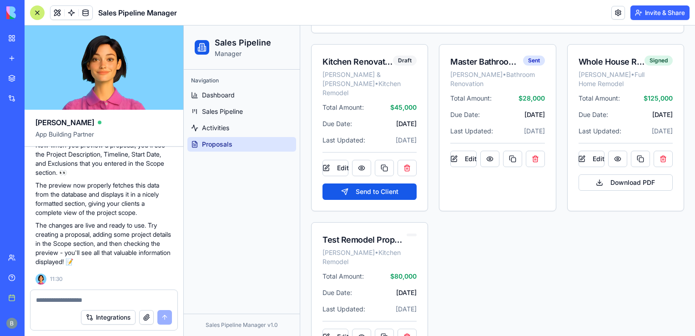
scroll to position [190, 0]
click at [365, 328] on button at bounding box center [361, 336] width 19 height 16
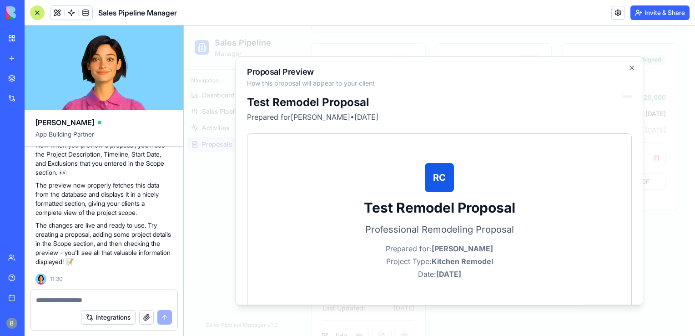
scroll to position [35, 0]
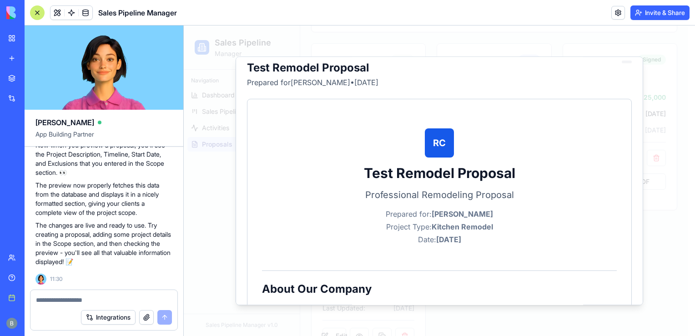
click at [193, 35] on div at bounding box center [439, 180] width 511 height 310
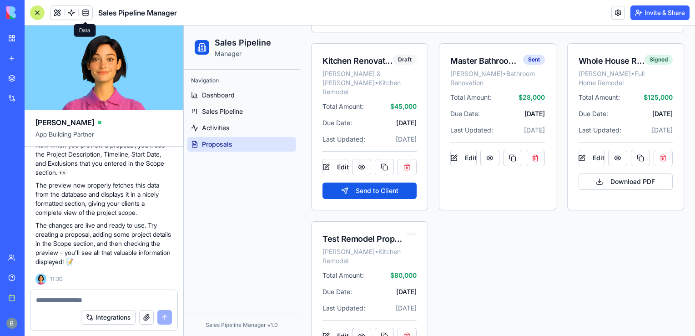
click at [85, 10] on link at bounding box center [86, 13] width 14 height 14
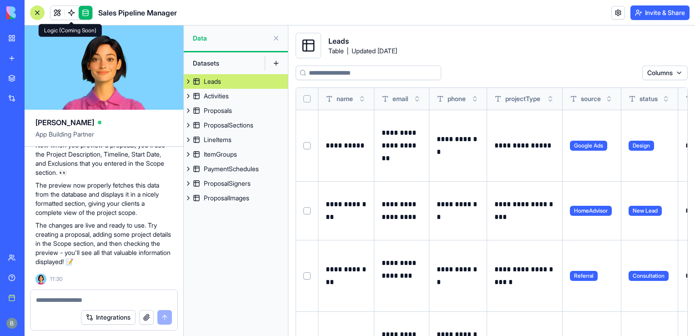
click at [74, 12] on link at bounding box center [72, 13] width 14 height 14
click at [67, 12] on link at bounding box center [72, 13] width 14 height 14
click at [61, 12] on link at bounding box center [58, 13] width 14 height 14
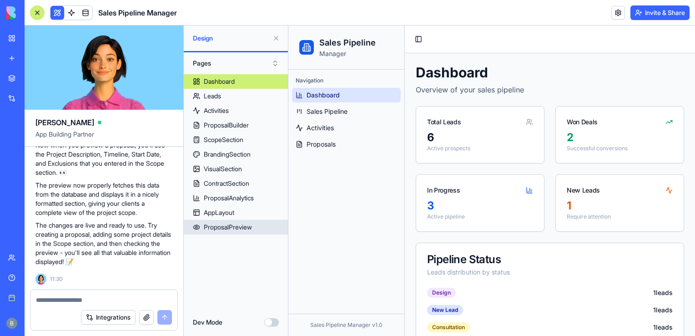
click at [252, 227] on div "ProposalPreview" at bounding box center [228, 226] width 48 height 9
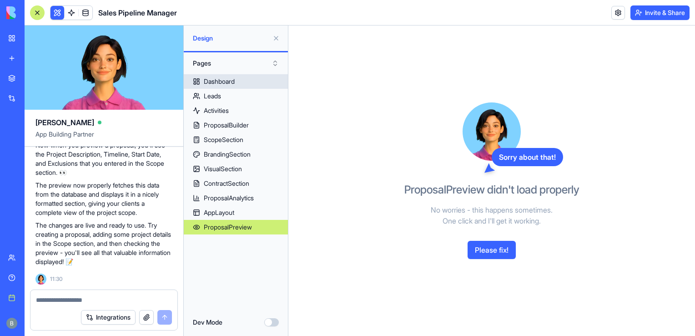
click at [214, 84] on div "Dashboard" at bounding box center [219, 81] width 31 height 9
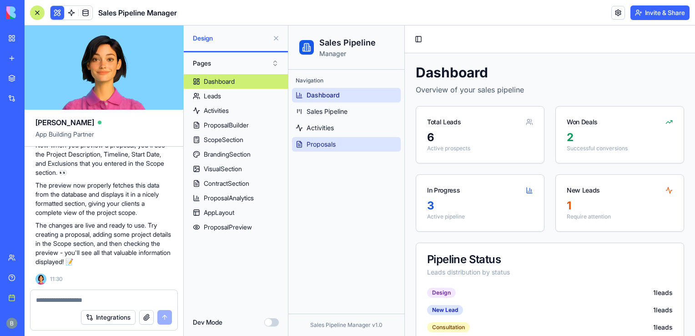
click at [382, 143] on link "Proposals" at bounding box center [346, 144] width 109 height 15
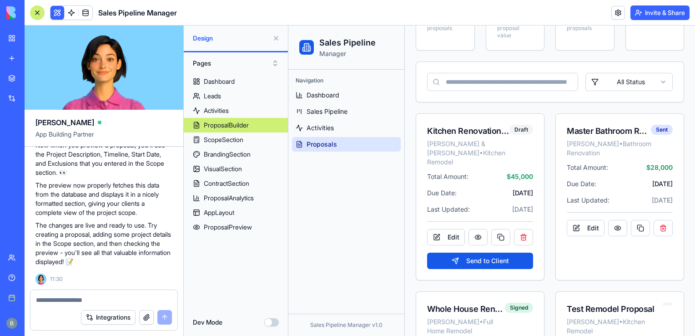
scroll to position [153, 0]
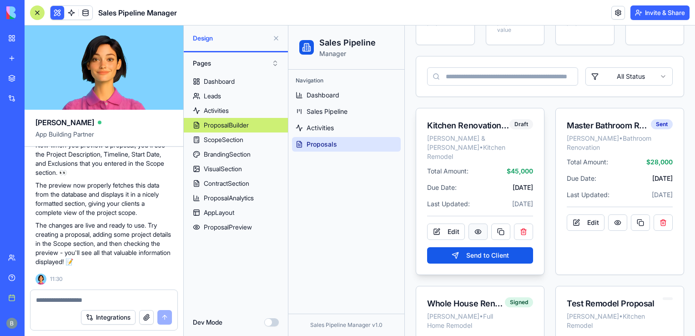
click at [478, 223] on button at bounding box center [478, 231] width 19 height 16
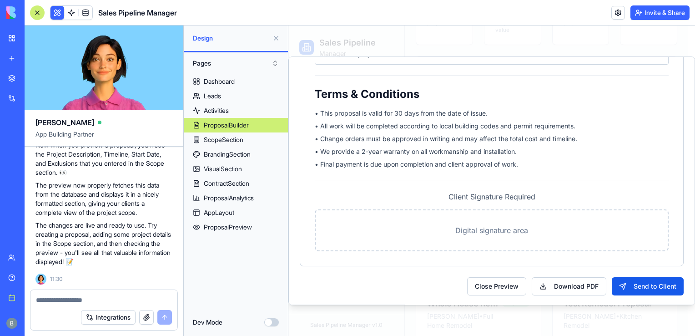
scroll to position [0, 0]
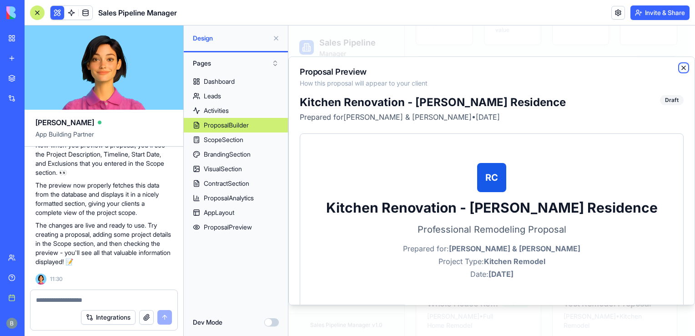
click at [680, 66] on icon "button" at bounding box center [683, 67] width 7 height 7
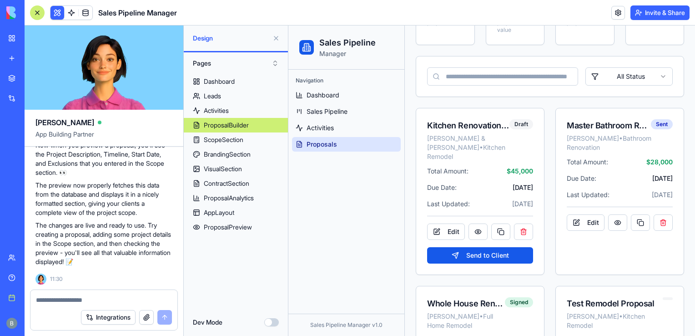
click at [91, 303] on textarea at bounding box center [104, 299] width 136 height 9
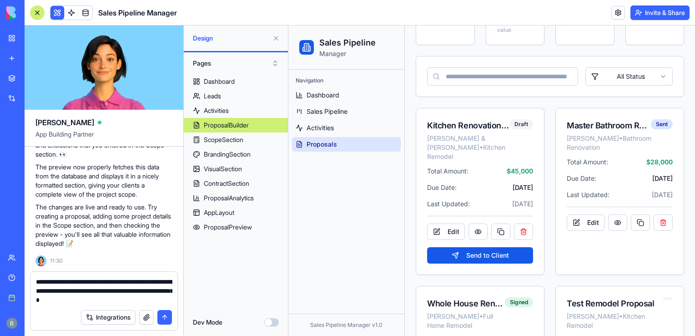
type textarea "**********"
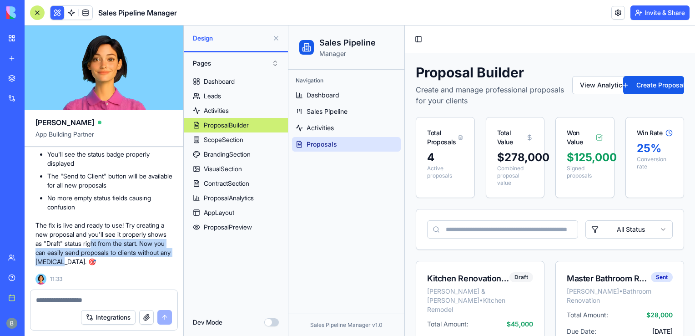
scroll to position [12403, 0]
drag, startPoint x: 96, startPoint y: 215, endPoint x: 101, endPoint y: 296, distance: 81.2
click at [101, 296] on div "[PERSON_NAME] App Building Partner Let's creating a new app for Sales. Lead & C…" at bounding box center [104, 180] width 159 height 310
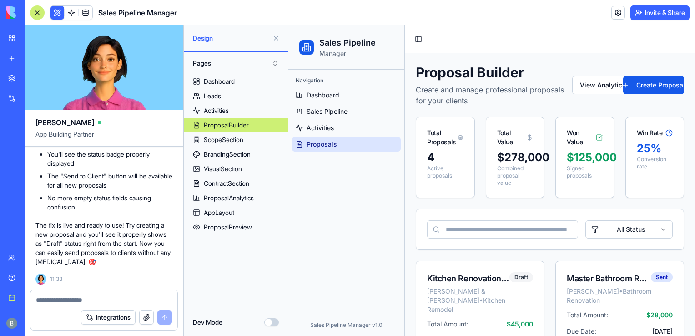
click at [71, 221] on p "The fix is live and ready to use! Try creating a new proposal and you'll see it…" at bounding box center [103, 243] width 137 height 45
drag, startPoint x: 276, startPoint y: 37, endPoint x: 54, endPoint y: 25, distance: 222.4
click at [276, 37] on button at bounding box center [276, 38] width 15 height 15
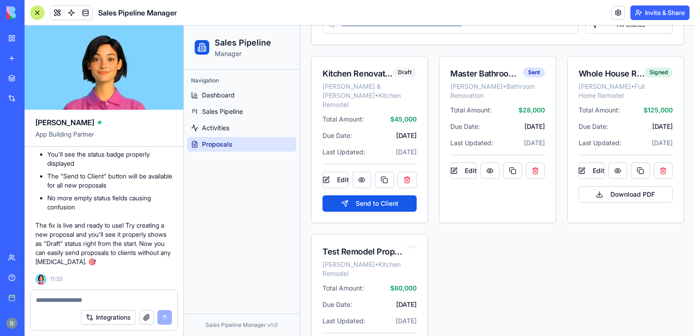
scroll to position [211, 0]
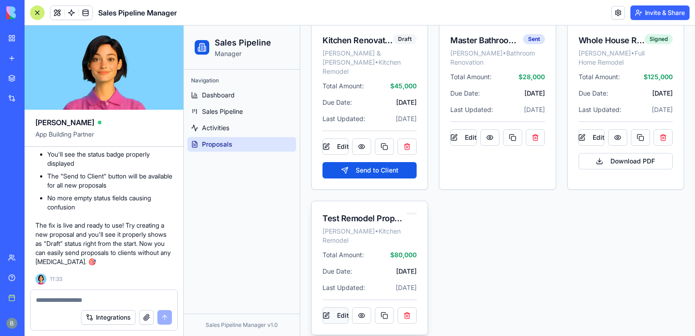
click at [329, 308] on button "Edit" at bounding box center [336, 315] width 26 height 16
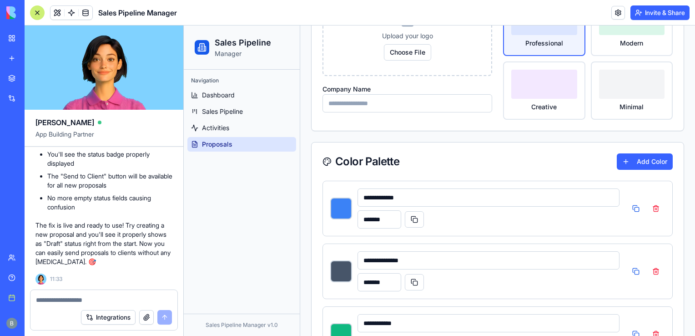
scroll to position [0, 0]
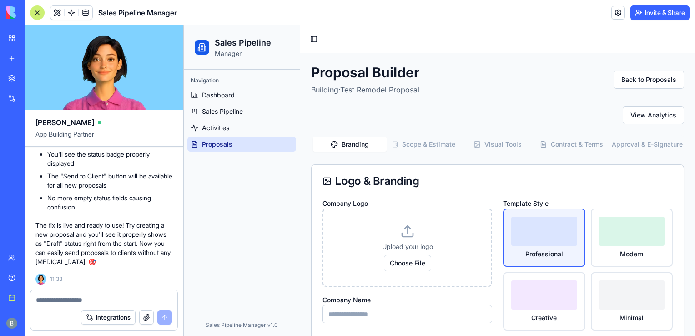
click at [663, 71] on button "Back to Proposals" at bounding box center [649, 80] width 71 height 18
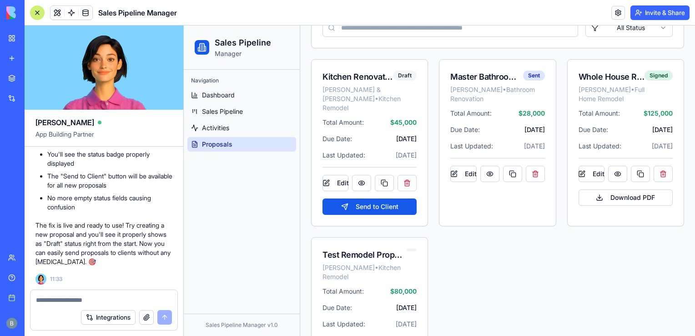
scroll to position [211, 0]
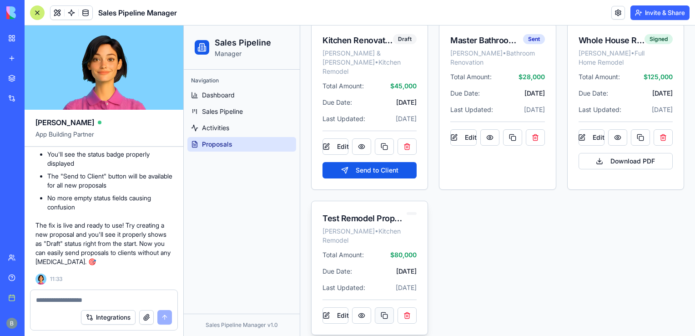
click at [382, 307] on button at bounding box center [384, 315] width 19 height 16
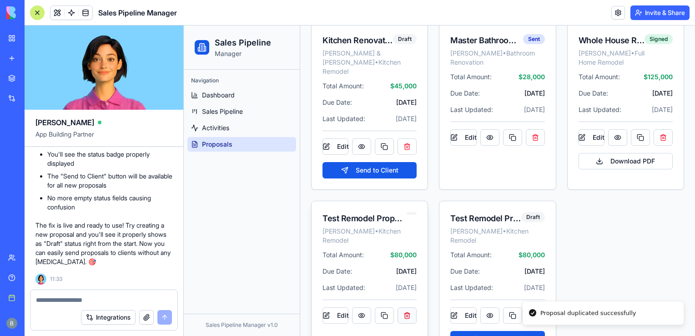
click at [409, 307] on button at bounding box center [407, 315] width 19 height 16
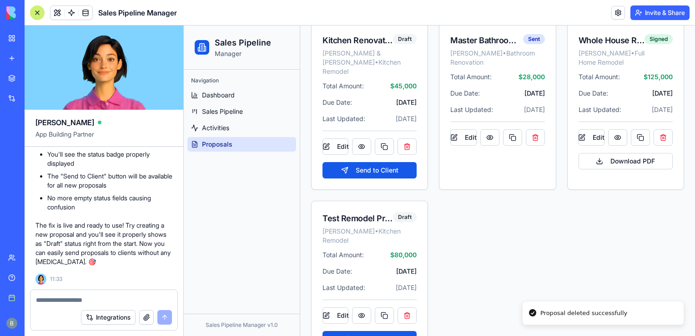
click at [60, 299] on textarea at bounding box center [104, 299] width 136 height 9
type textarea "*"
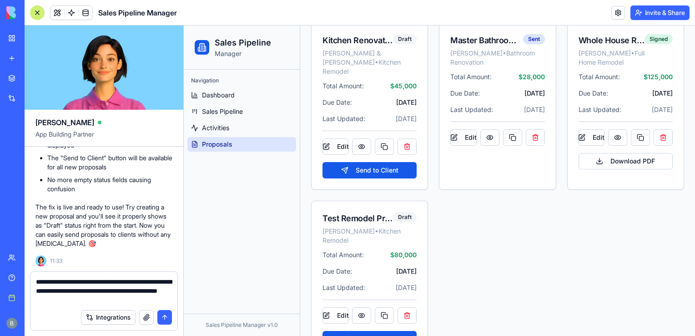
type textarea "**********"
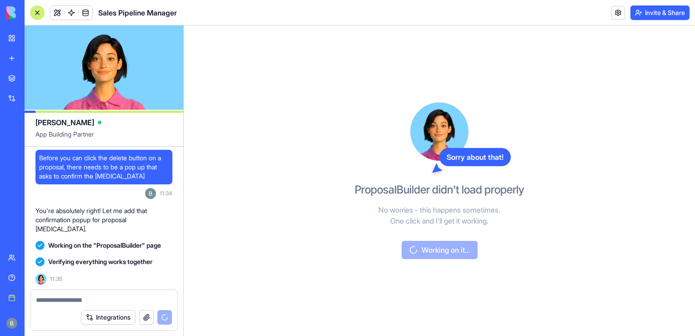
scroll to position [12736, 0]
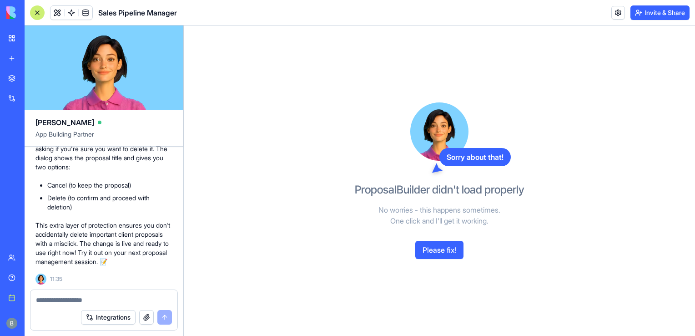
click at [447, 243] on button "Please fix!" at bounding box center [439, 250] width 48 height 18
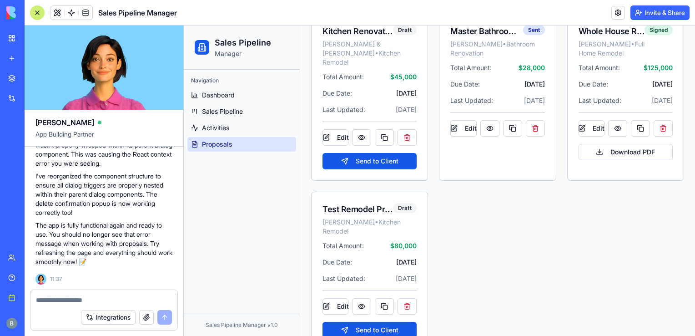
scroll to position [234, 0]
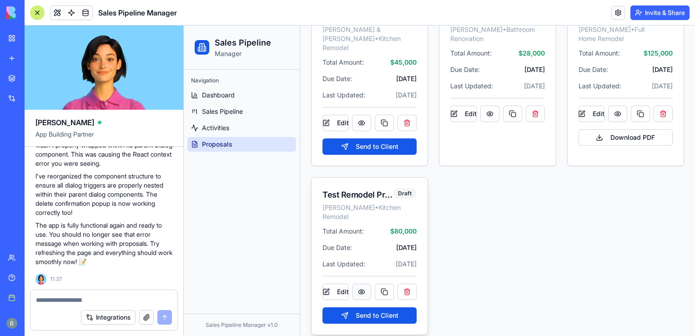
click at [357, 284] on button at bounding box center [361, 291] width 19 height 16
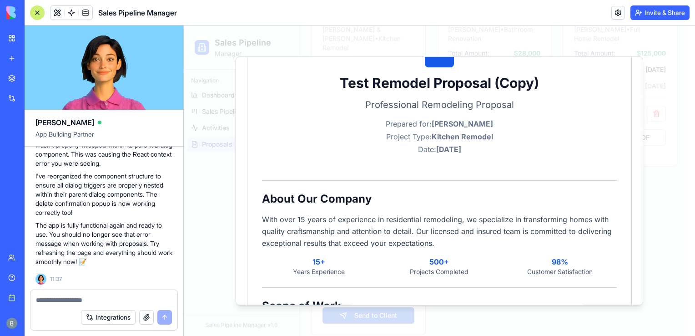
scroll to position [0, 0]
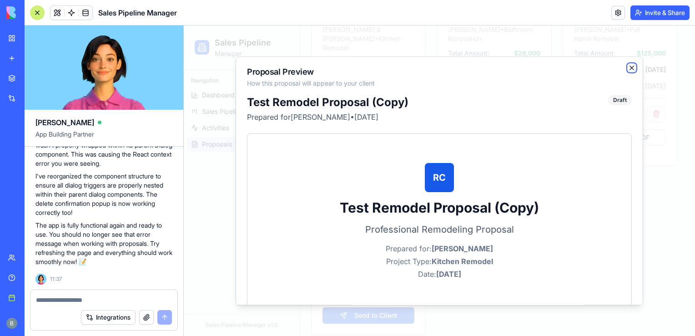
click at [630, 66] on icon "button" at bounding box center [632, 68] width 4 height 4
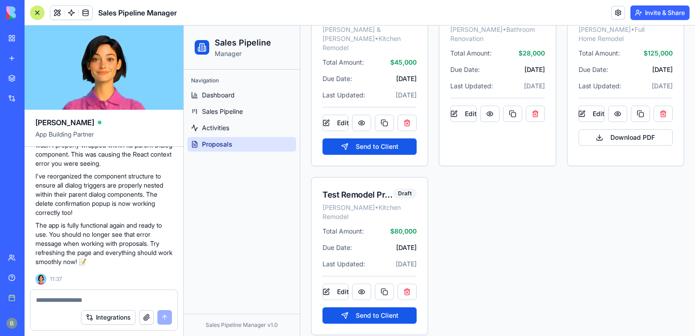
click at [109, 301] on textarea at bounding box center [104, 299] width 136 height 9
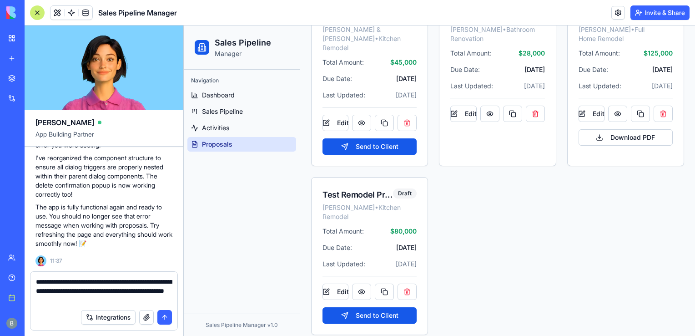
type textarea "**********"
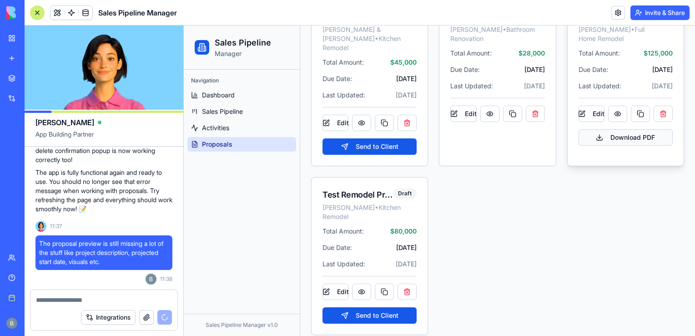
click at [618, 136] on button "Download PDF" at bounding box center [626, 137] width 94 height 16
click at [571, 223] on div "Kitchen Renovation - Smith Residence John & Jane Smith • Kitchen Remodel Draft …" at bounding box center [497, 167] width 373 height 336
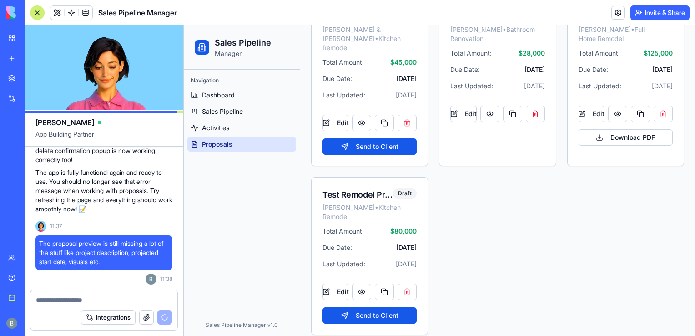
click at [571, 223] on div "Kitchen Renovation - Smith Residence John & Jane Smith • Kitchen Remodel Draft …" at bounding box center [497, 167] width 373 height 336
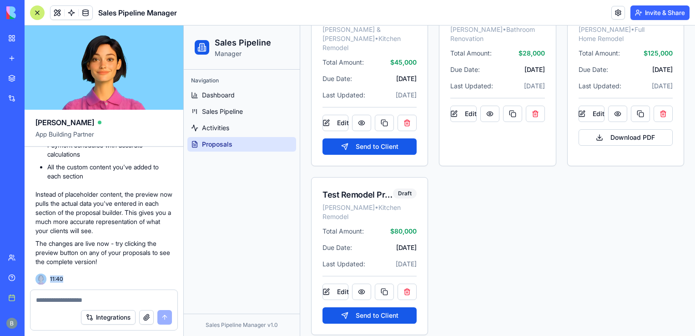
scroll to position [13479, 0]
drag, startPoint x: 149, startPoint y: 268, endPoint x: 82, endPoint y: 288, distance: 69.8
click at [75, 296] on div "[PERSON_NAME] App Building Partner Let's creating a new app for Sales. Lead & C…" at bounding box center [104, 180] width 159 height 310
click at [264, 200] on div "Navigation Dashboard Sales Pipeline Activities Proposals" at bounding box center [242, 192] width 116 height 244
click at [356, 283] on button at bounding box center [361, 291] width 19 height 16
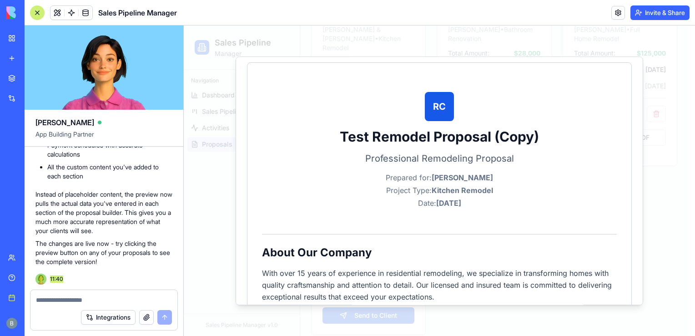
scroll to position [0, 0]
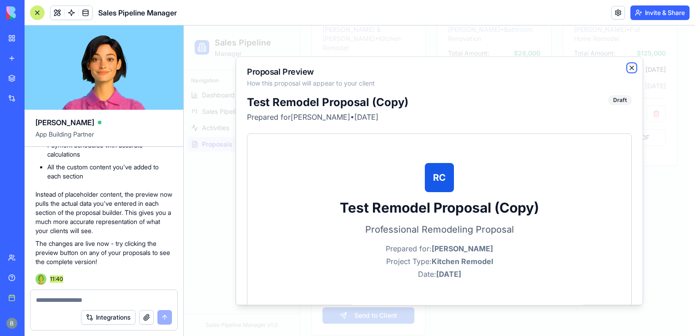
click at [630, 68] on icon "button" at bounding box center [632, 68] width 4 height 4
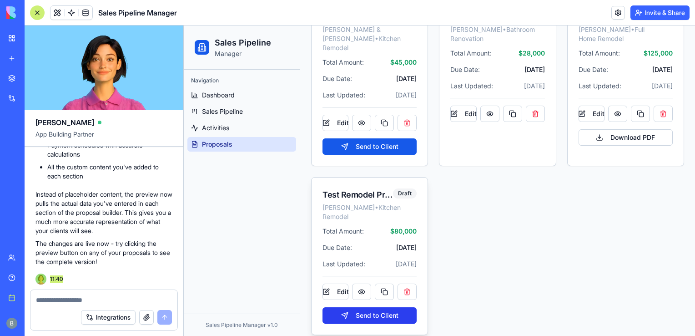
click at [384, 307] on button "Send to Client" at bounding box center [370, 315] width 94 height 16
click at [130, 302] on textarea at bounding box center [104, 299] width 136 height 9
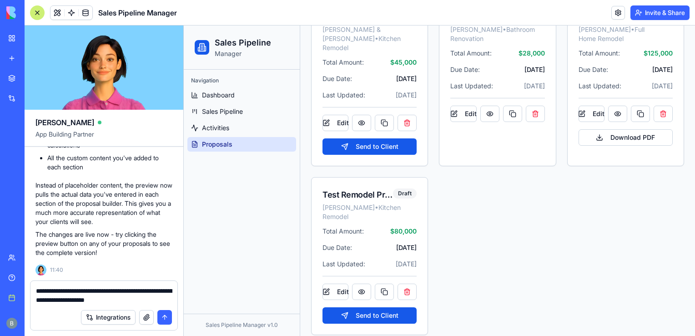
type textarea "**********"
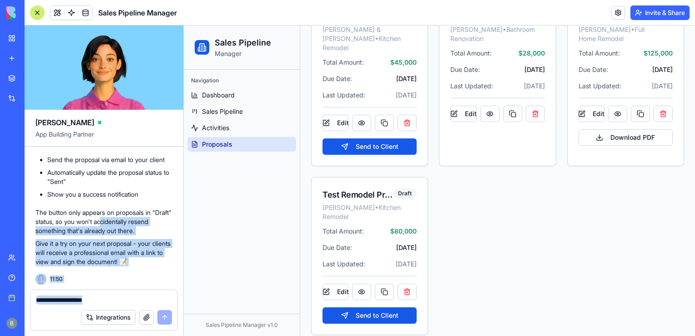
scroll to position [13837, 0]
drag, startPoint x: 128, startPoint y: 225, endPoint x: 82, endPoint y: 319, distance: 104.6
click at [82, 319] on div "[PERSON_NAME] App Building Partner Let's creating a new app for Sales. Lead & C…" at bounding box center [104, 180] width 159 height 310
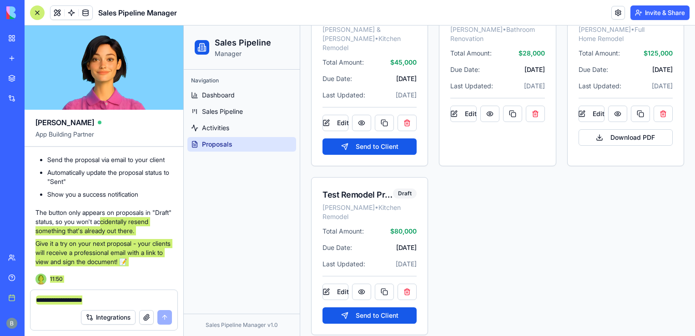
click at [308, 245] on div "Proposal Builder Create and manage professional proposals for your clients View…" at bounding box center [497, 82] width 395 height 527
click at [372, 307] on button "Send to Client" at bounding box center [370, 315] width 94 height 16
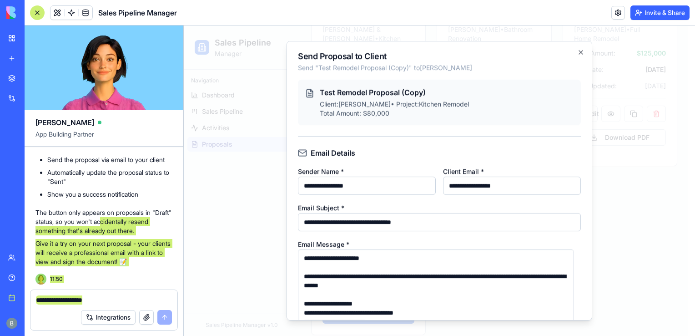
click at [497, 153] on div "Email Details" at bounding box center [439, 152] width 283 height 11
drag, startPoint x: 415, startPoint y: 192, endPoint x: 262, endPoint y: 192, distance: 153.8
click at [262, 192] on body "Sales Pipeline Manager Navigation Dashboard Sales Pipeline Activities Proposals…" at bounding box center [436, 68] width 505 height 555
type input "**********"
drag, startPoint x: 526, startPoint y: 187, endPoint x: 415, endPoint y: 193, distance: 110.7
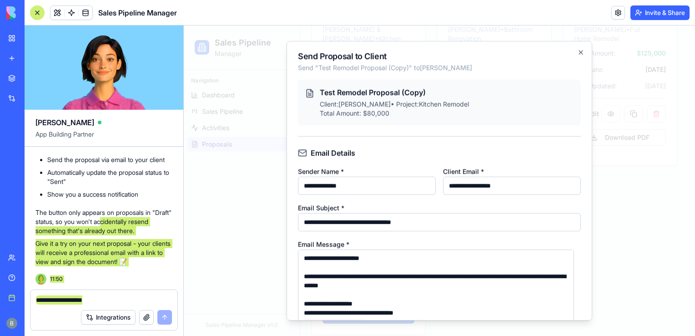
click at [415, 193] on div "**********" at bounding box center [439, 180] width 283 height 29
type input "**********"
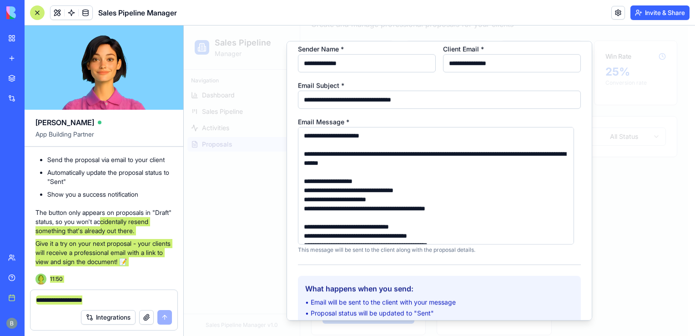
scroll to position [189, 0]
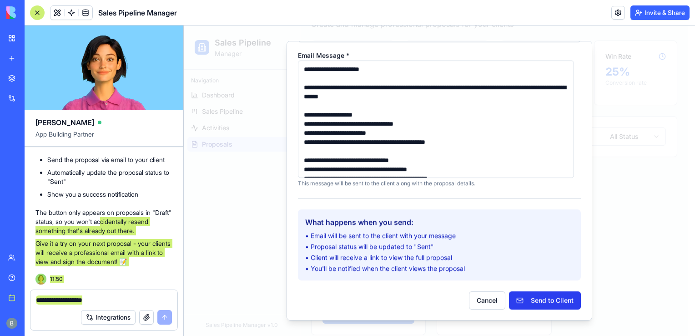
click at [550, 300] on button "Send to Client" at bounding box center [545, 300] width 72 height 18
click at [521, 298] on button "Send to Client" at bounding box center [545, 300] width 72 height 18
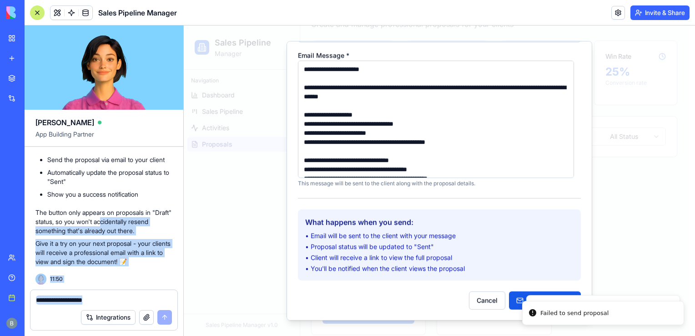
click at [91, 300] on textarea at bounding box center [104, 299] width 136 height 9
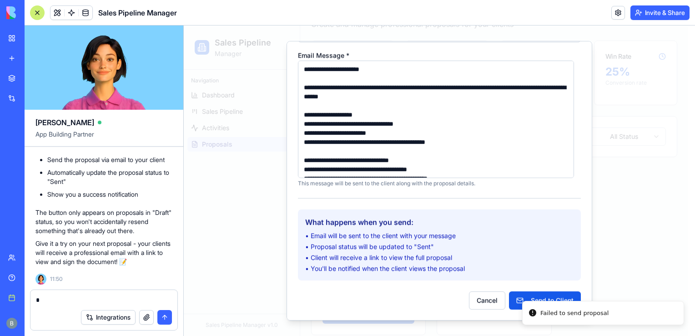
click at [91, 300] on textarea "*" at bounding box center [104, 299] width 136 height 9
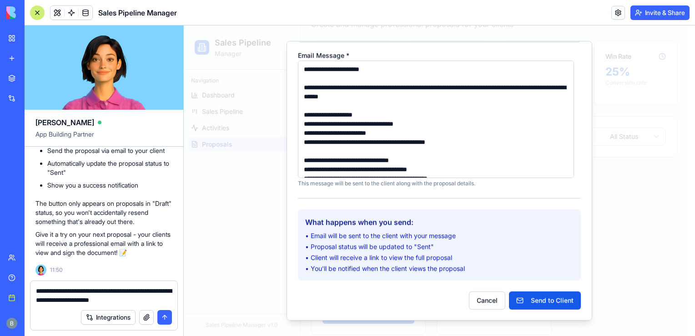
type textarea "**********"
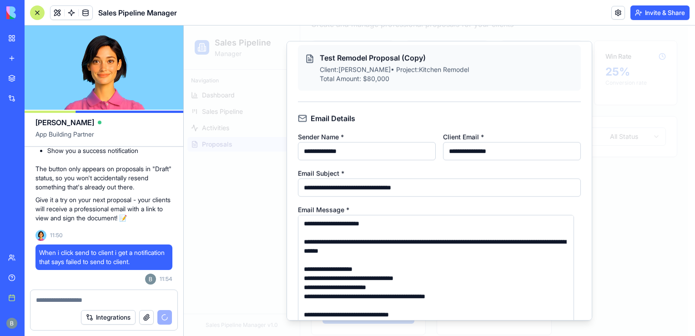
scroll to position [32, 0]
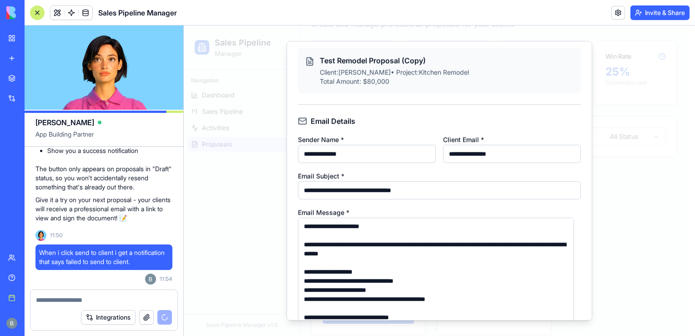
click at [525, 148] on input "**********" at bounding box center [512, 154] width 138 height 18
click at [513, 117] on div "Email Details" at bounding box center [439, 121] width 283 height 11
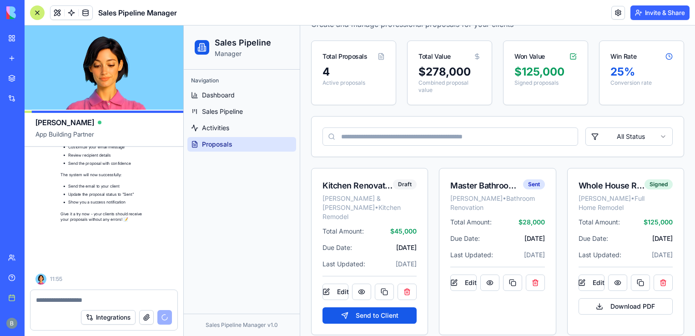
scroll to position [14212, 0]
